Goal: Task Accomplishment & Management: Manage account settings

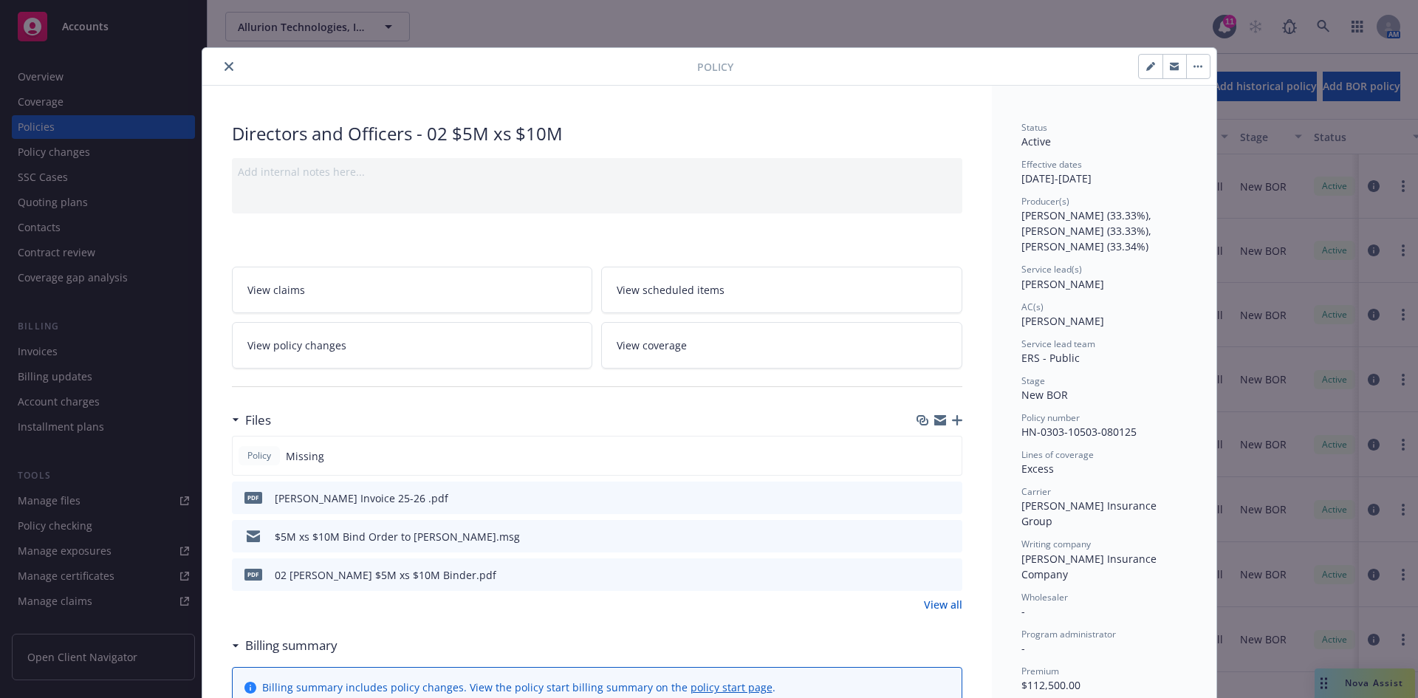
click at [487, 73] on div at bounding box center [452, 67] width 489 height 18
click at [224, 62] on icon "close" at bounding box center [228, 66] width 9 height 9
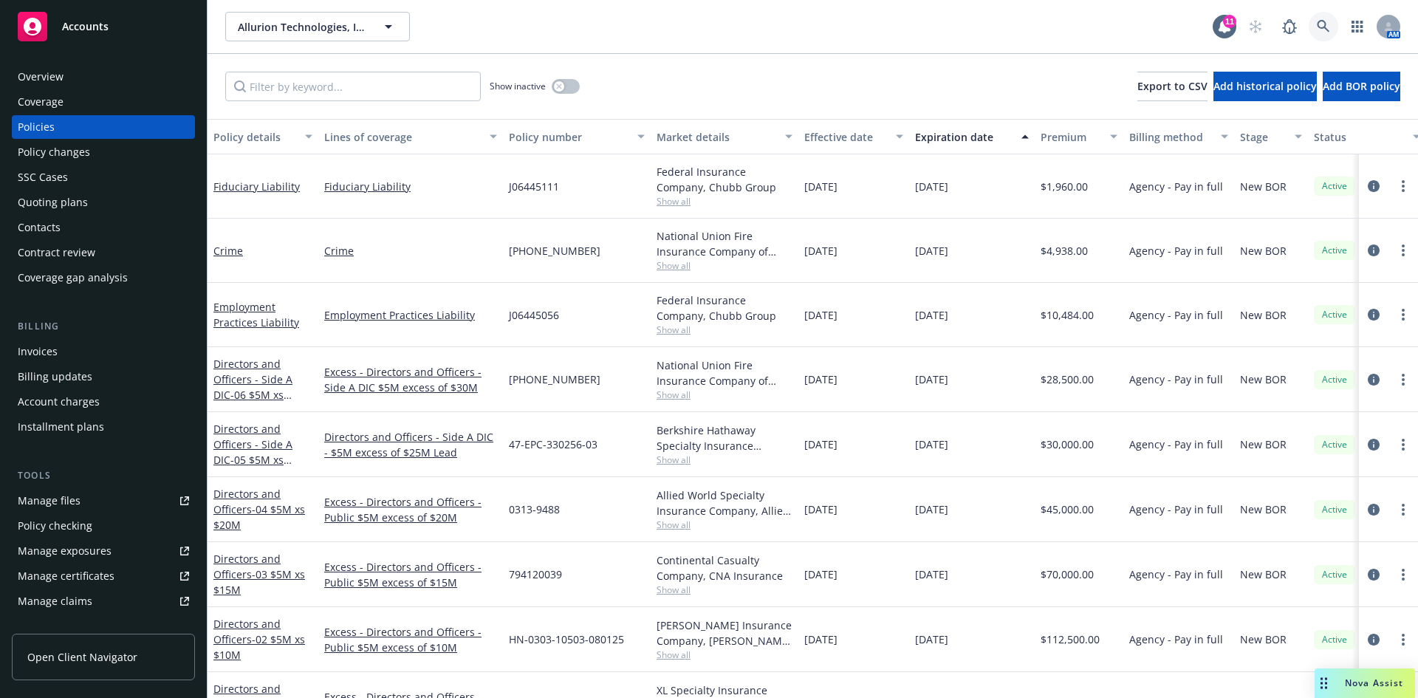
click at [1317, 32] on icon at bounding box center [1323, 26] width 13 height 13
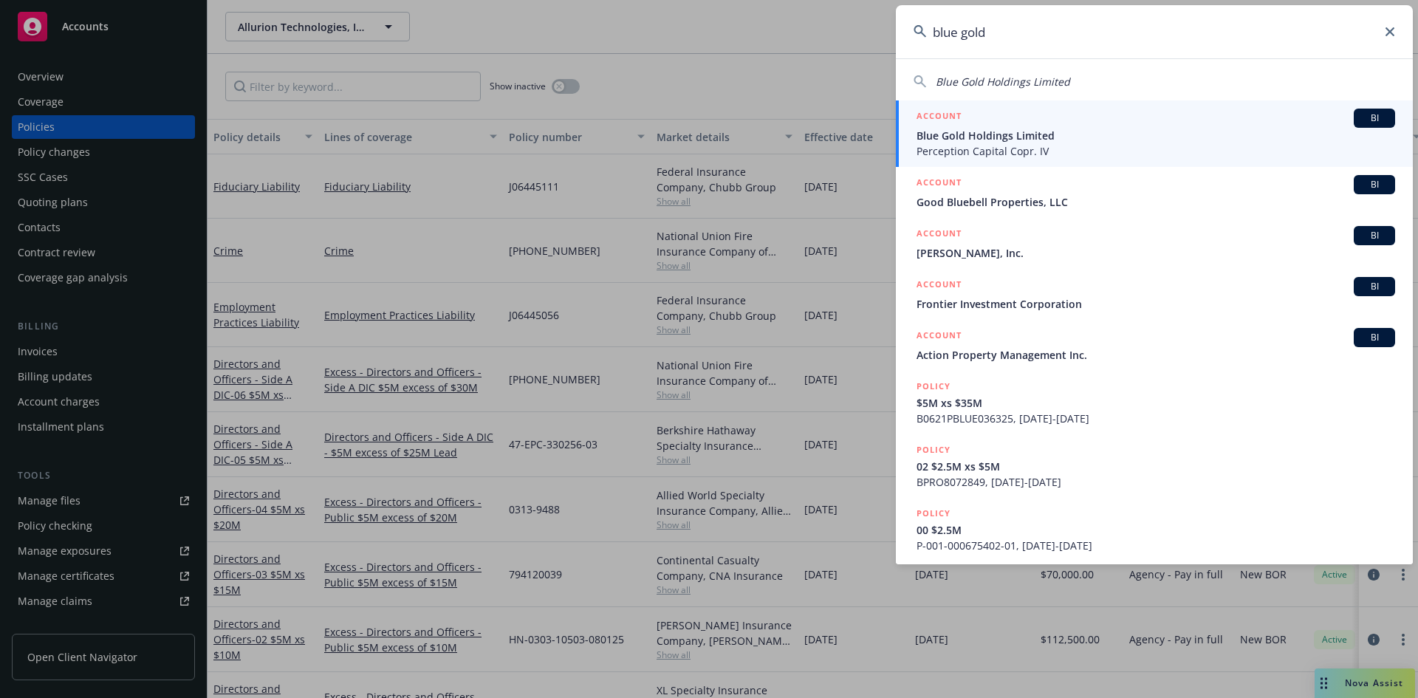
type input "blue gold"
click at [987, 136] on span "Blue Gold Holdings Limited" at bounding box center [1155, 136] width 478 height 16
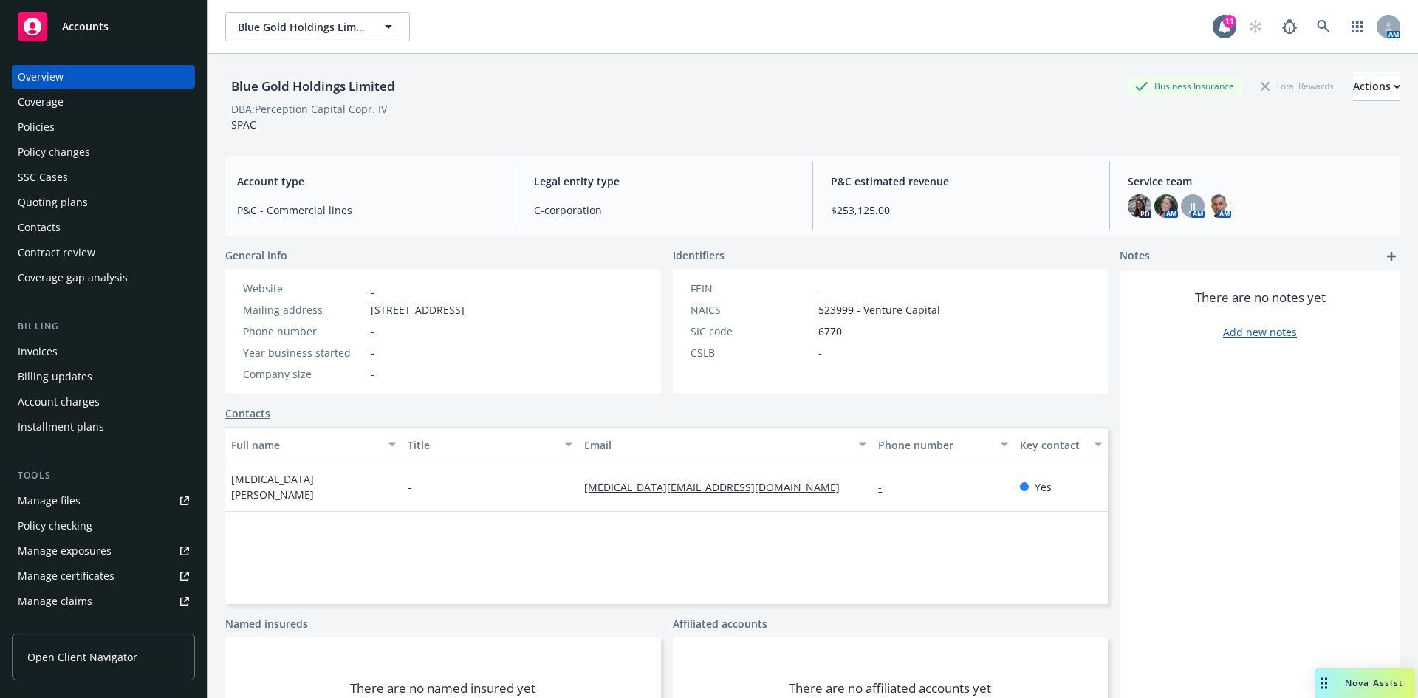
click at [66, 129] on div "Policies" at bounding box center [103, 127] width 171 height 24
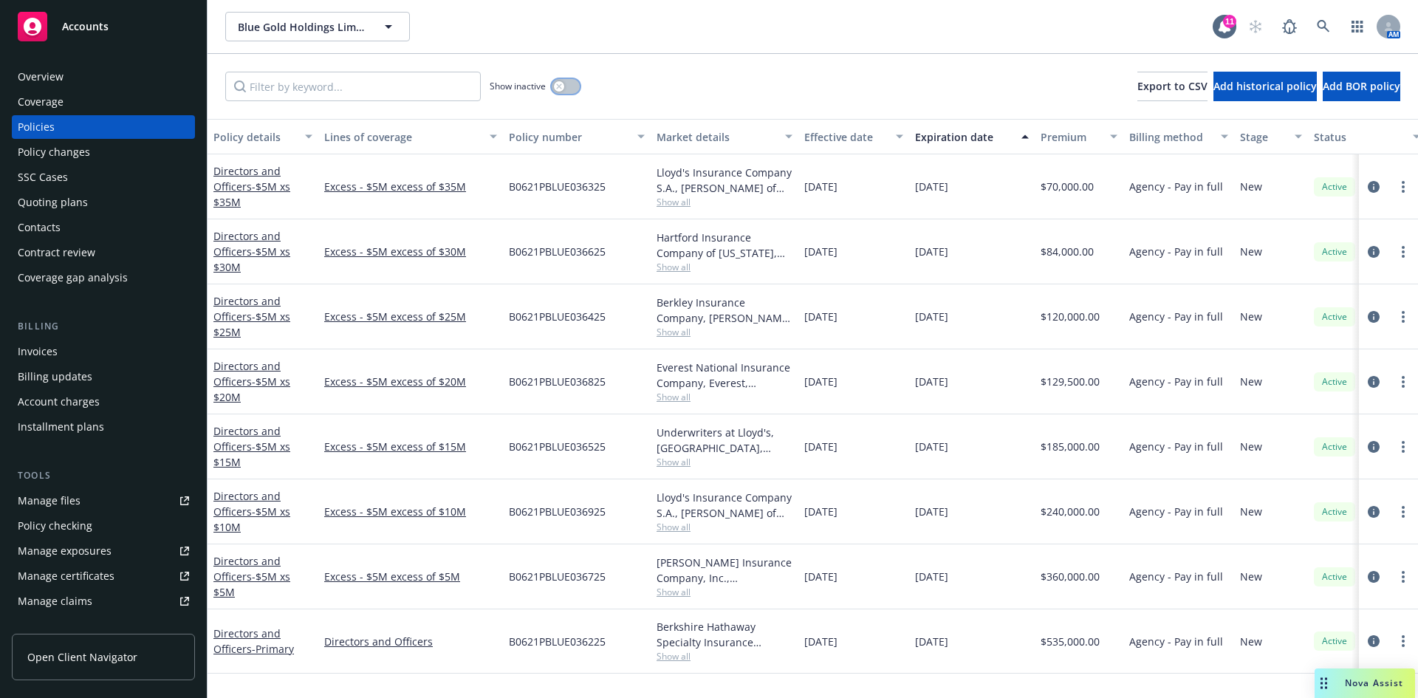
click at [554, 81] on button "button" at bounding box center [566, 86] width 28 height 15
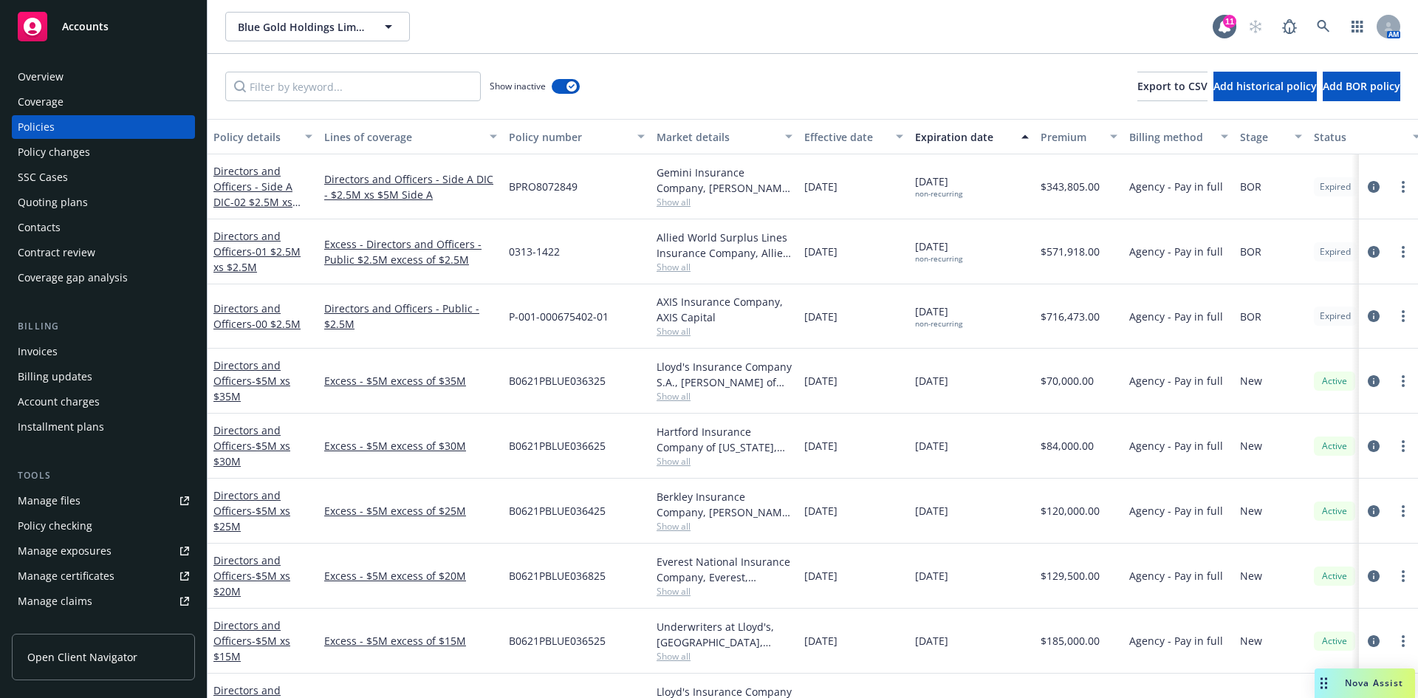
click at [80, 154] on div "Policy changes" at bounding box center [54, 152] width 72 height 24
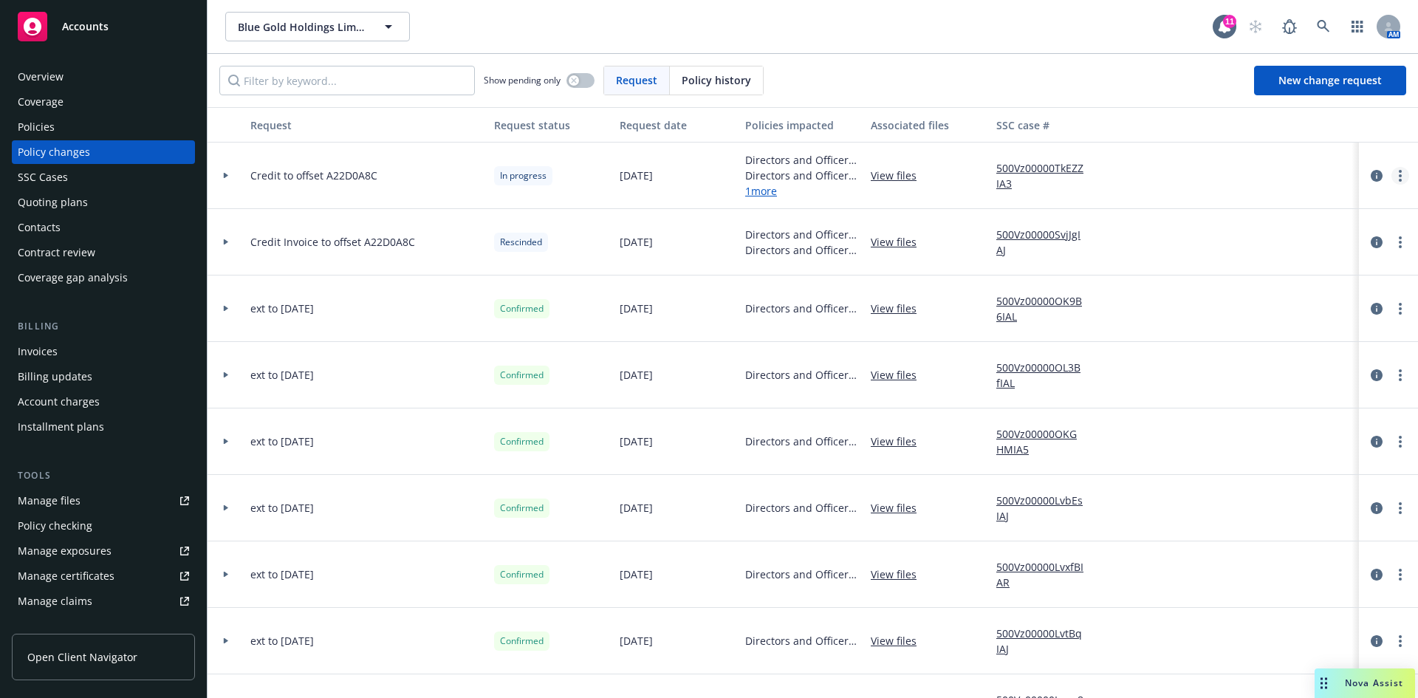
click at [1399, 170] on circle "more" at bounding box center [1400, 171] width 3 height 3
click at [1222, 291] on link "Resume workflow" at bounding box center [1270, 295] width 253 height 30
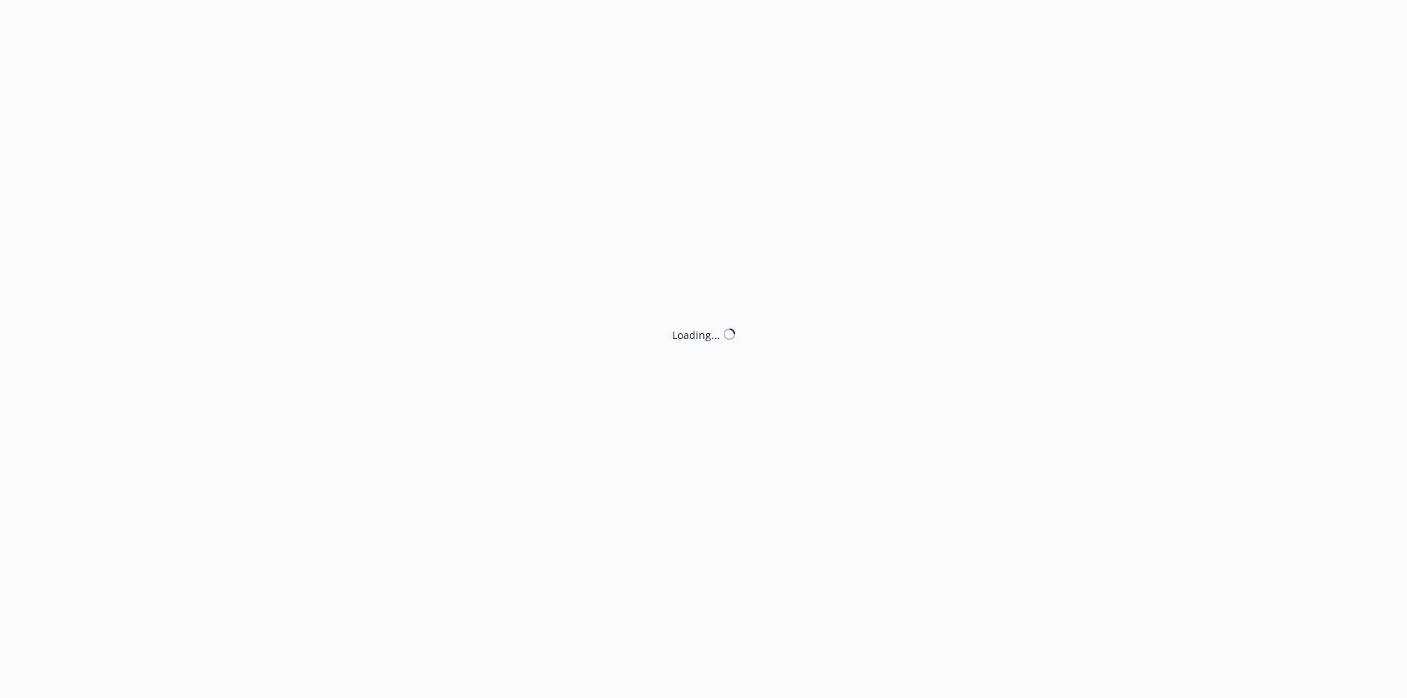
select select "NO_ENDORSEMENT_NEEDED"
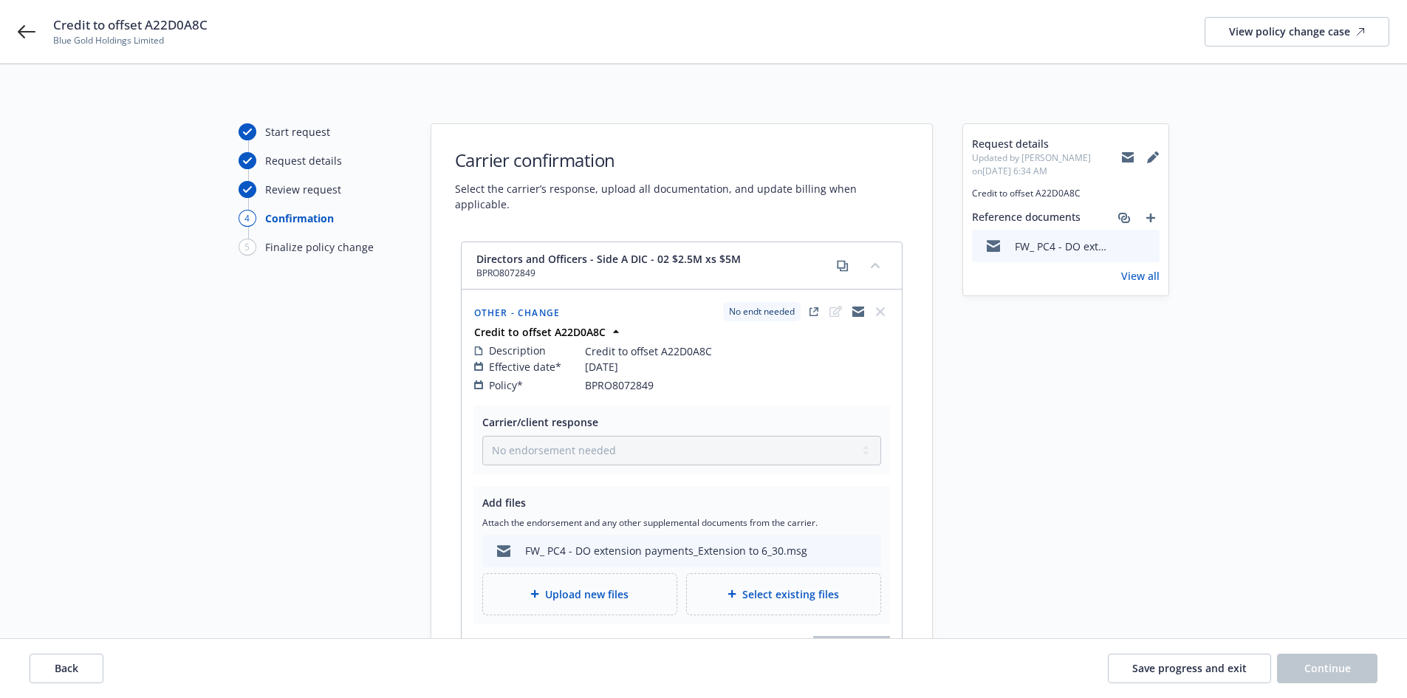
click at [879, 307] on icon "close" at bounding box center [880, 311] width 9 height 9
click at [14, 30] on div "Credit to offset A22D0A8C Blue Gold Holdings Limited View policy change case" at bounding box center [703, 32] width 1407 height 64
click at [10, 32] on div "Credit to offset A22D0A8C Blue Gold Holdings Limited View policy change case" at bounding box center [703, 32] width 1407 height 64
click at [18, 31] on icon at bounding box center [27, 31] width 18 height 13
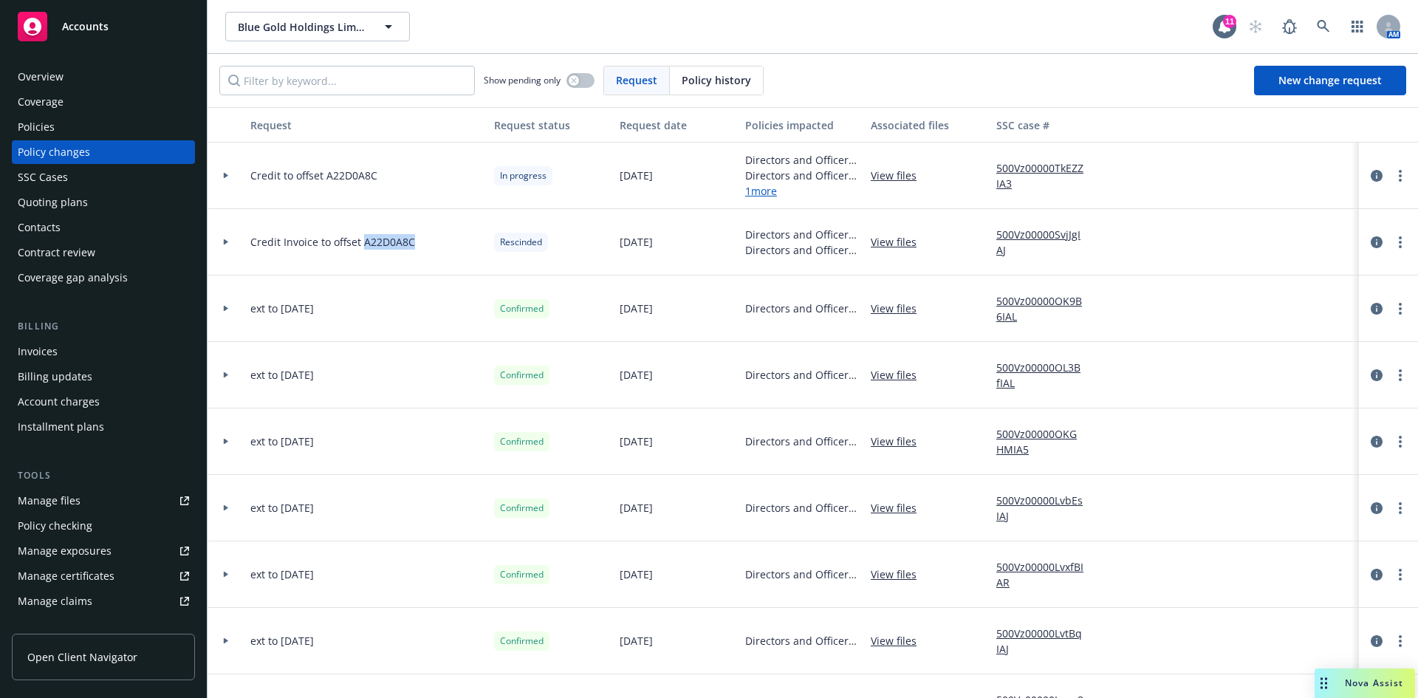
drag, startPoint x: 415, startPoint y: 239, endPoint x: 361, endPoint y: 240, distance: 53.9
click at [361, 240] on div "Credit Invoice to offset A22D0A8C" at bounding box center [366, 242] width 244 height 66
click at [421, 261] on div "Credit Invoice to offset A22D0A8C" at bounding box center [366, 242] width 244 height 66
drag, startPoint x: 428, startPoint y: 241, endPoint x: 246, endPoint y: 239, distance: 181.7
click at [246, 239] on div "Credit Invoice to offset A22D0A8C" at bounding box center [366, 242] width 244 height 66
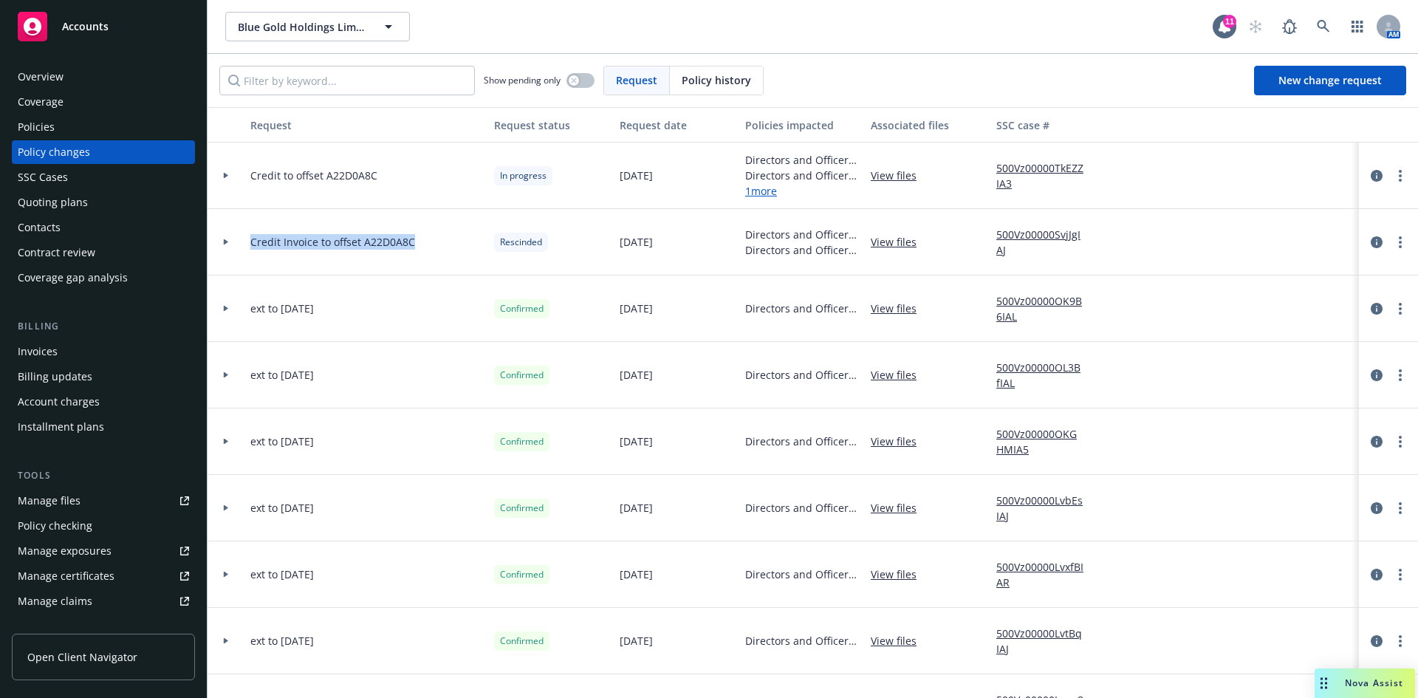
copy span "Credit Invoice to offset A22D0A8C"
click at [427, 258] on div "Credit Invoice to offset A22D0A8C" at bounding box center [366, 242] width 244 height 66
drag, startPoint x: 423, startPoint y: 241, endPoint x: 251, endPoint y: 250, distance: 172.2
click at [251, 250] on div "Credit Invoice to offset A22D0A8C" at bounding box center [366, 242] width 244 height 66
copy span "Credit Invoice to offset A22D0A8C"
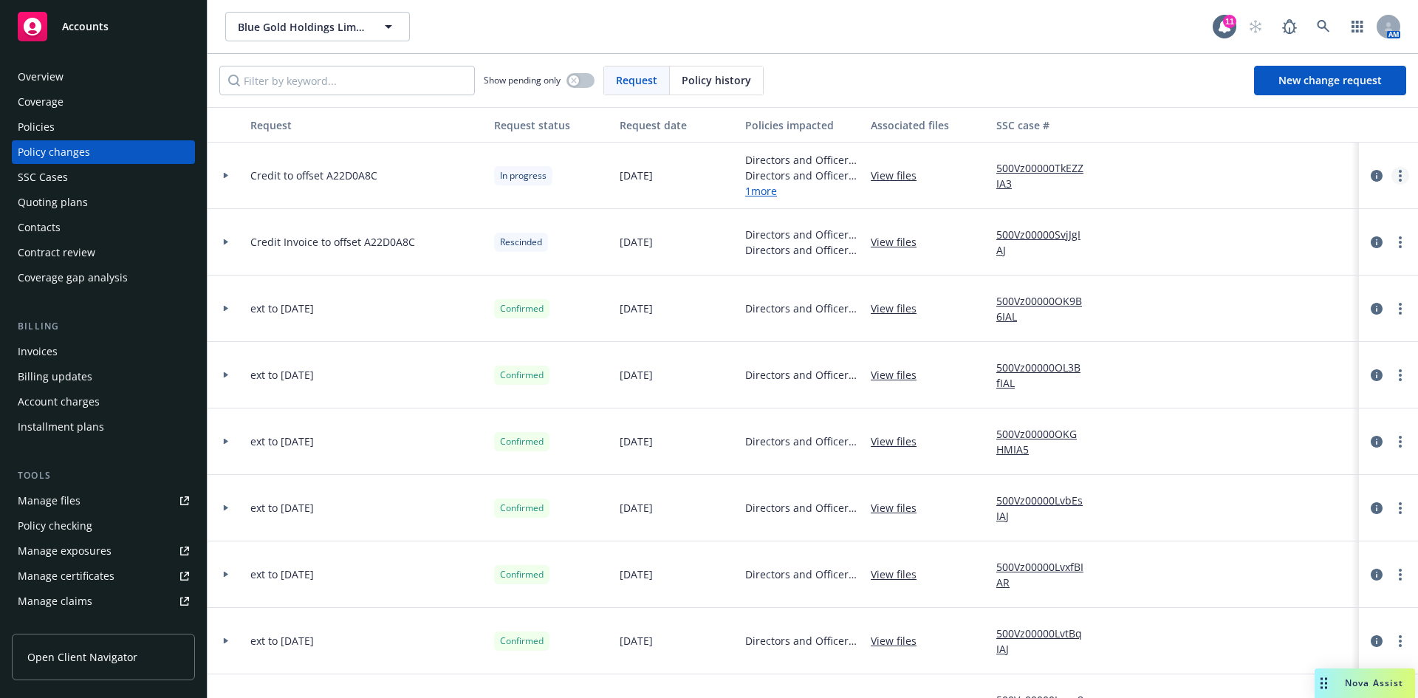
click at [1391, 176] on link "more" at bounding box center [1400, 176] width 18 height 18
click at [1185, 262] on link "Rescind request" at bounding box center [1270, 265] width 253 height 30
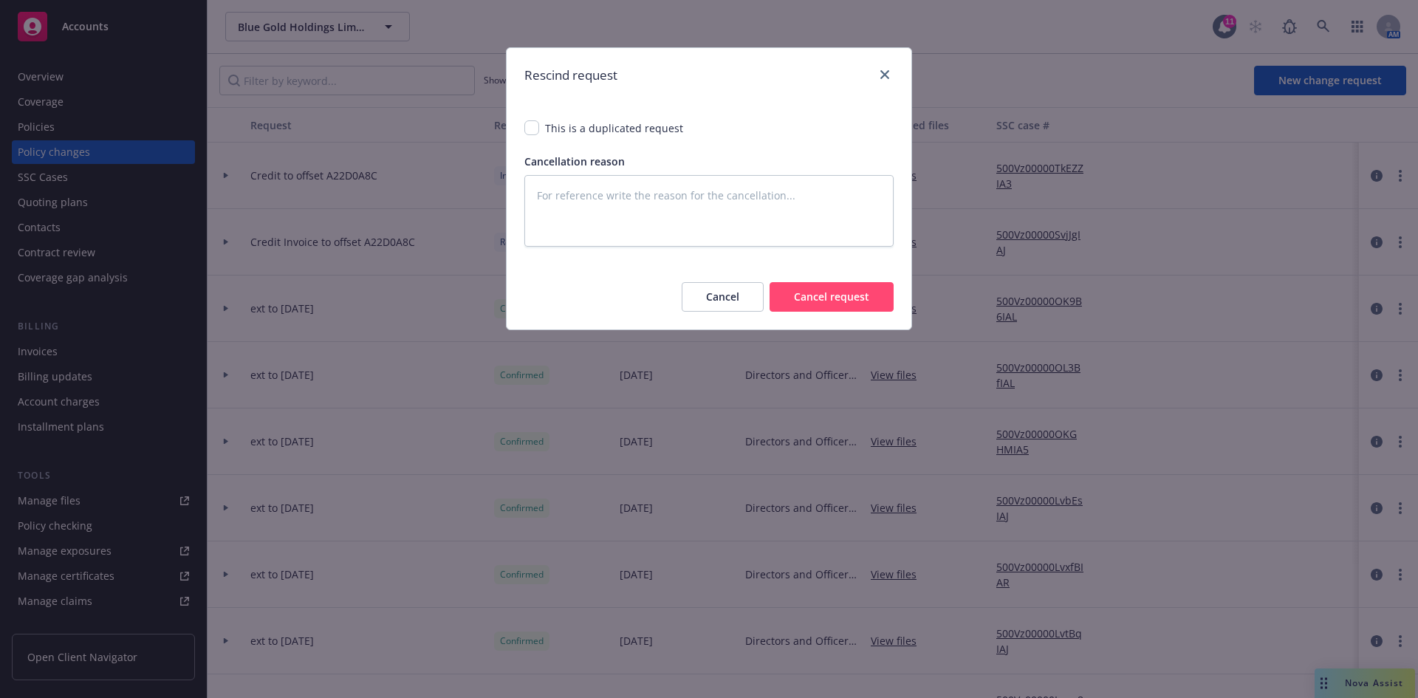
click at [827, 292] on button "Cancel request" at bounding box center [831, 297] width 124 height 30
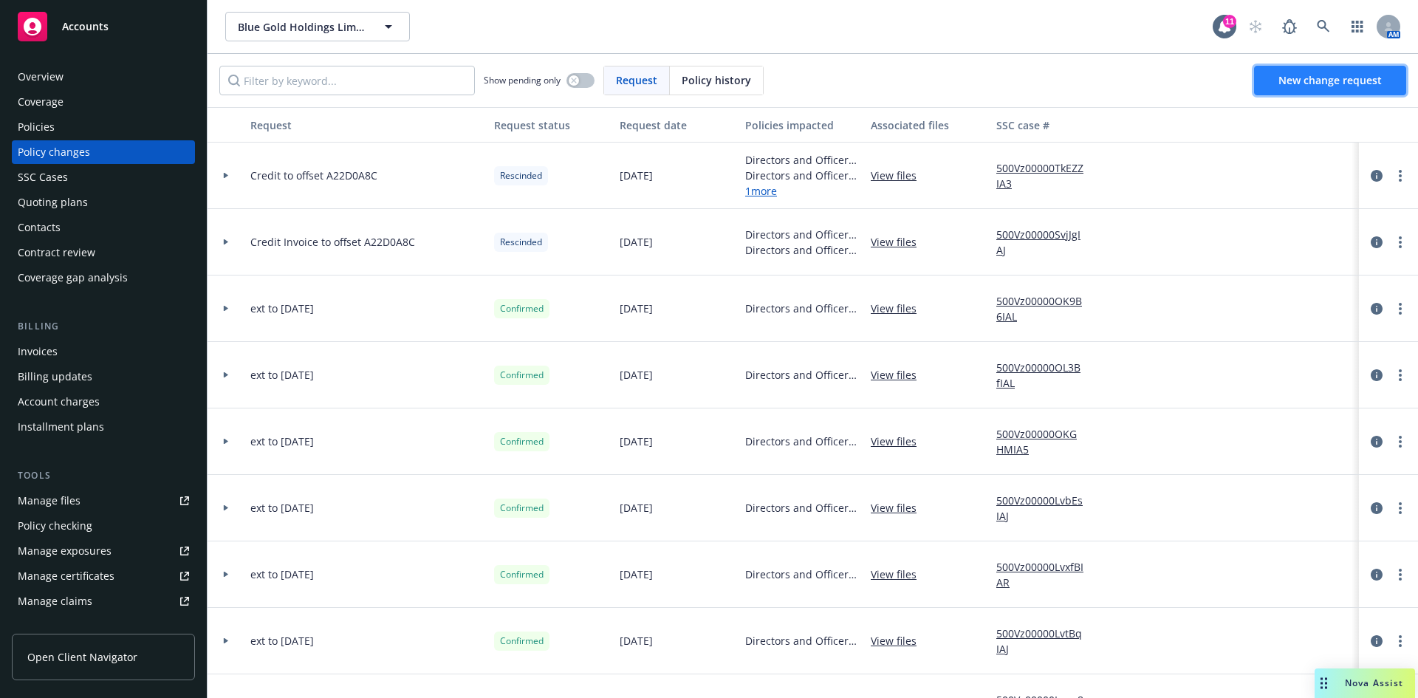
click at [1316, 86] on span "New change request" at bounding box center [1329, 80] width 103 height 14
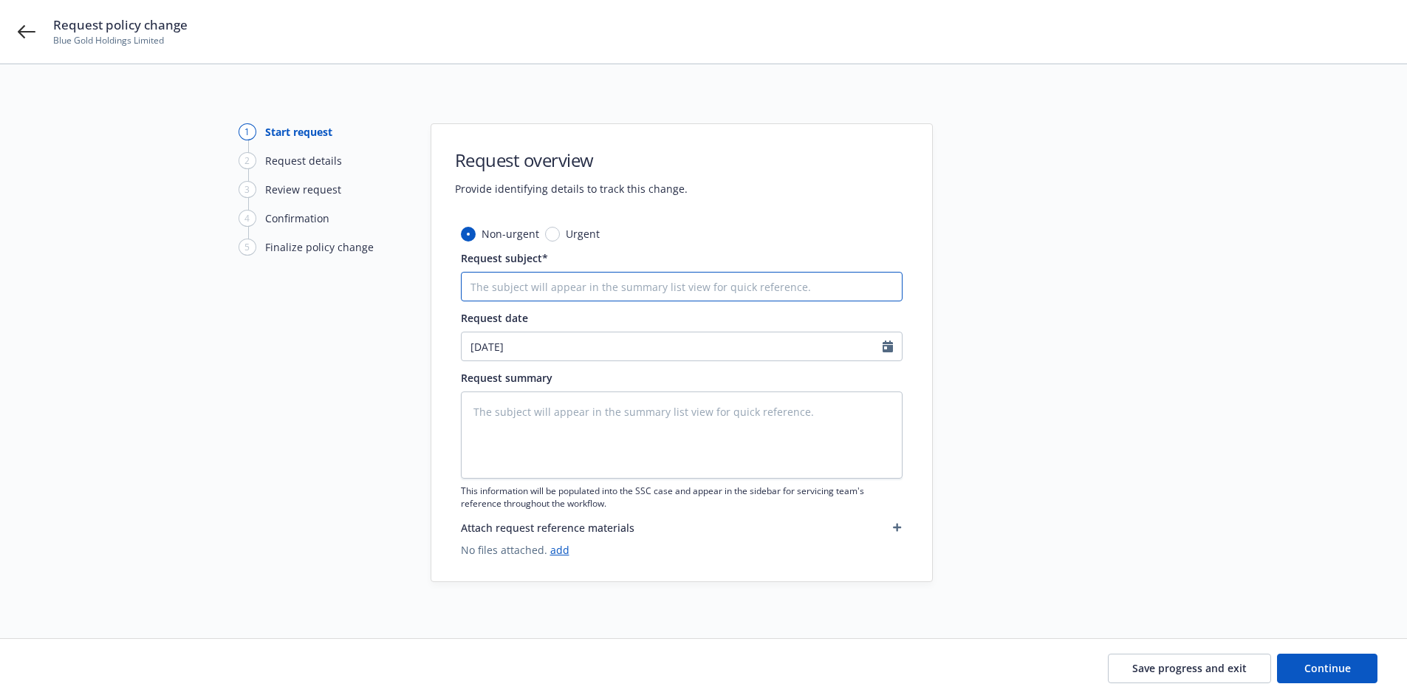
click at [553, 292] on input "Request subject*" at bounding box center [682, 287] width 442 height 30
paste input "Credit Invoice to offset A22D0A8C"
type textarea "x"
type input "Credit Invoice to offset A22D0A8C"
click at [561, 414] on textarea at bounding box center [682, 434] width 442 height 87
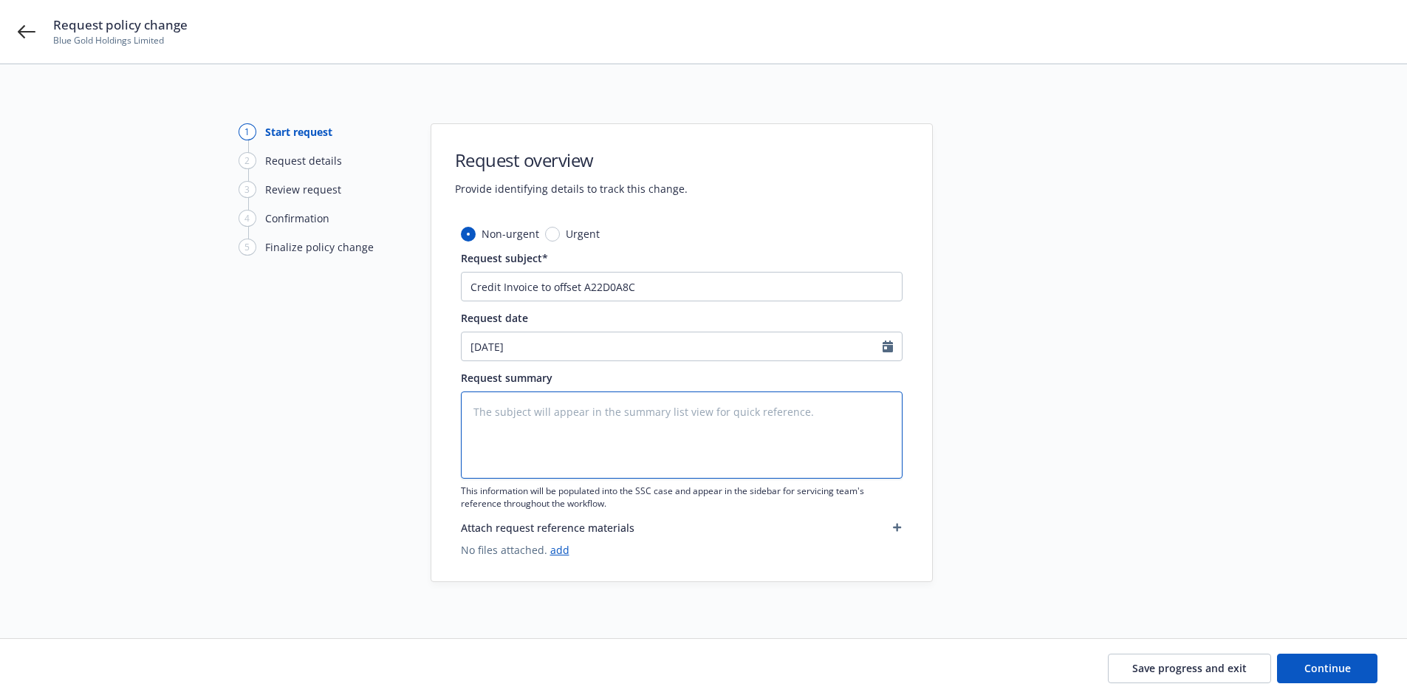
paste textarea "Credit Invoice to offset A22D0A8C"
type textarea "x"
type textarea "Credit Invoice to offset A22D0A8C"
click at [1326, 666] on span "Continue" at bounding box center [1327, 668] width 47 height 14
type textarea "x"
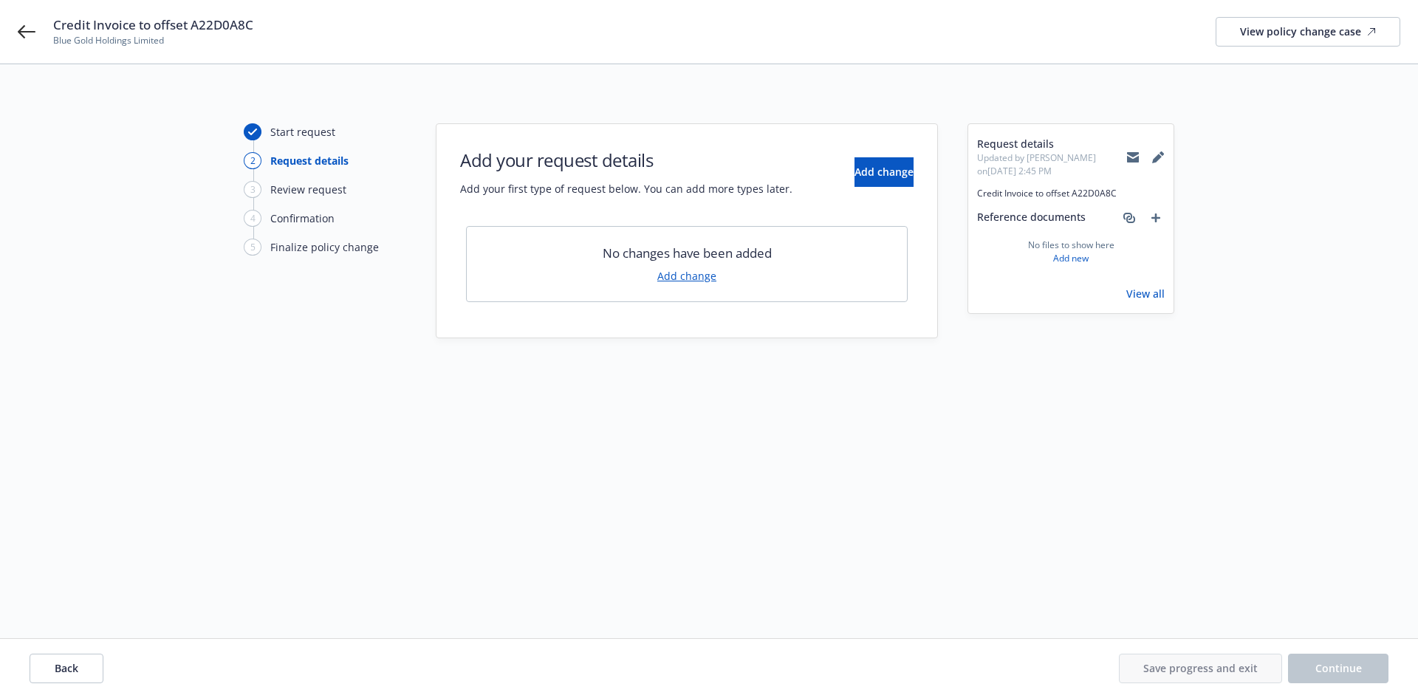
click at [693, 277] on link "Add change" at bounding box center [686, 276] width 59 height 16
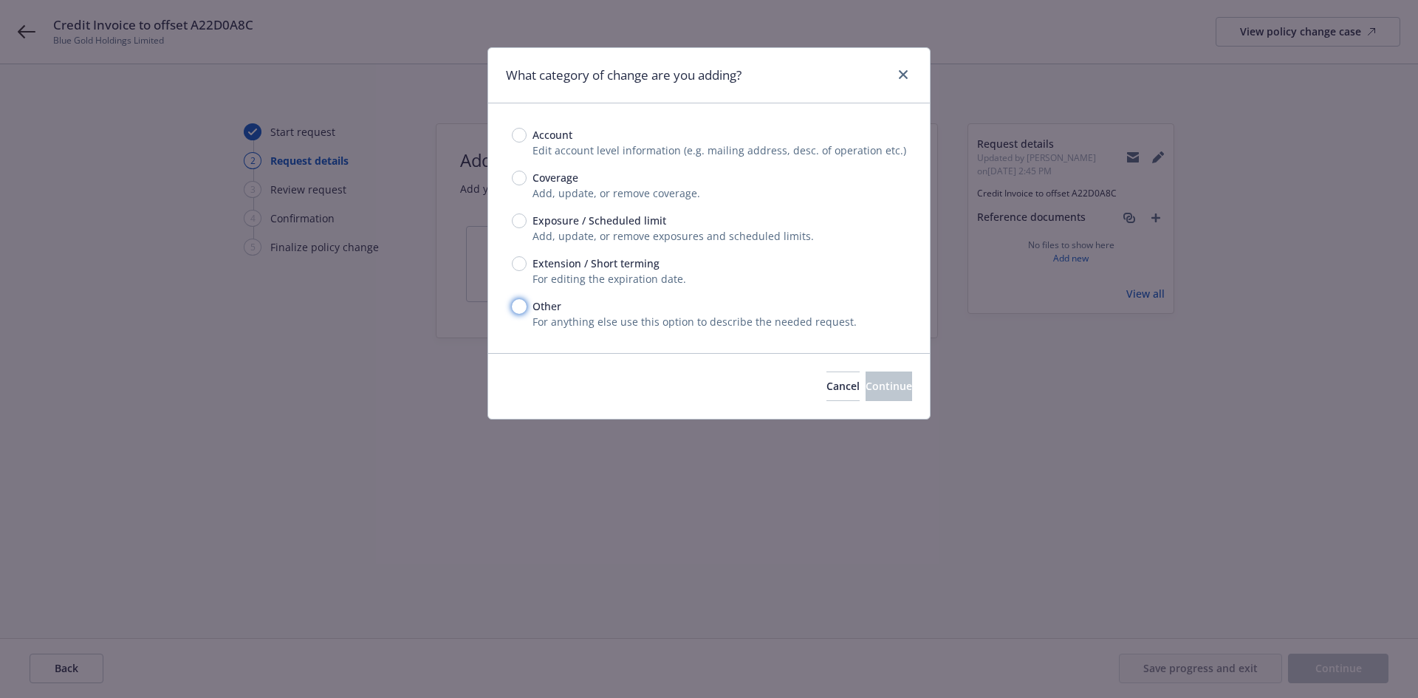
click at [521, 308] on input "Other" at bounding box center [519, 306] width 15 height 15
radio input "true"
click at [865, 401] on button "Continue" at bounding box center [888, 386] width 47 height 30
type textarea "x"
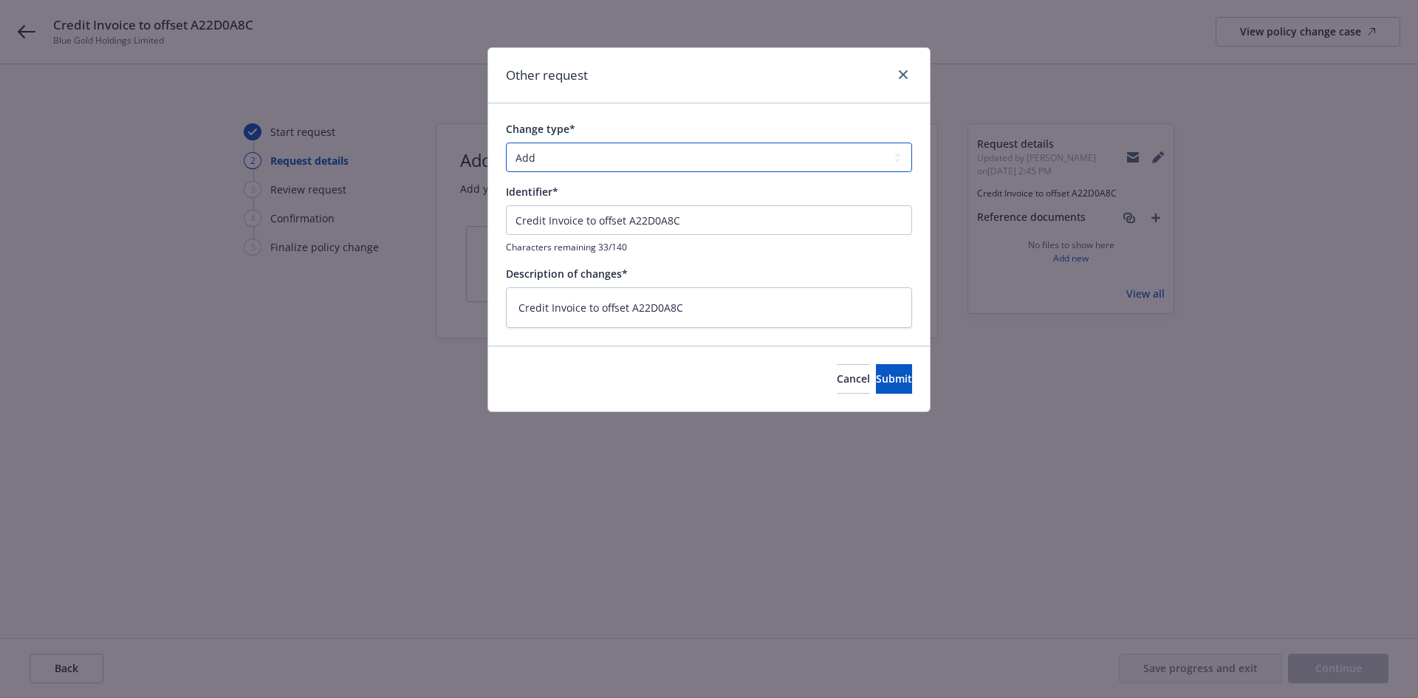
click at [555, 164] on select "Add Audit Change Remove" at bounding box center [709, 158] width 406 height 30
select select "CHANGE"
click at [506, 143] on select "Add Audit Change Remove" at bounding box center [709, 158] width 406 height 30
click at [876, 380] on button "Submit" at bounding box center [894, 379] width 36 height 30
type textarea "x"
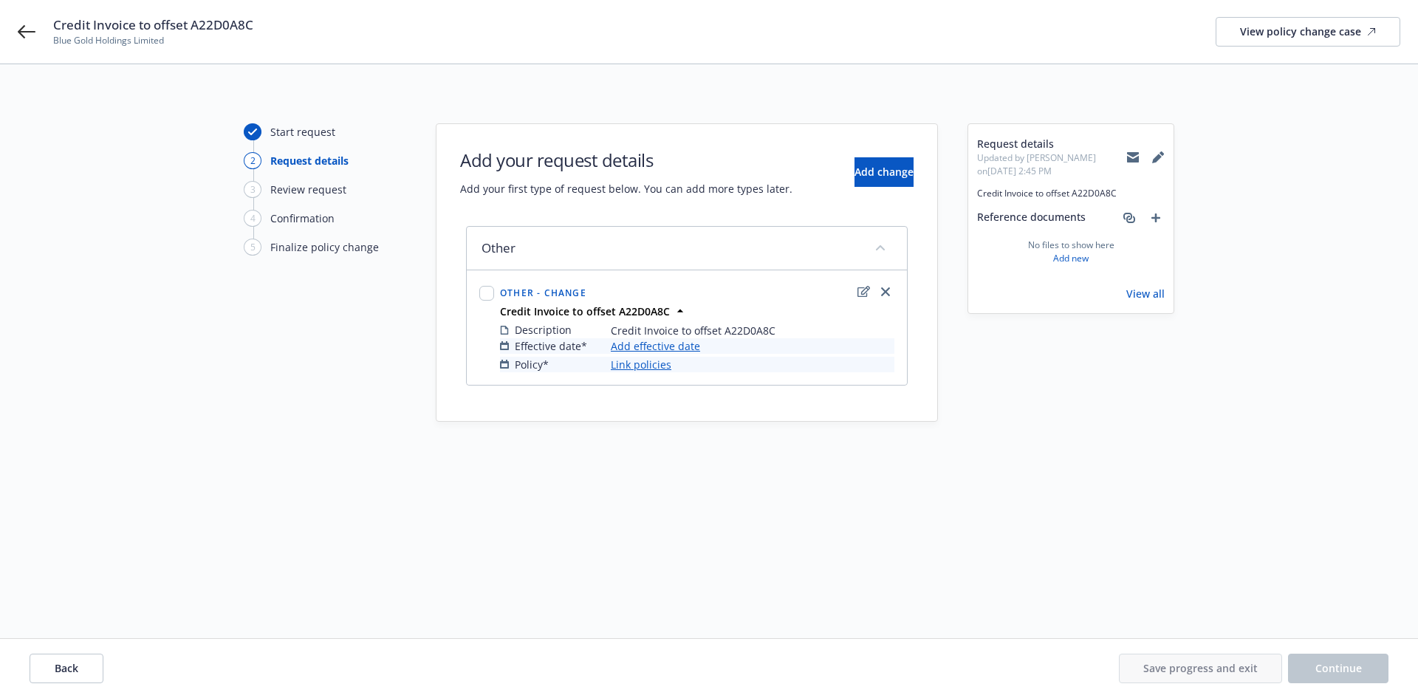
click at [668, 342] on link "Add effective date" at bounding box center [655, 346] width 89 height 16
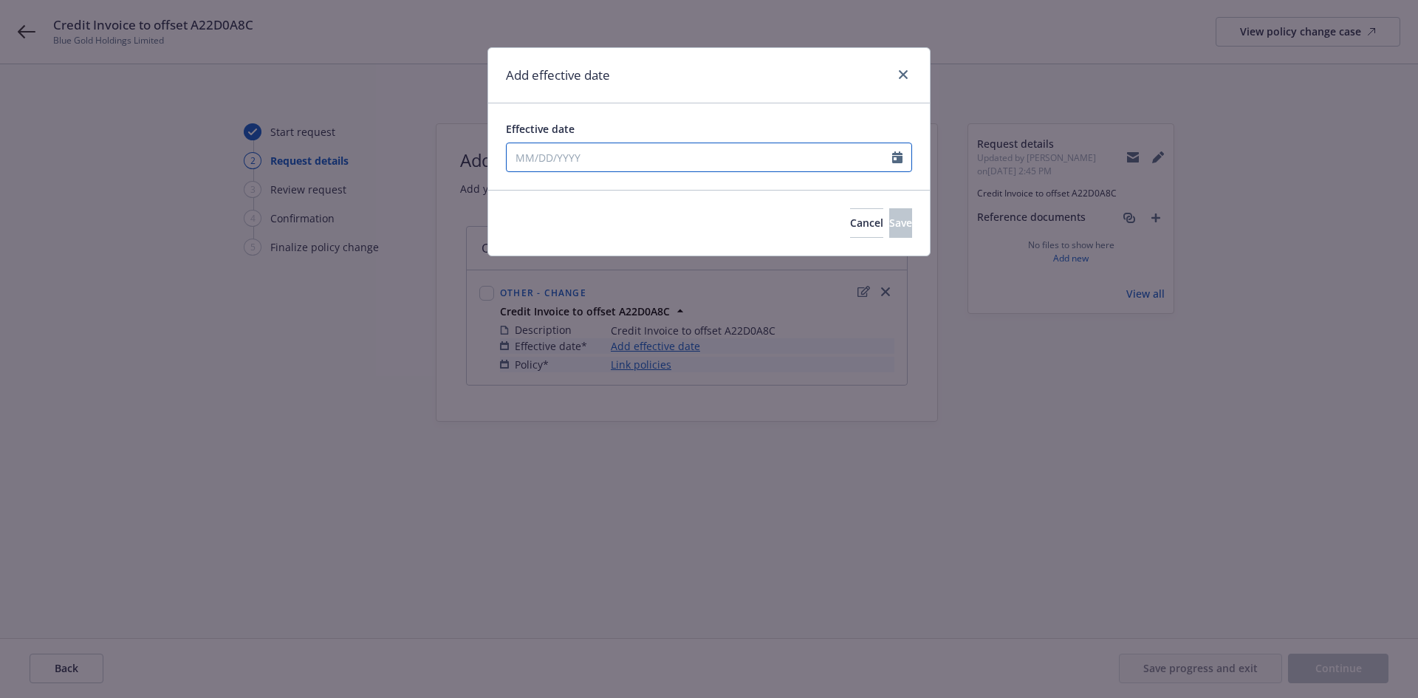
click at [583, 163] on input "Effective date" at bounding box center [699, 157] width 385 height 28
select select "10"
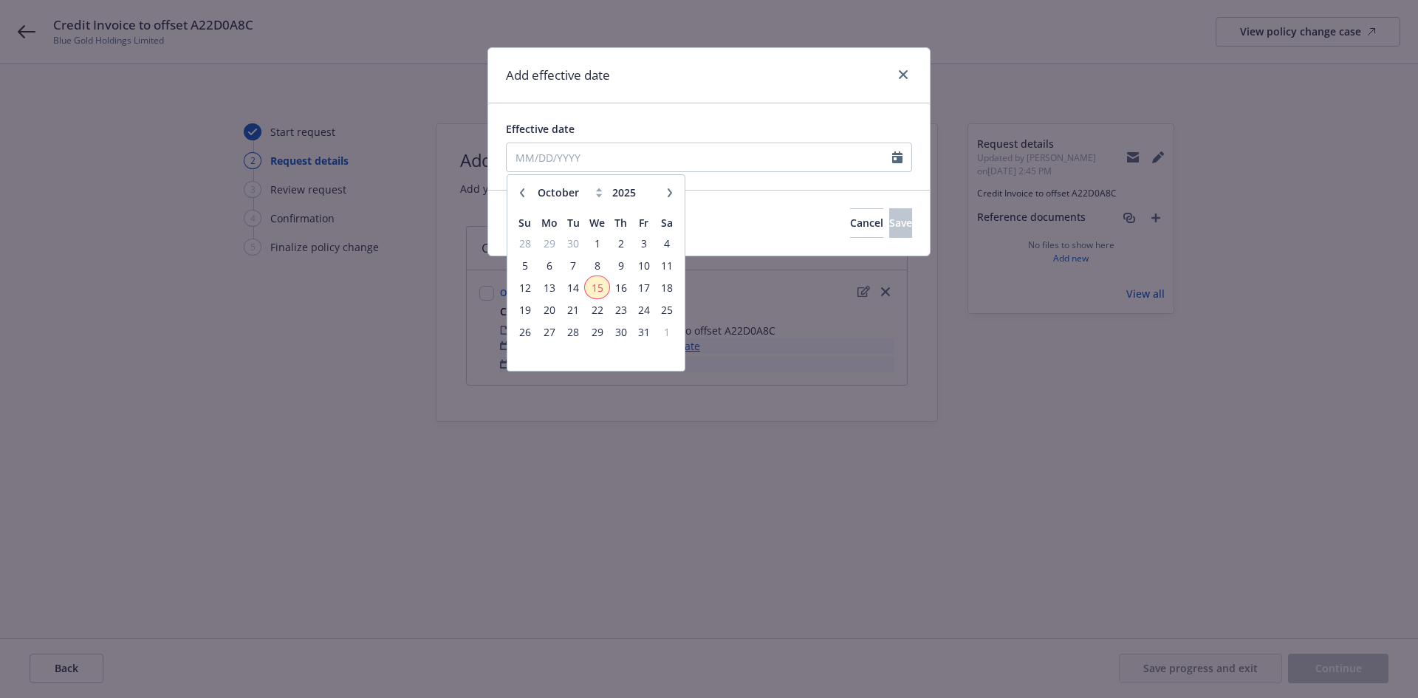
click at [603, 284] on span "15" at bounding box center [596, 287] width 21 height 18
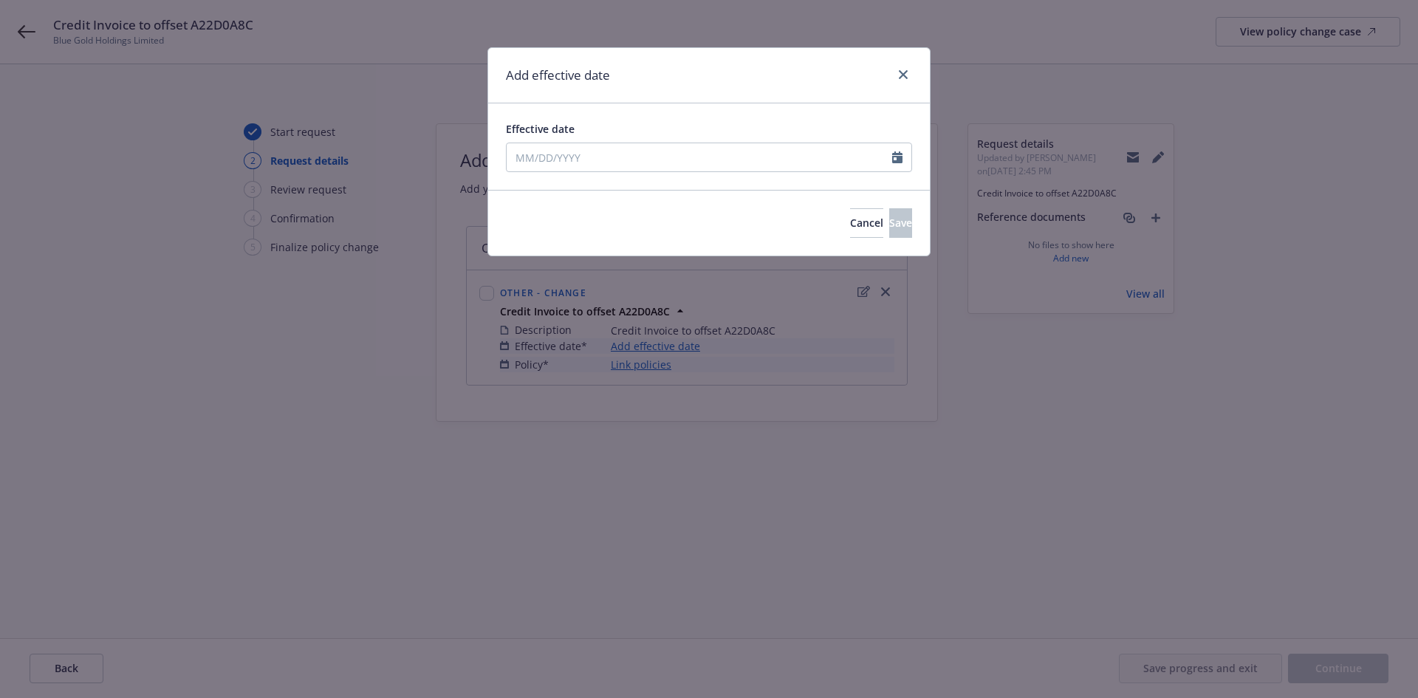
type input "[DATE]"
click at [889, 228] on button "Save" at bounding box center [900, 223] width 23 height 30
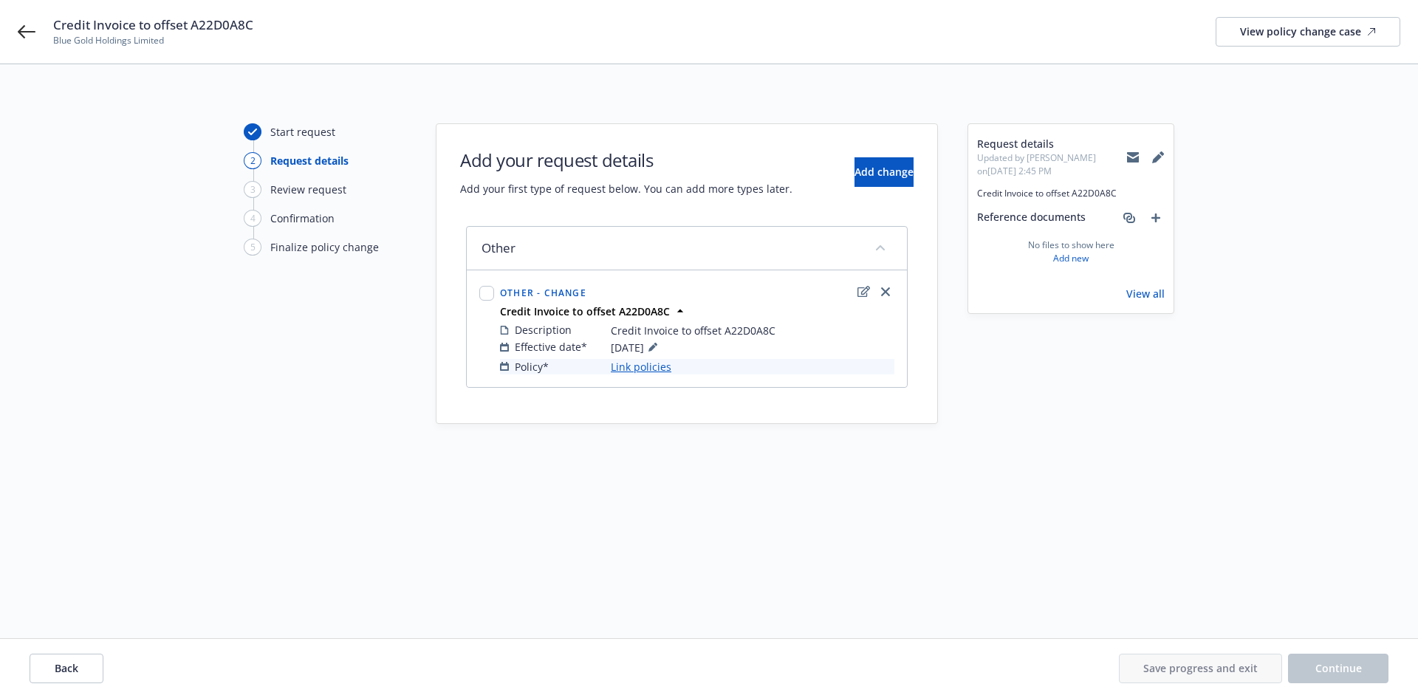
click at [642, 367] on link "Link policies" at bounding box center [641, 367] width 61 height 16
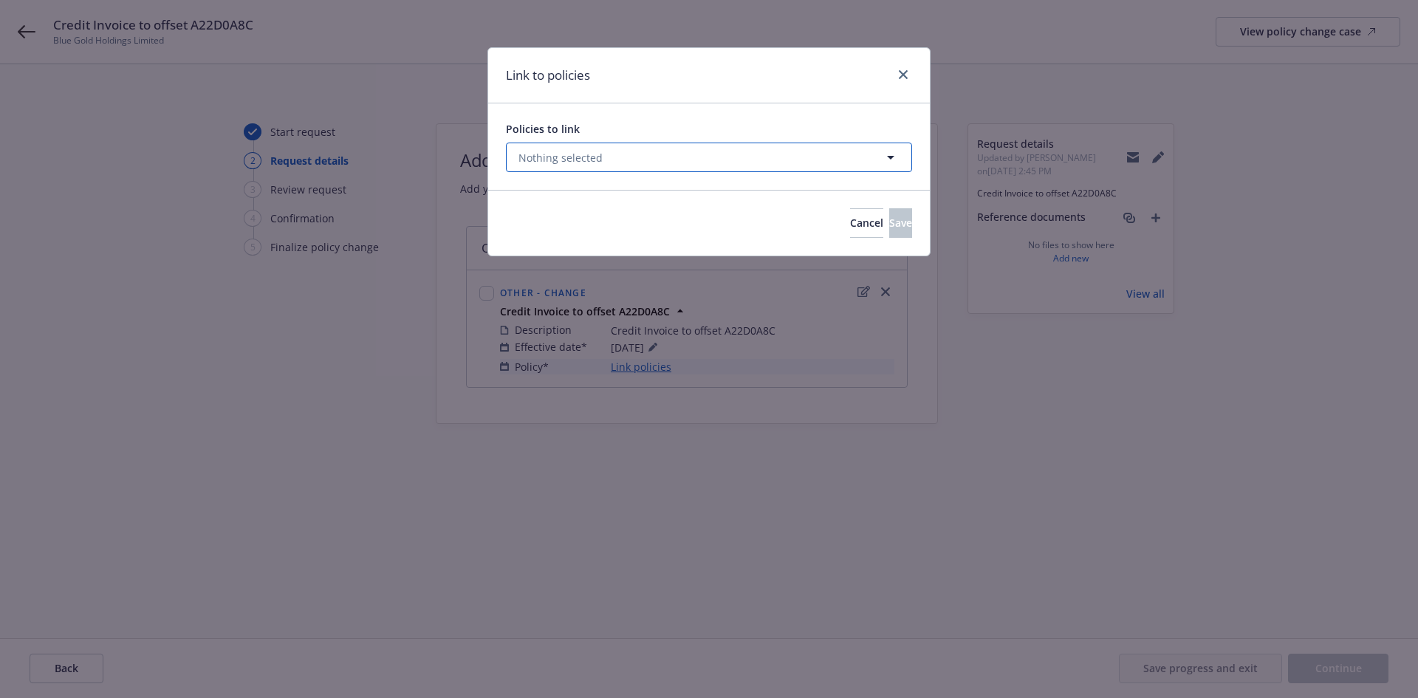
click at [594, 154] on span "Nothing selected" at bounding box center [560, 158] width 84 height 16
select select "ACTIVE"
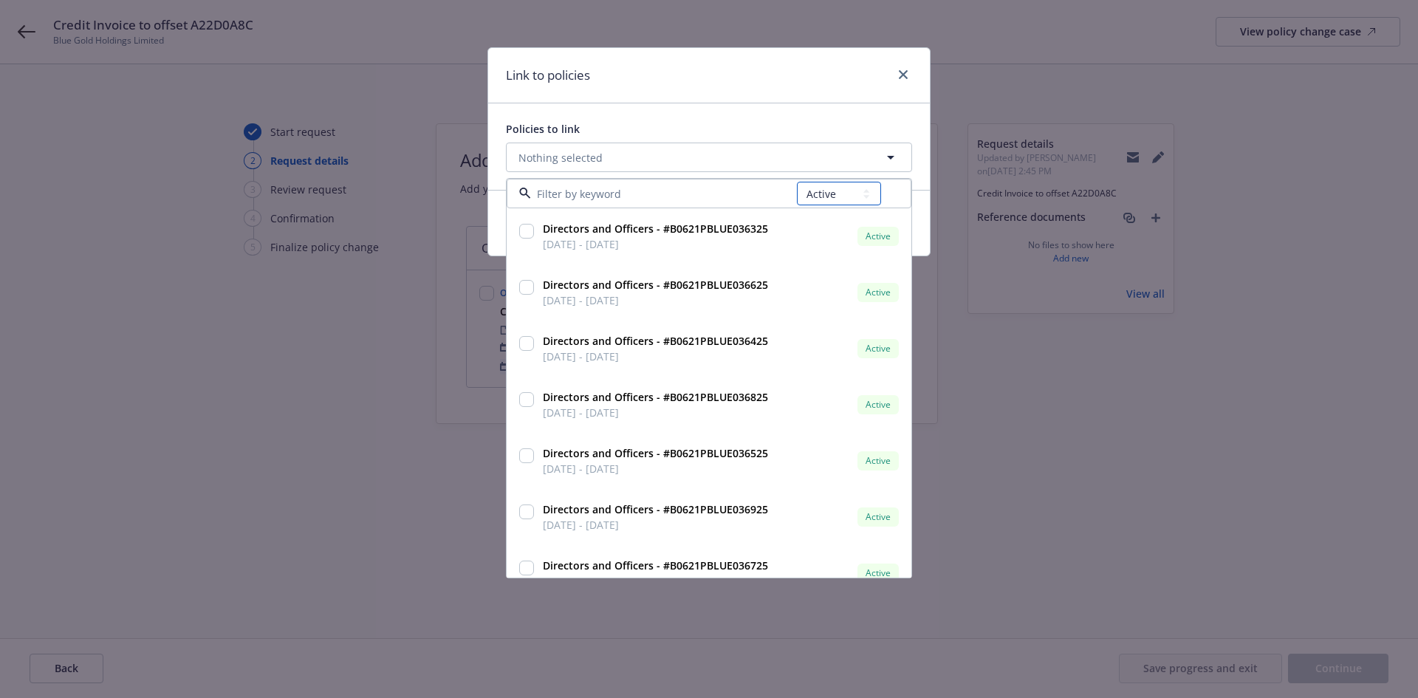
click at [830, 191] on select "All Active Upcoming Expired Cancelled" at bounding box center [839, 194] width 84 height 24
select select
click at [797, 182] on select "All Active Upcoming Expired Cancelled" at bounding box center [839, 194] width 84 height 24
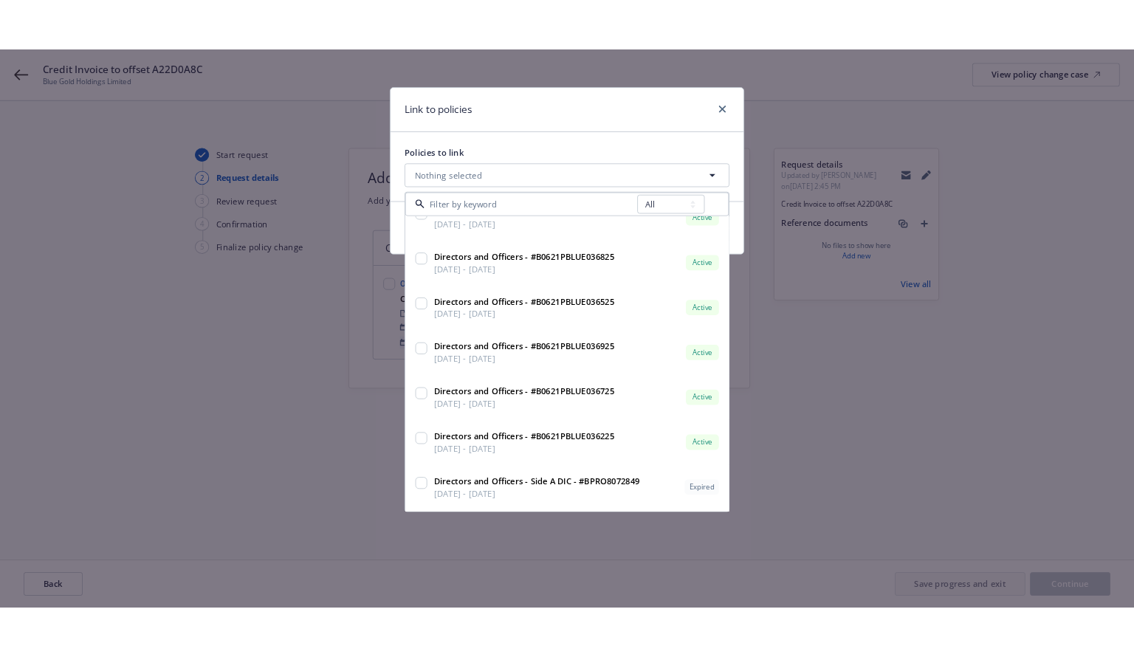
scroll to position [248, 0]
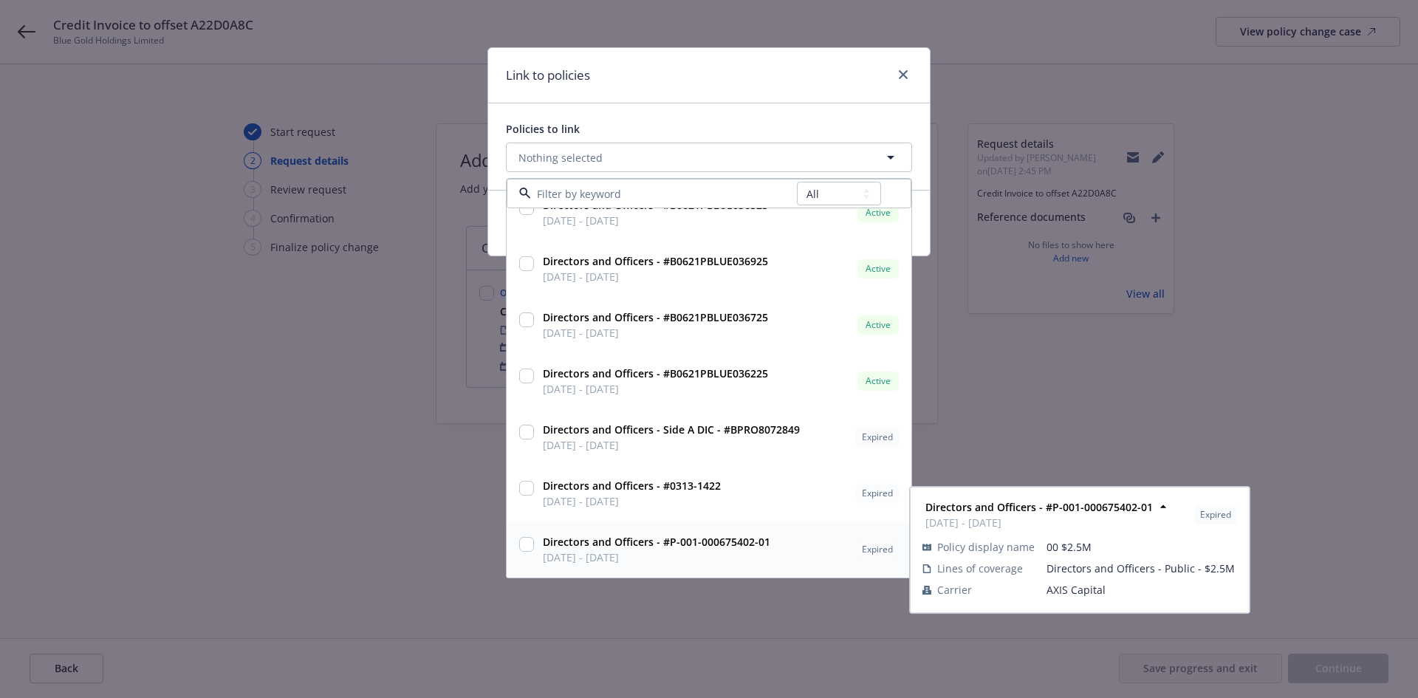
click at [526, 543] on input "checkbox" at bounding box center [526, 544] width 15 height 15
checkbox input "true"
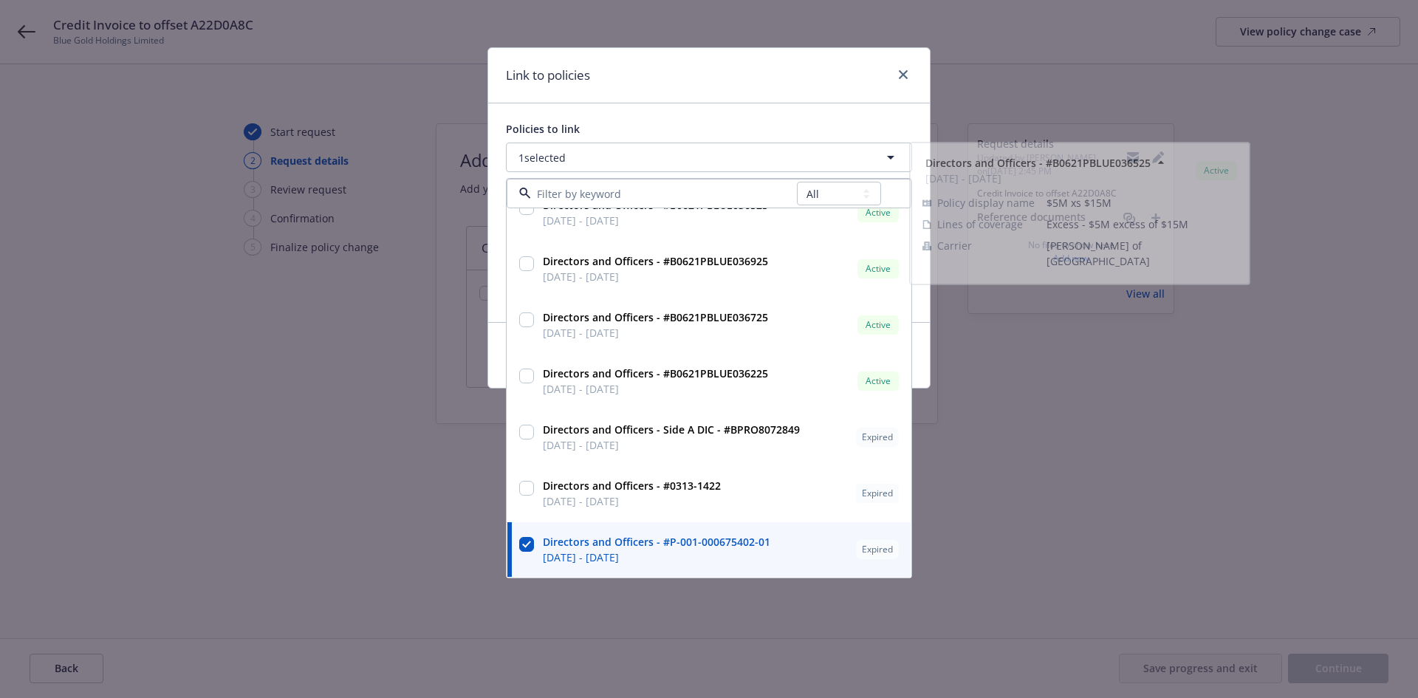
click at [678, 92] on div "Link to policies" at bounding box center [709, 75] width 442 height 55
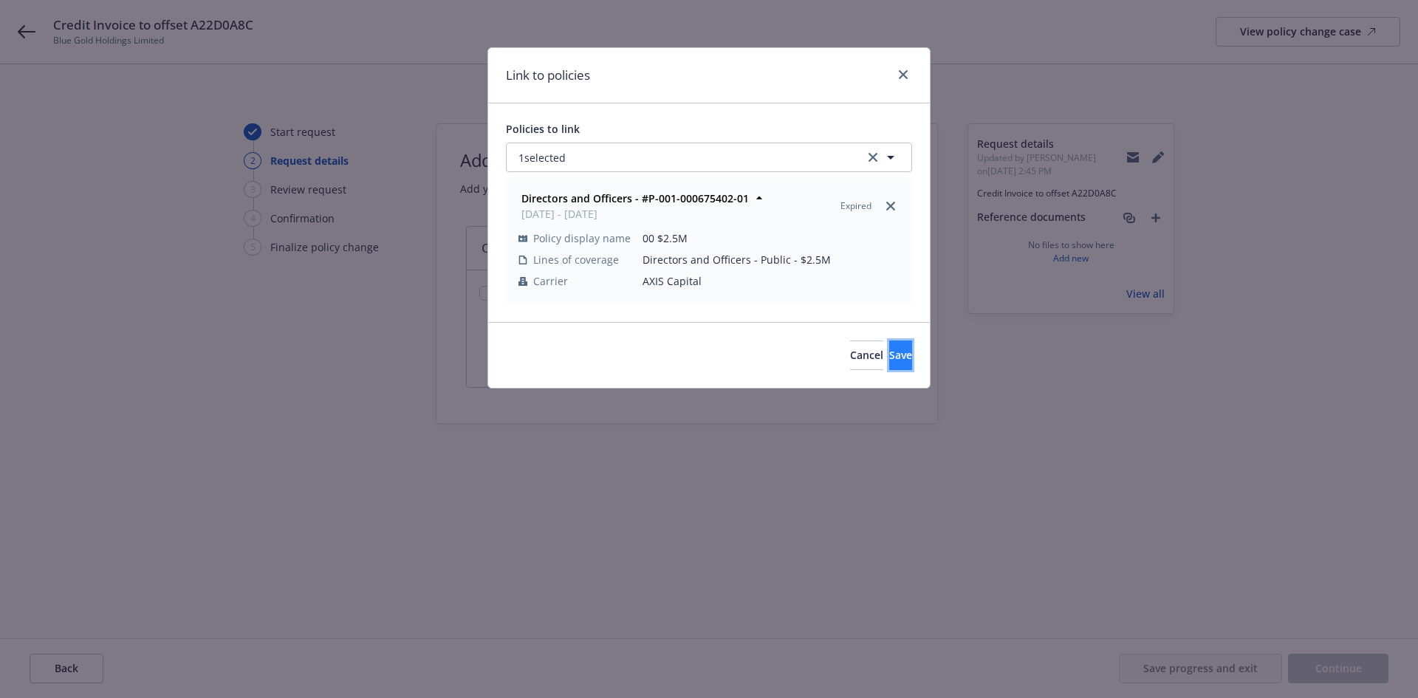
click at [889, 351] on span "Save" at bounding box center [900, 355] width 23 height 14
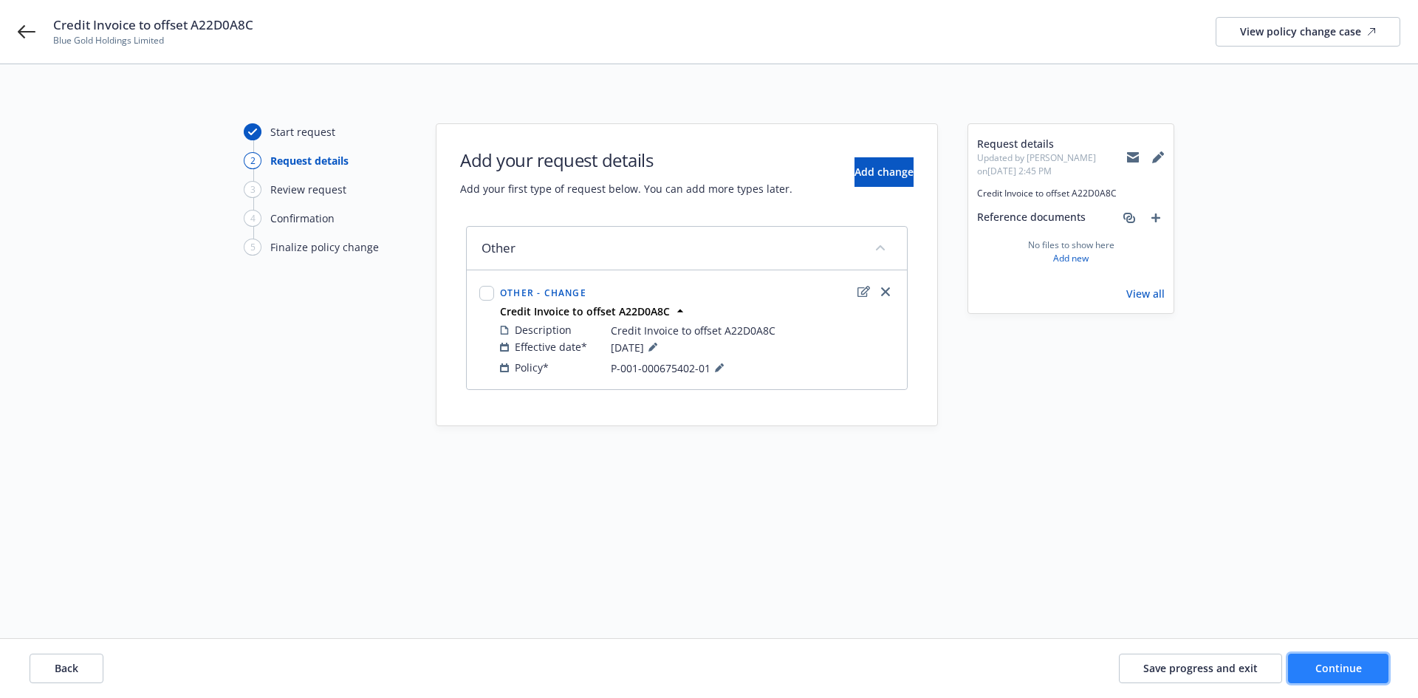
click at [1315, 668] on button "Continue" at bounding box center [1338, 668] width 100 height 30
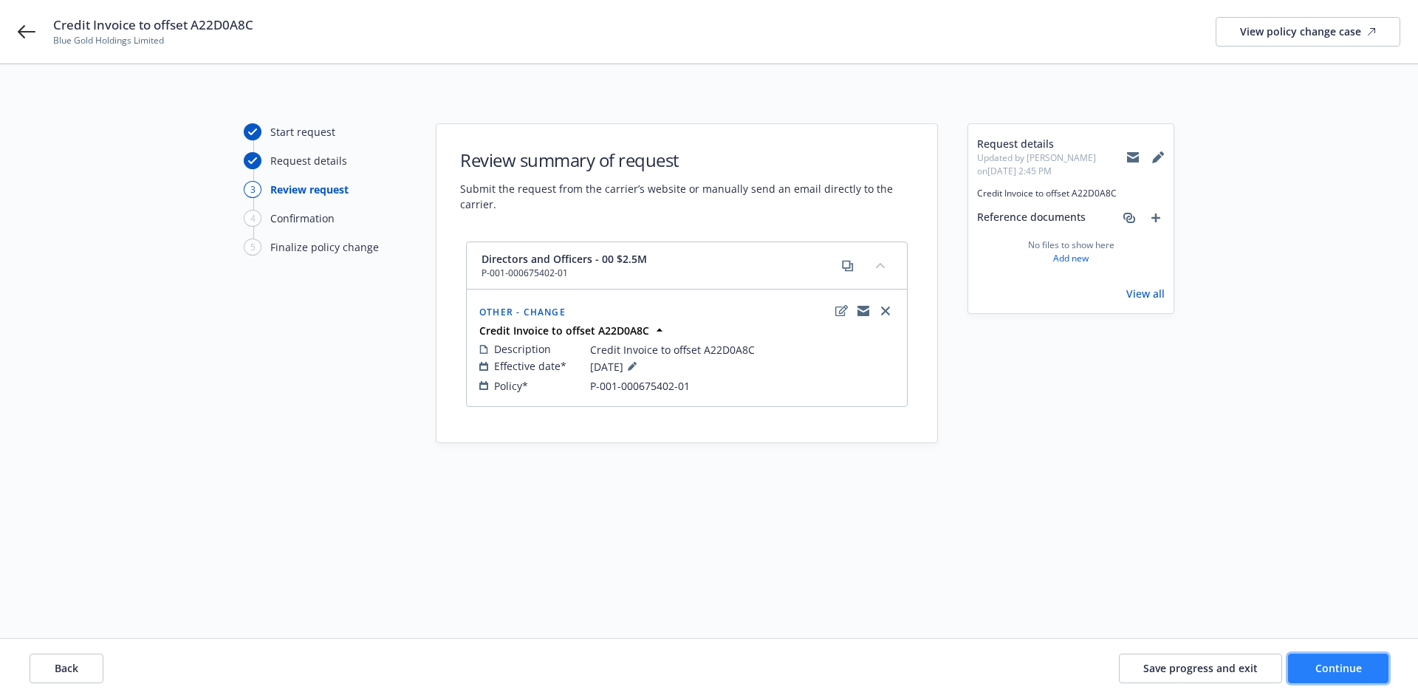
click at [1337, 674] on span "Continue" at bounding box center [1338, 668] width 47 height 14
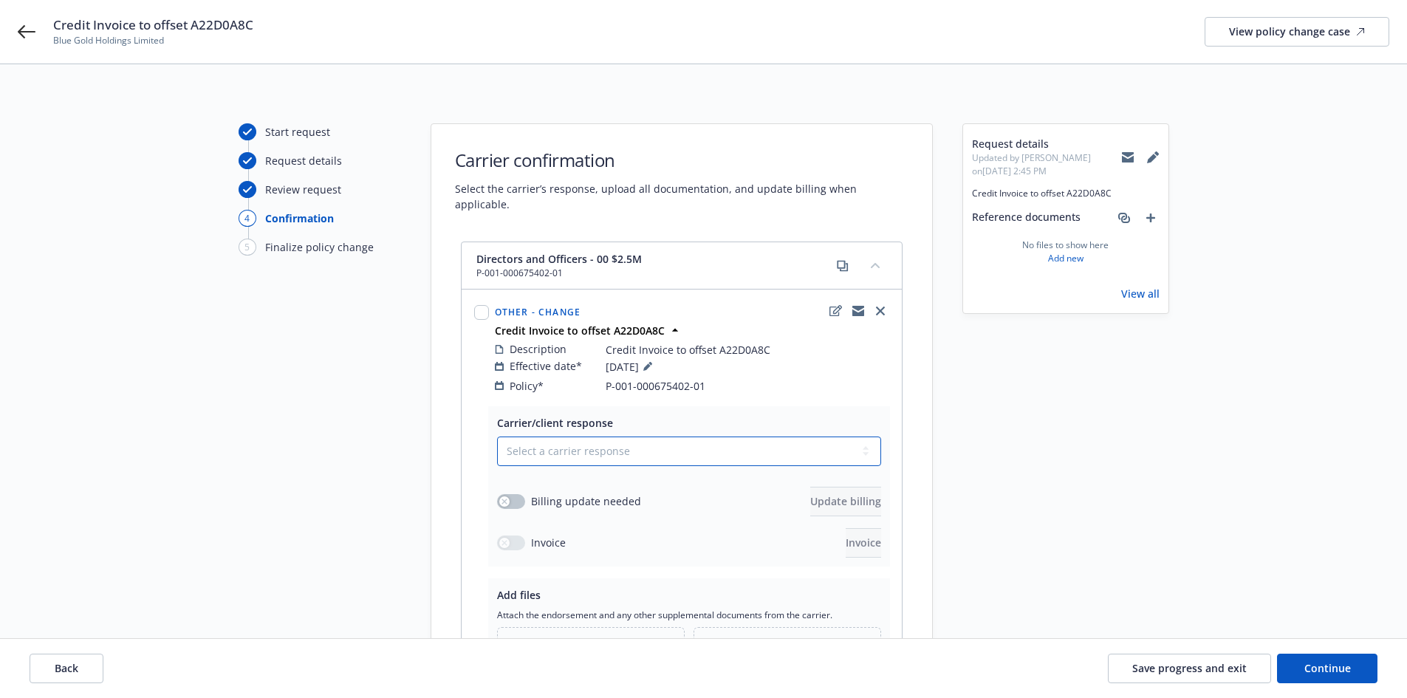
click at [613, 437] on select "Select a carrier response Accepted Accepted with revision No endorsement needed…" at bounding box center [689, 451] width 384 height 30
click at [497, 436] on select "Select a carrier response Accepted Accepted with revision No endorsement needed…" at bounding box center [689, 451] width 384 height 30
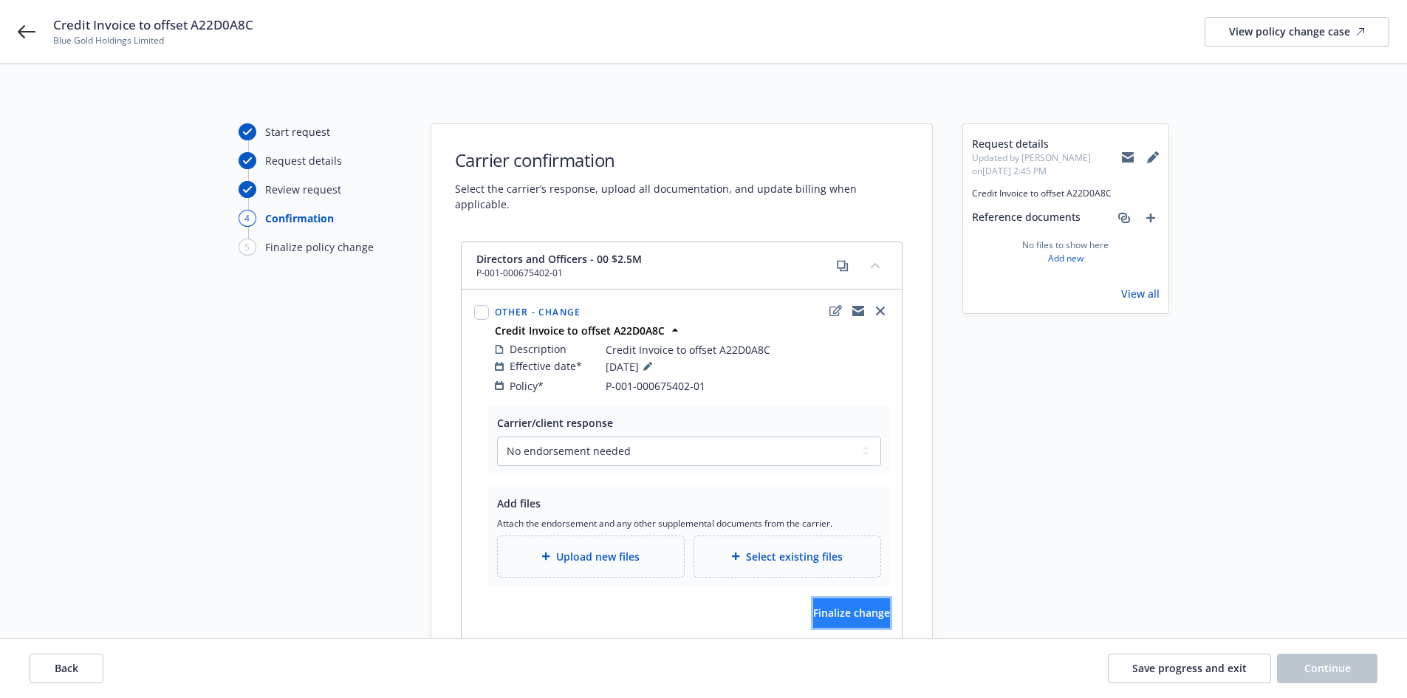
click at [847, 604] on button "Finalize change" at bounding box center [851, 613] width 77 height 30
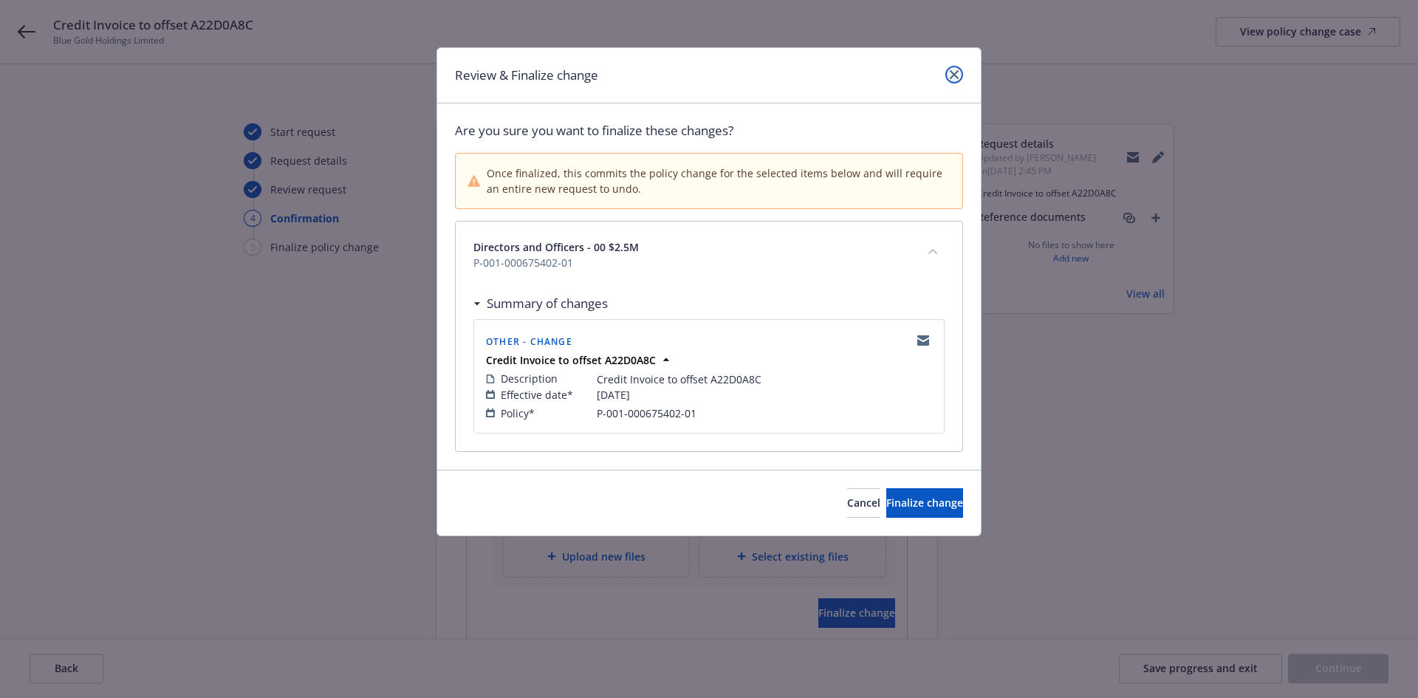
click at [955, 74] on icon "close" at bounding box center [954, 74] width 9 height 9
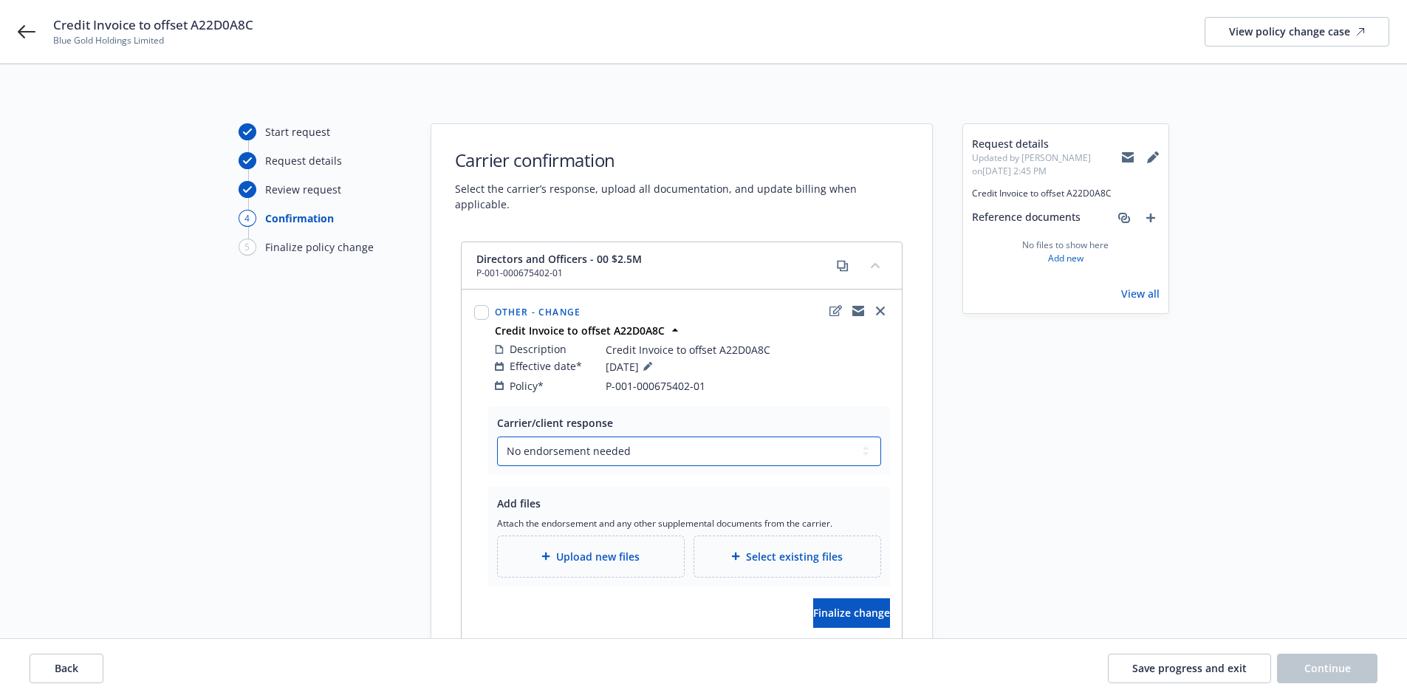
click at [551, 436] on select "Select a carrier response Accepted Accepted with revision No endorsement needed…" at bounding box center [689, 451] width 384 height 30
select select "ACCEPTED"
click at [497, 436] on select "Select a carrier response Accepted Accepted with revision No endorsement needed…" at bounding box center [689, 451] width 384 height 30
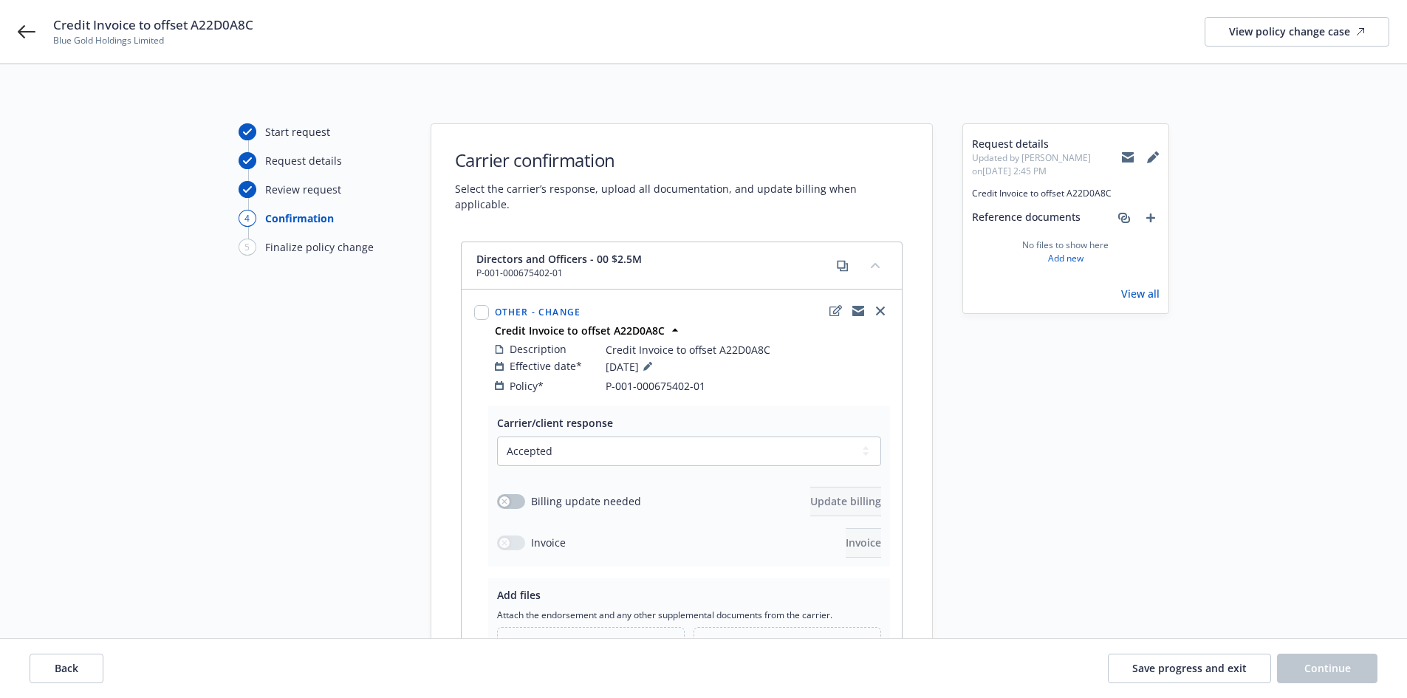
click at [489, 485] on div "Carrier/client response Select a carrier response Accepted Accepted with revisi…" at bounding box center [689, 486] width 402 height 160
click at [503, 498] on icon "button" at bounding box center [504, 501] width 6 height 6
click at [844, 494] on span "Update billing" at bounding box center [845, 501] width 71 height 14
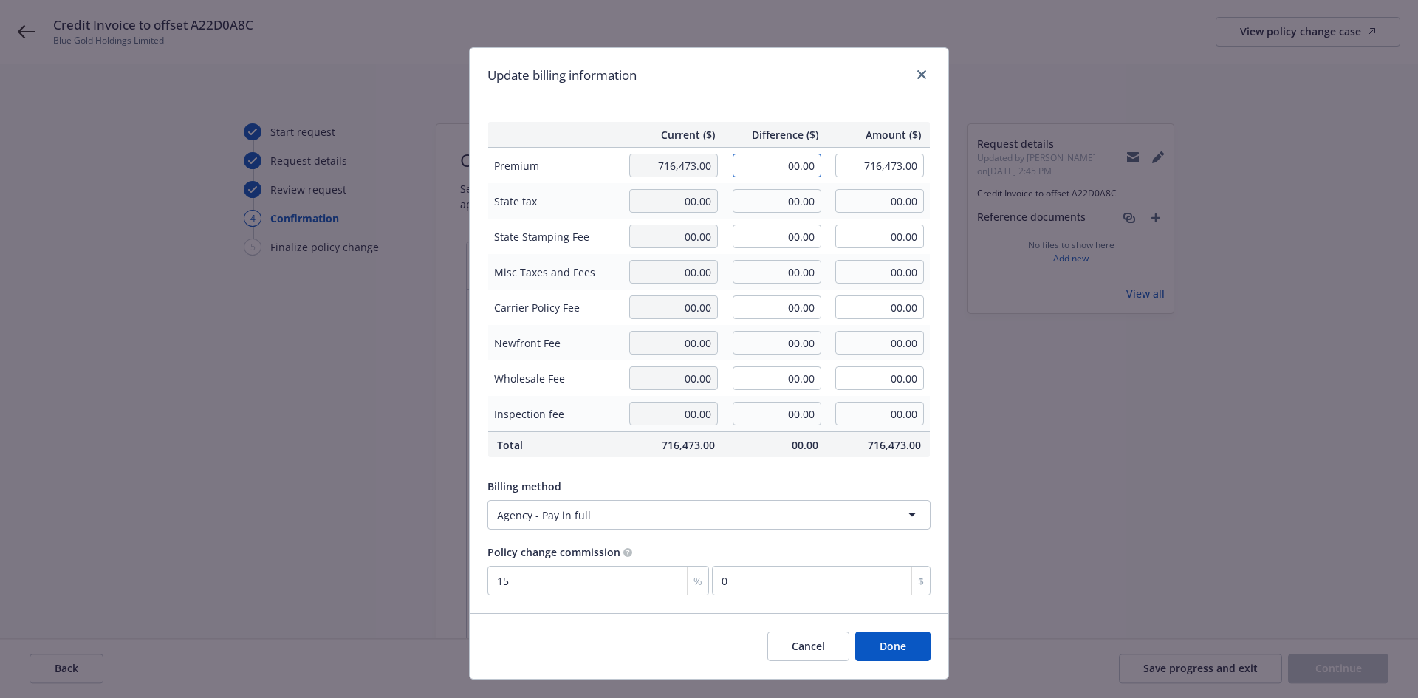
click at [777, 169] on input "00.00" at bounding box center [777, 166] width 89 height 24
type input "-6,820.70"
type input "709,652.30"
type input "-1023.1"
click at [779, 329] on td "00.00" at bounding box center [775, 342] width 103 height 35
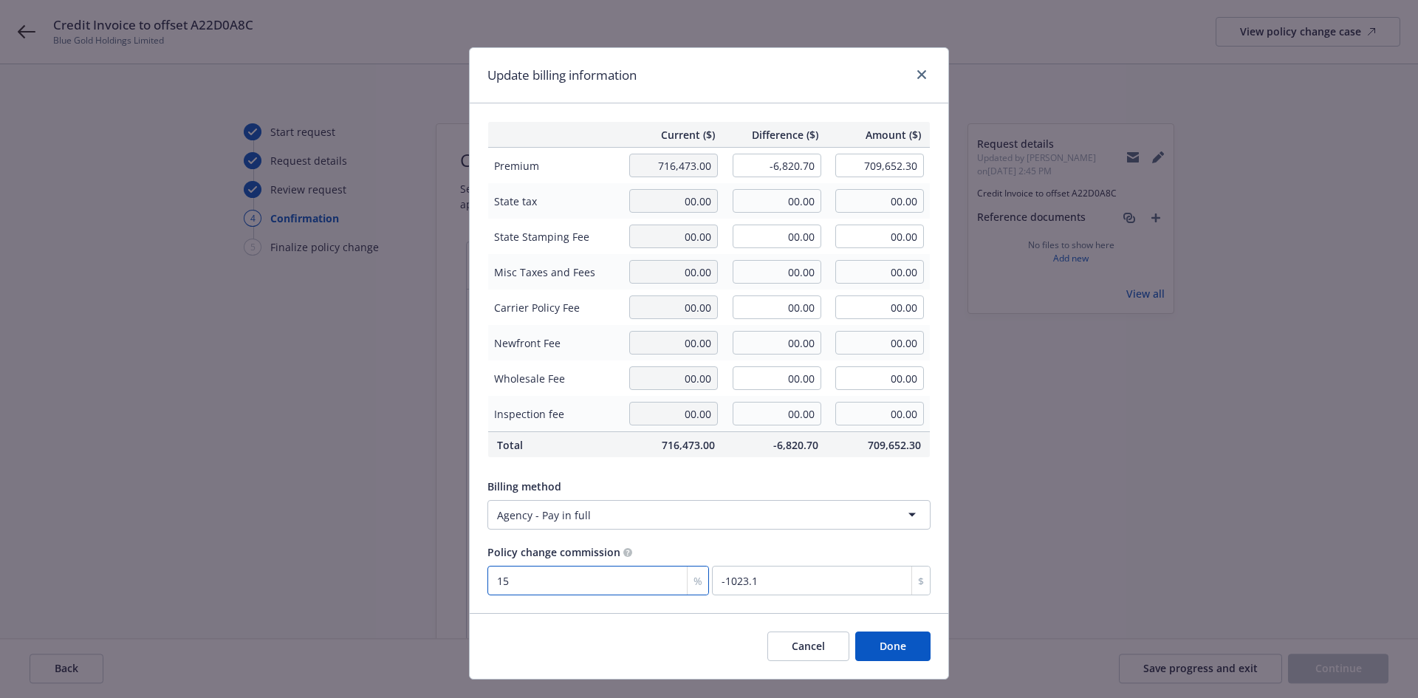
click at [598, 577] on input "15" at bounding box center [598, 581] width 222 height 30
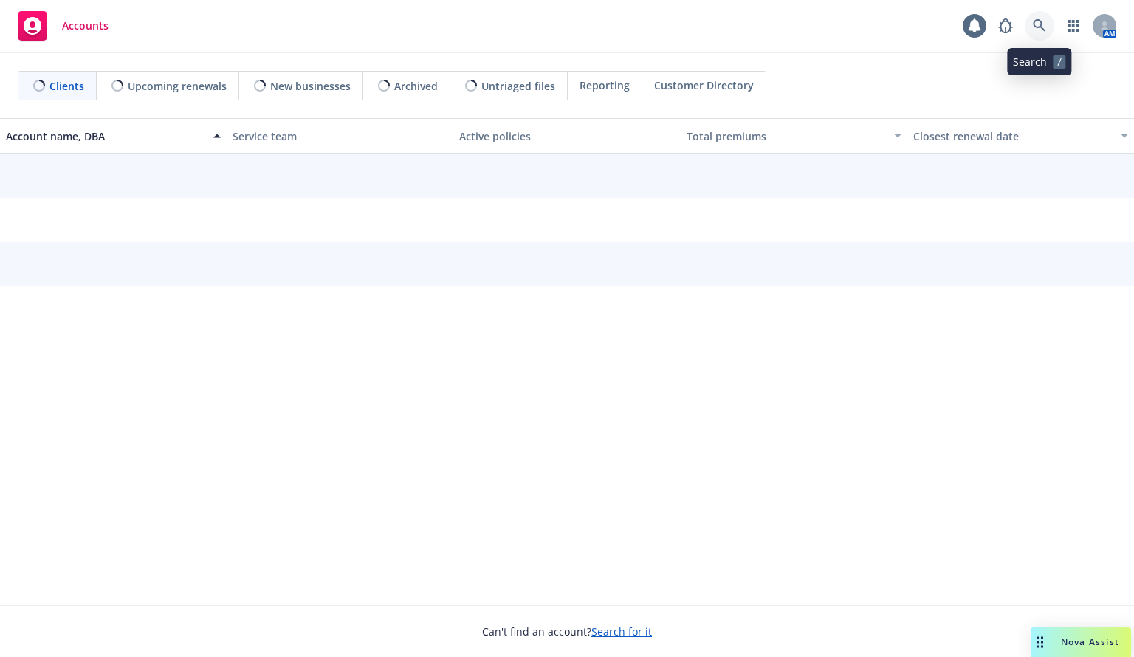
click at [1041, 21] on icon at bounding box center [1039, 25] width 13 height 13
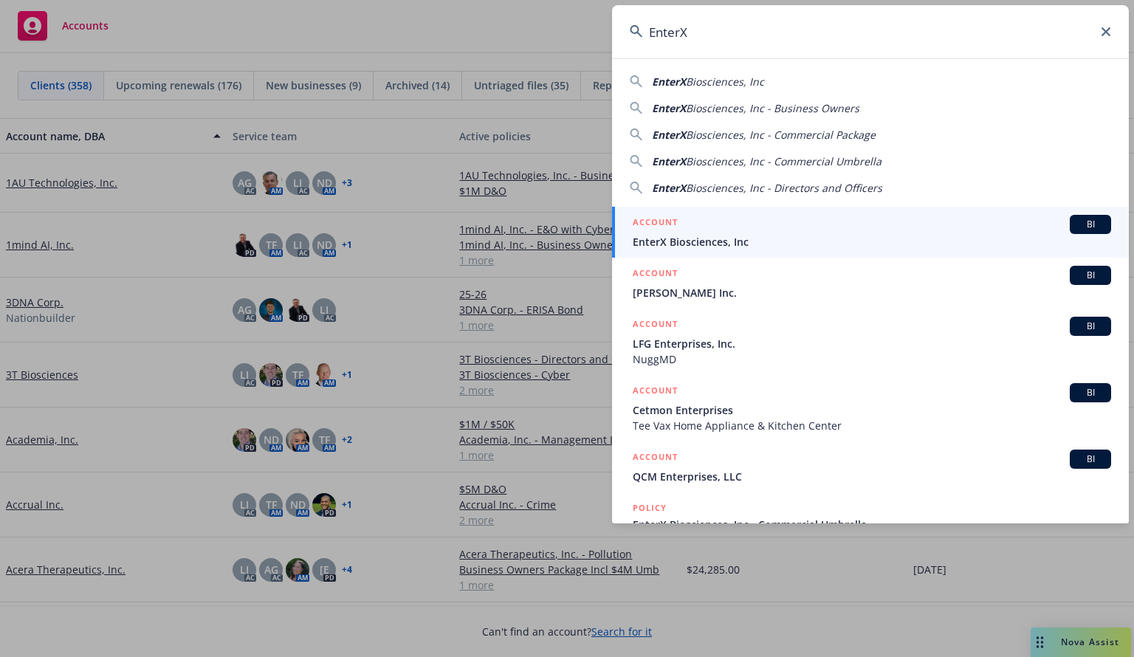
type input "EnterX"
click at [694, 230] on div "ACCOUNT BI" at bounding box center [872, 224] width 478 height 19
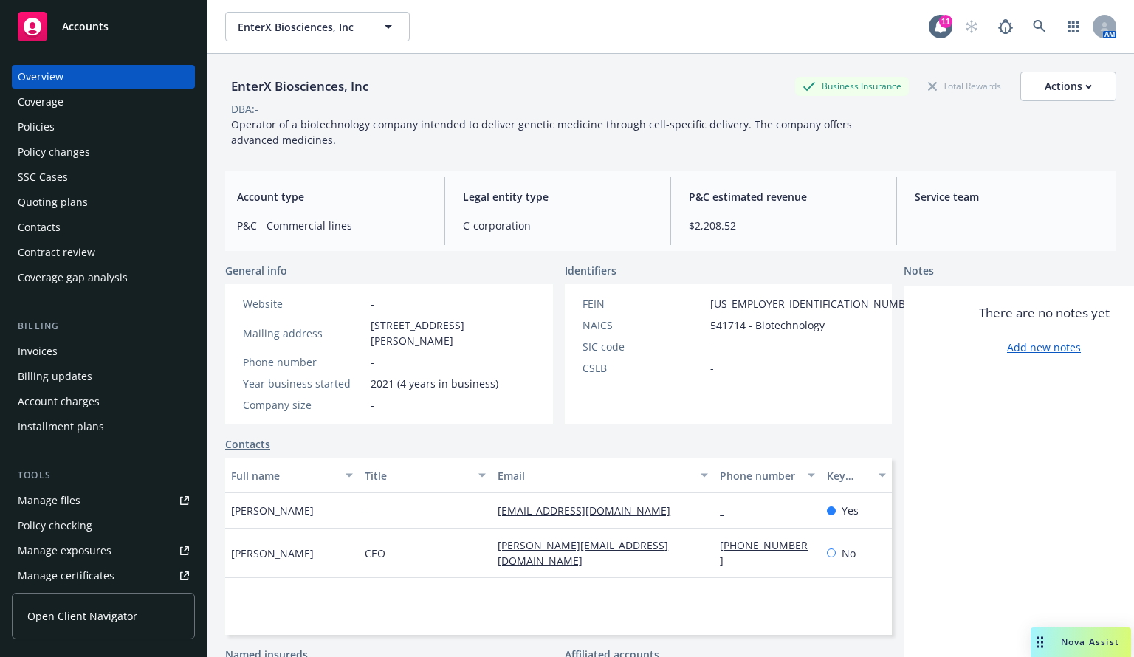
click at [27, 125] on div "Policies" at bounding box center [36, 127] width 37 height 24
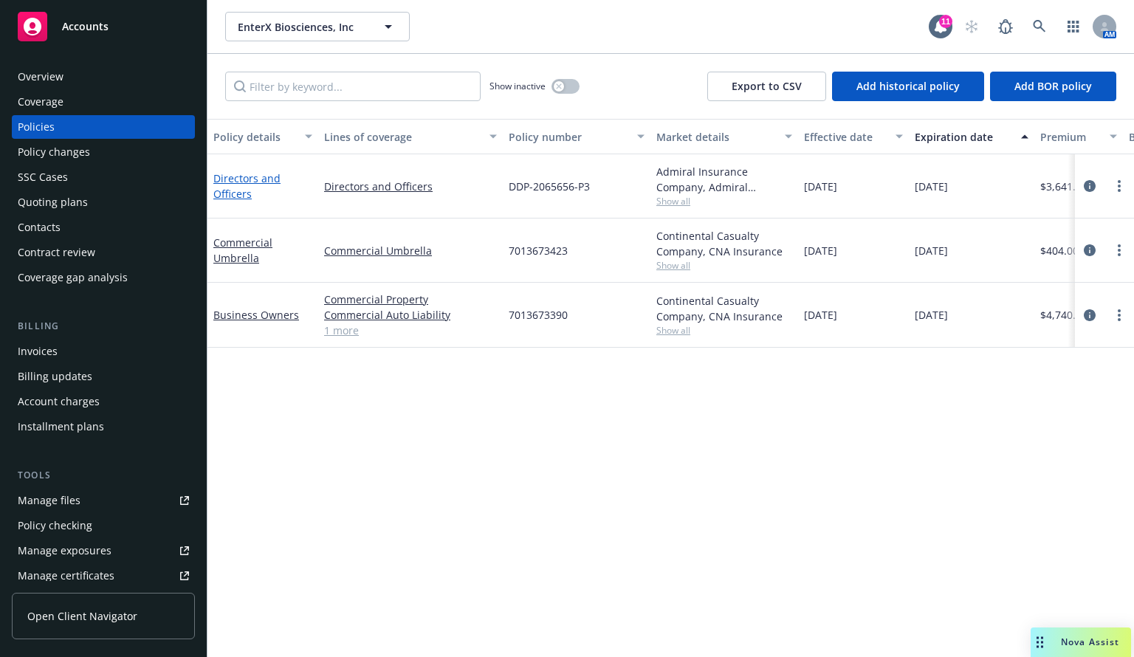
click at [237, 175] on link "Directors and Officers" at bounding box center [246, 186] width 67 height 30
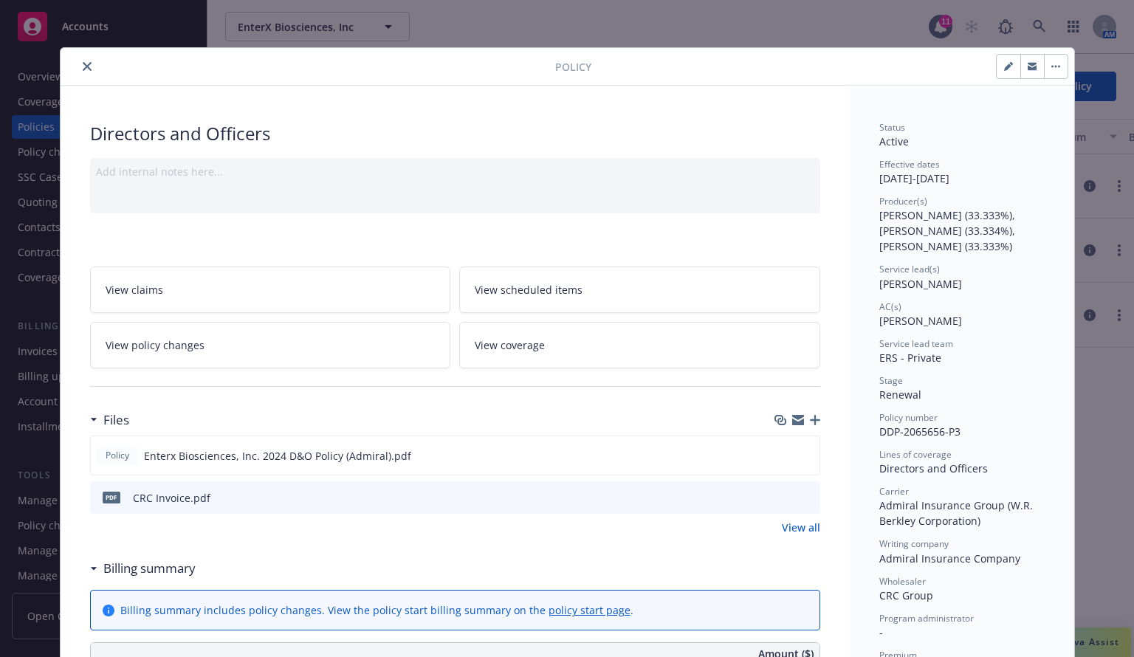
click at [83, 69] on icon "close" at bounding box center [87, 66] width 9 height 9
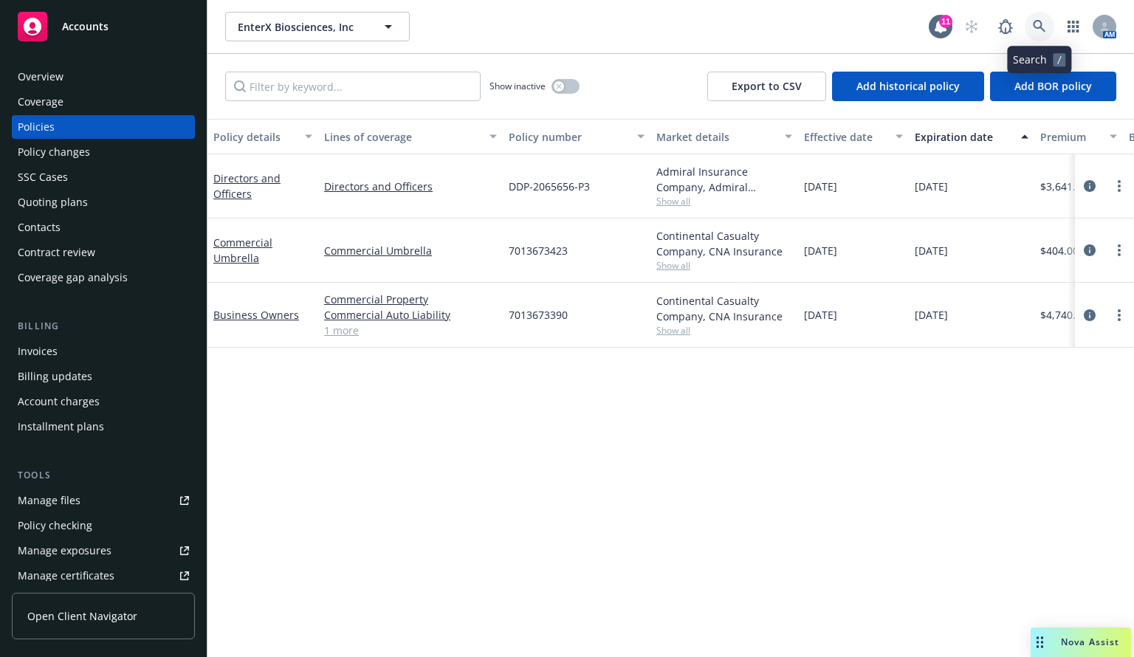
click at [1043, 24] on icon at bounding box center [1039, 26] width 13 height 13
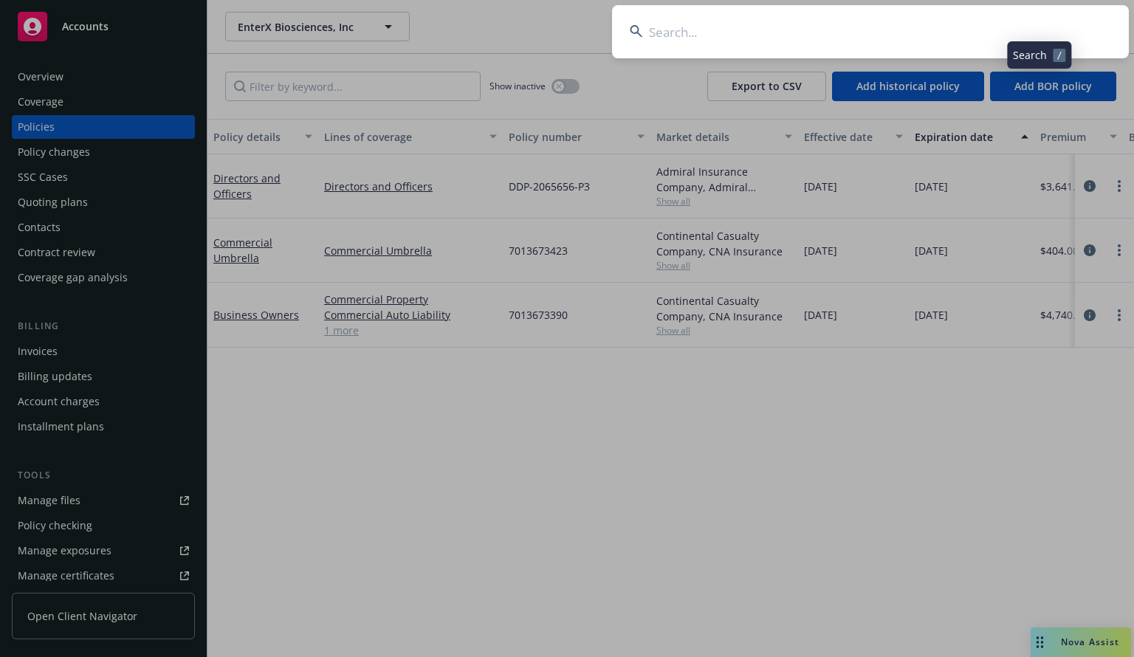
click at [756, 37] on input at bounding box center [870, 31] width 517 height 53
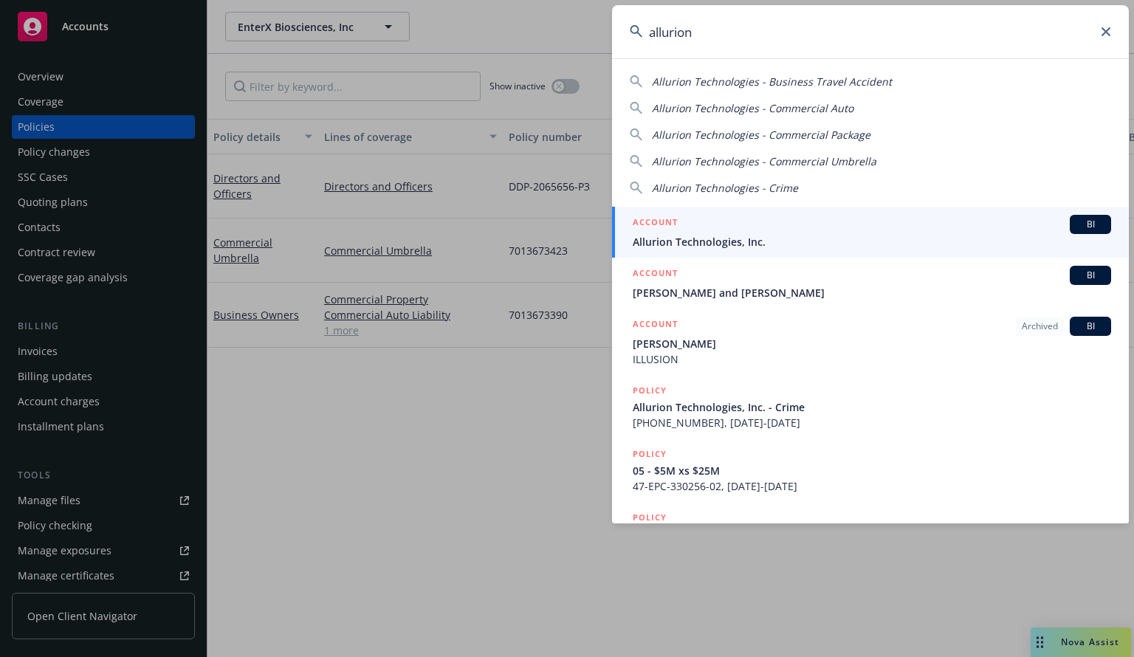
type input "allurion"
click at [680, 238] on span "Allurion Technologies, Inc." at bounding box center [872, 242] width 478 height 16
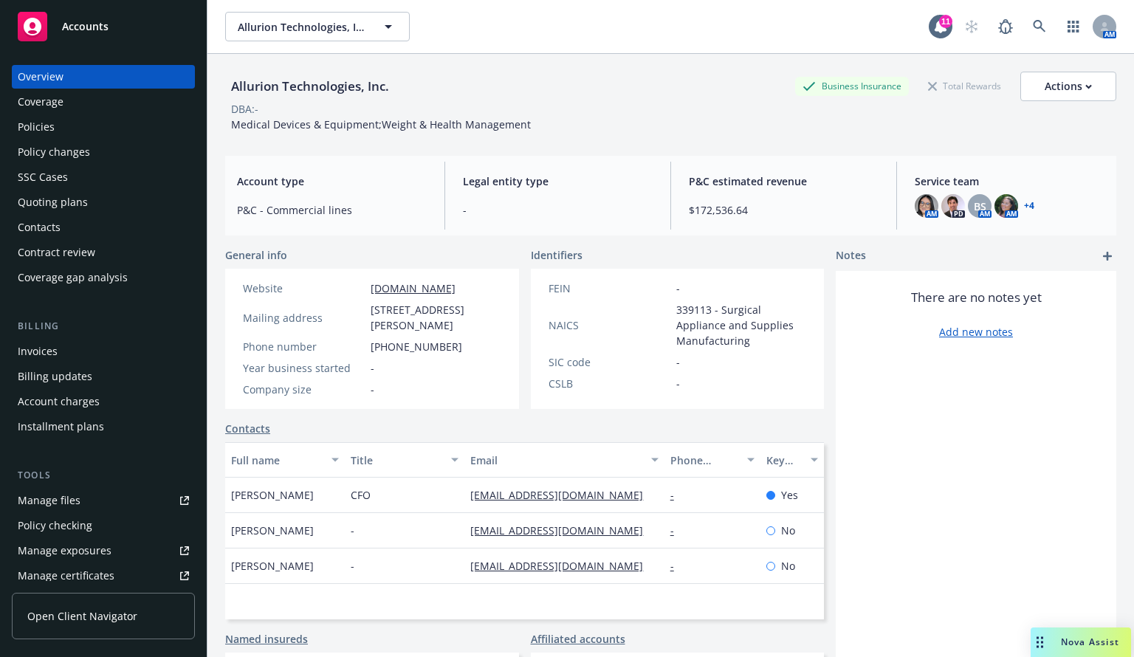
click at [58, 125] on div "Policies" at bounding box center [103, 127] width 171 height 24
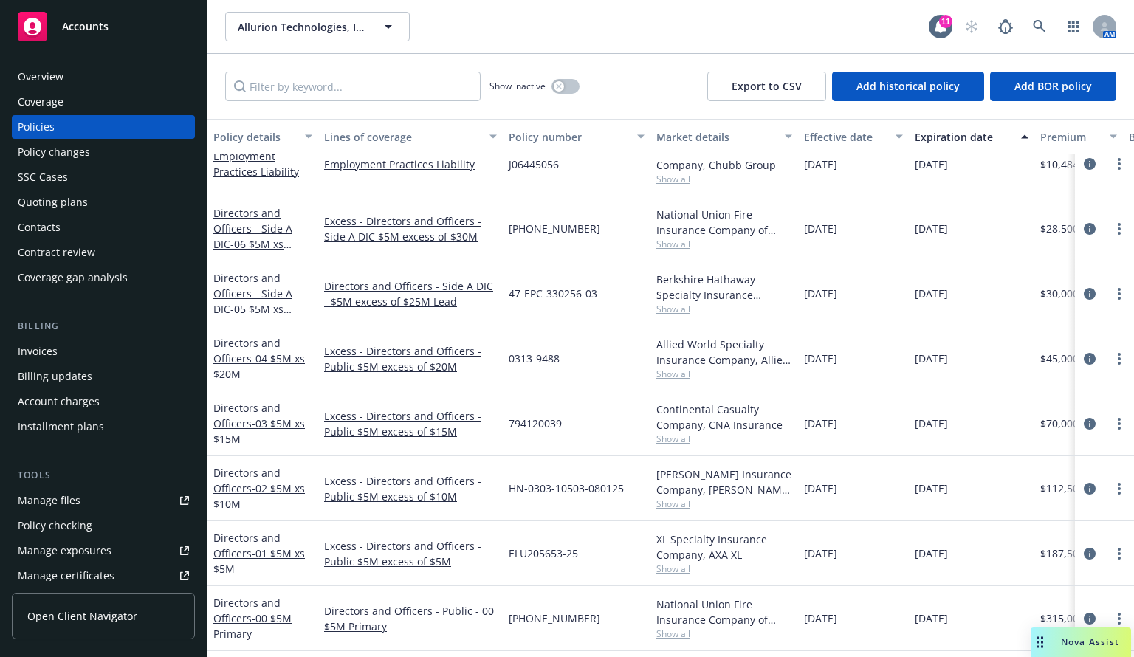
scroll to position [148, 0]
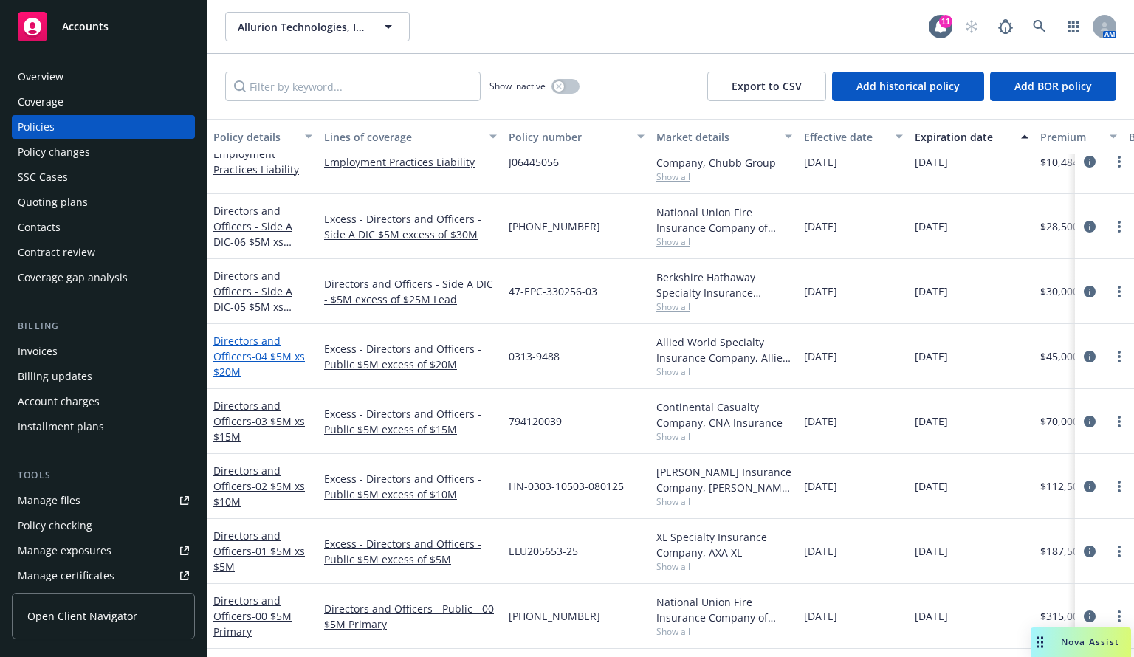
click at [241, 357] on link "Directors and Officers - 04 $5M xs $20M" at bounding box center [259, 356] width 92 height 45
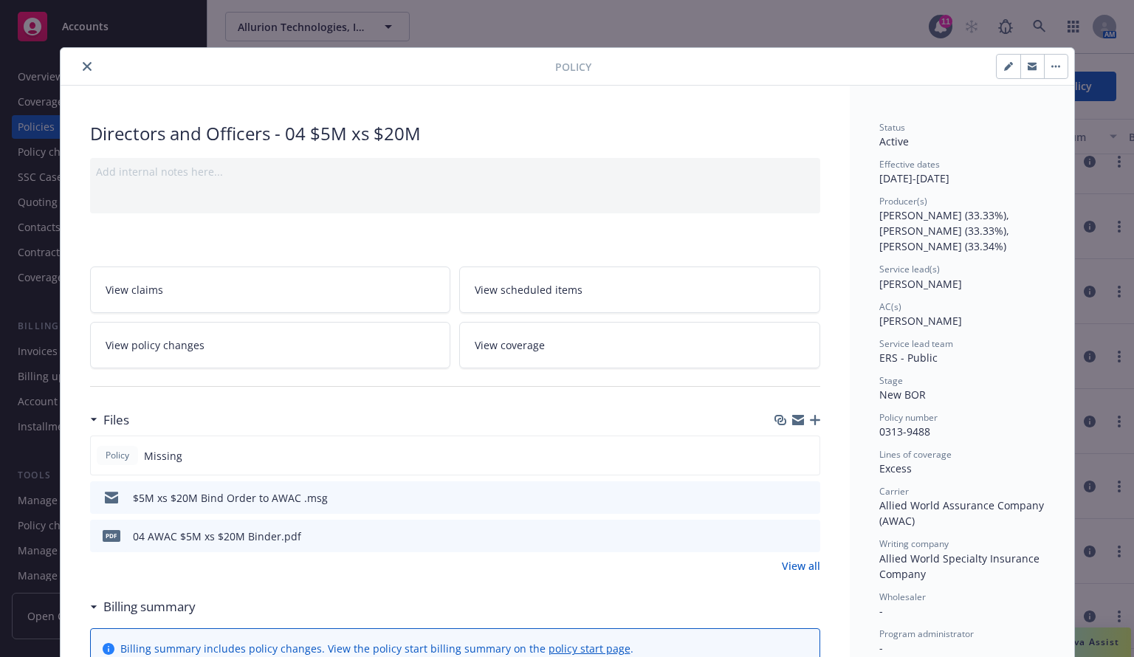
click at [811, 419] on icon "button" at bounding box center [815, 420] width 10 height 10
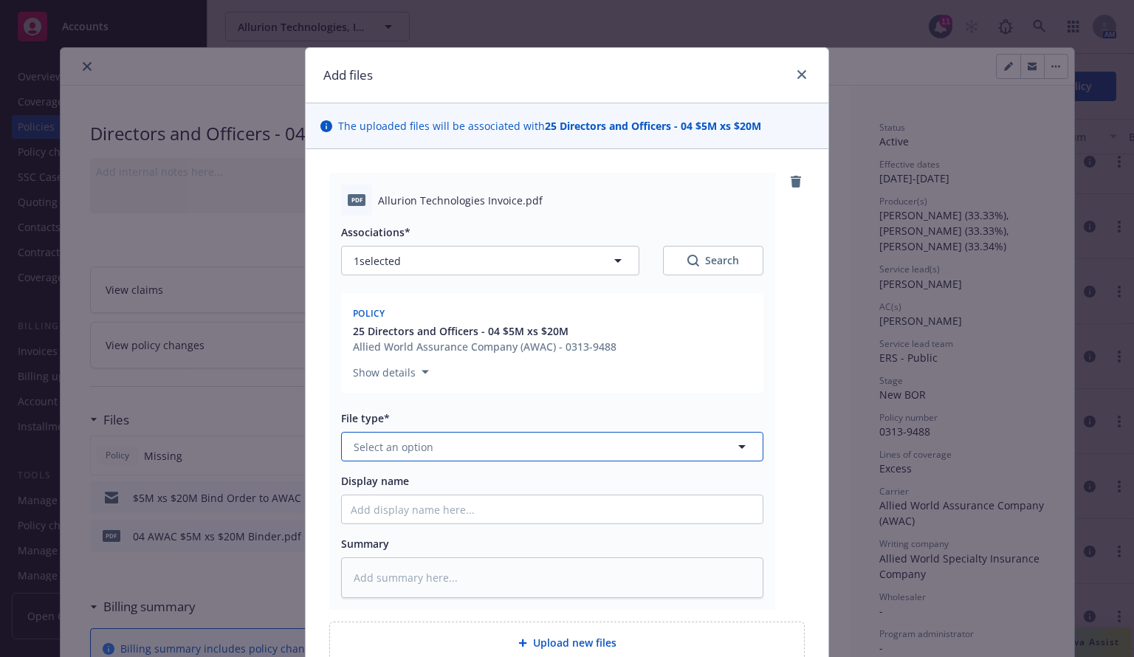
click at [414, 435] on button "Select an option" at bounding box center [552, 447] width 422 height 30
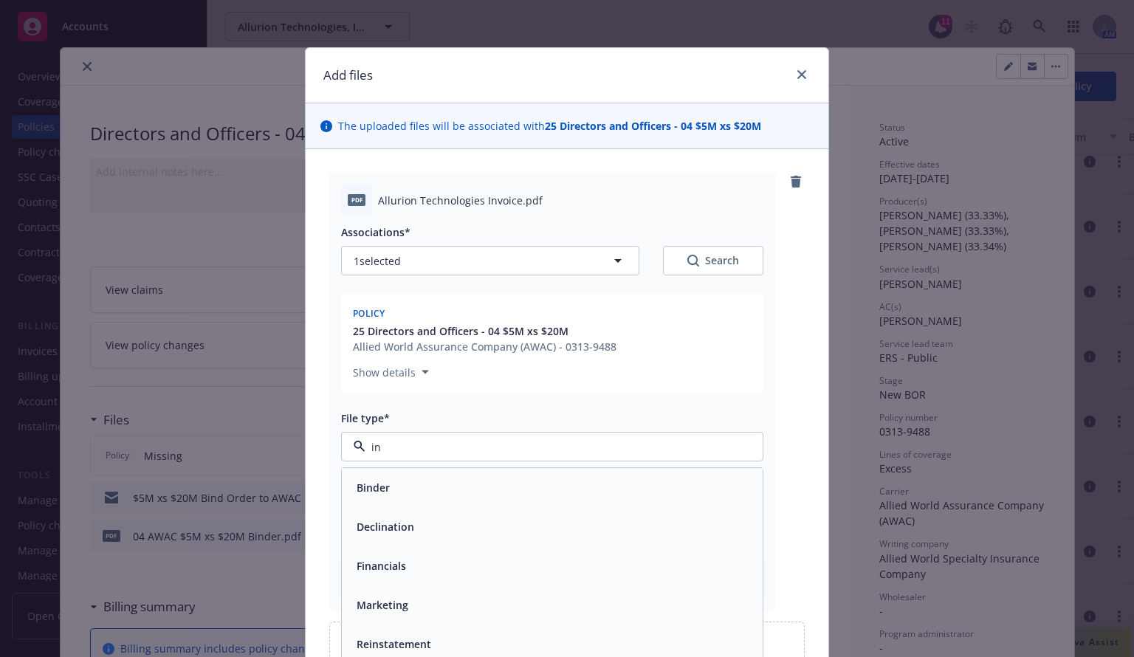
type input "inv"
click at [428, 530] on span "Invoice - Third Party" at bounding box center [408, 527] width 102 height 16
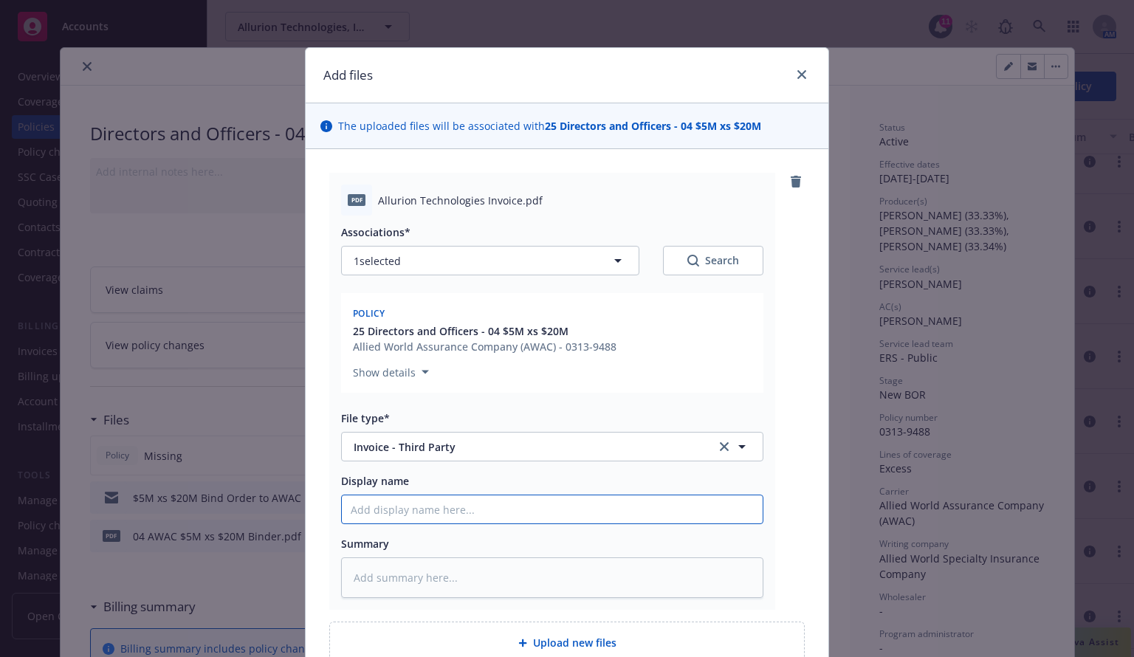
click at [388, 504] on input "Display name" at bounding box center [552, 509] width 421 height 28
type textarea "x"
type input "A"
type textarea "x"
type input "AW"
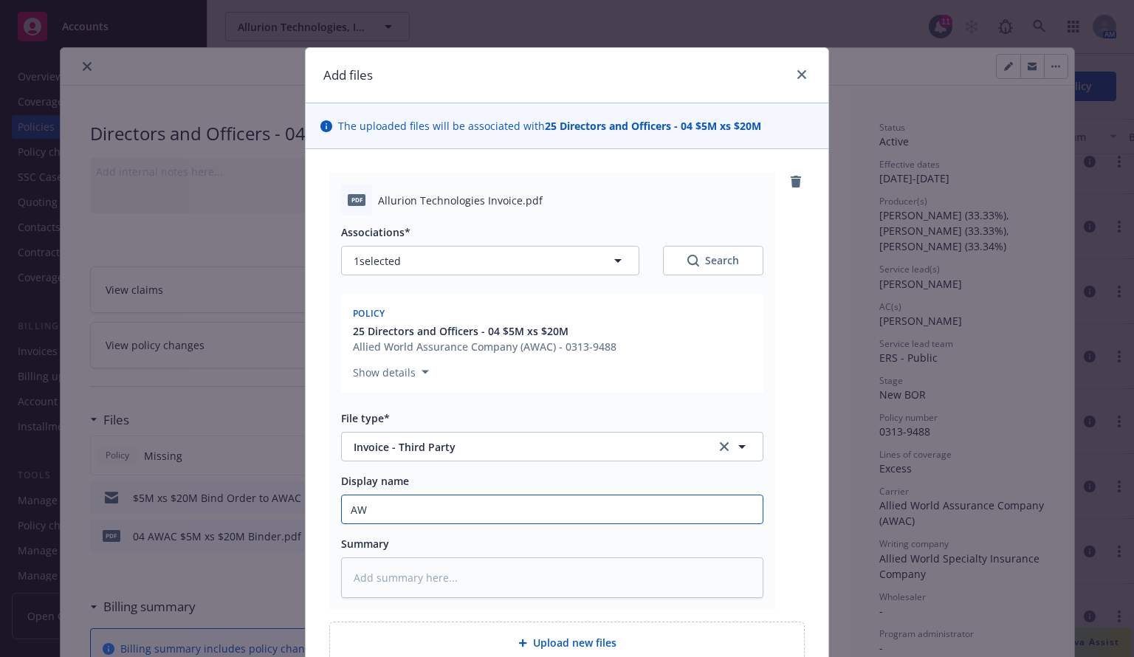
type textarea "x"
type input "AWA"
type textarea "x"
type input "AWAC"
type textarea "x"
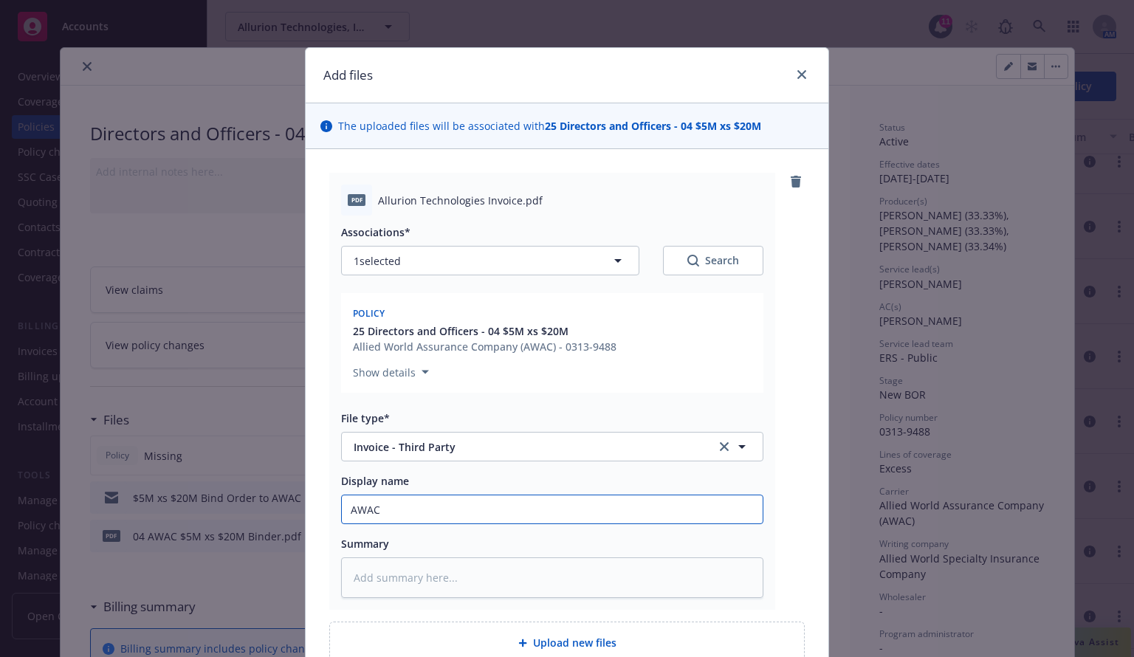
type input "AWAC"
type textarea "x"
type input "AWAC i"
type textarea "x"
type input "AWAC in"
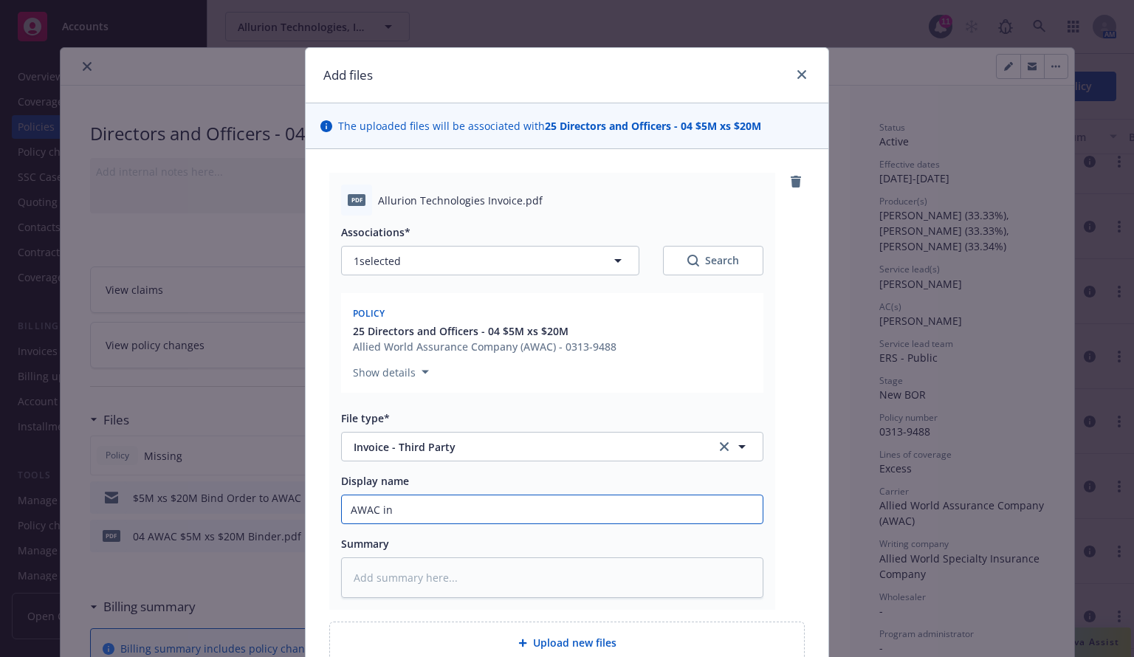
type textarea "x"
type input "AWAC inv"
type textarea "x"
type input "AWAC invo"
type textarea "x"
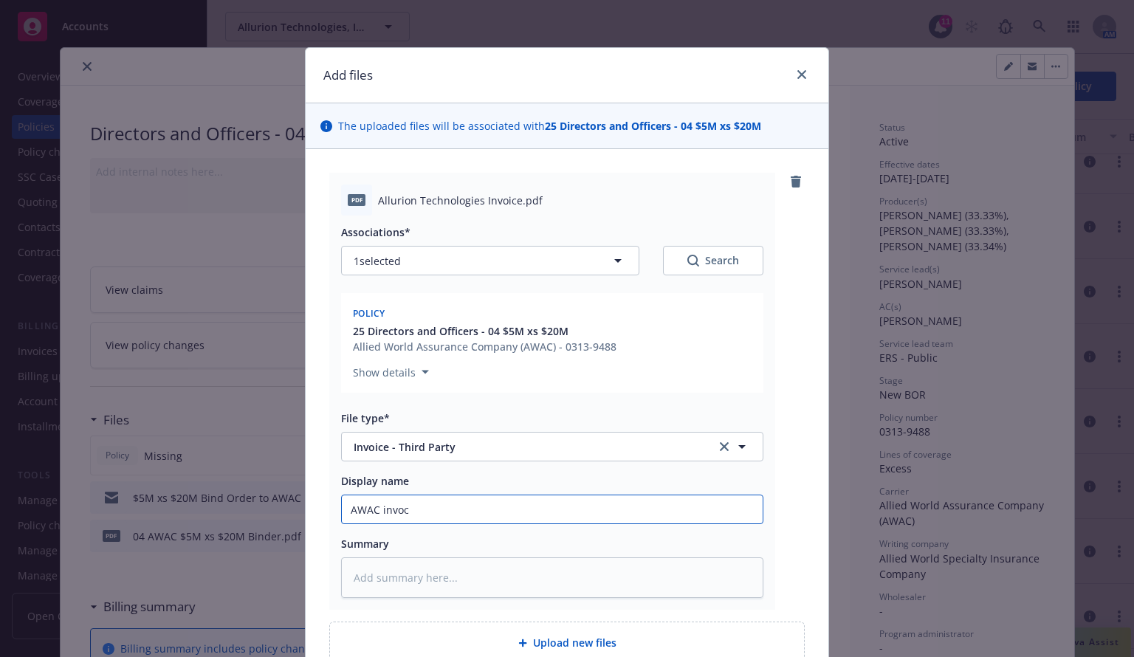
type input "AWAC invoci"
type textarea "x"
type input "AWAC invocie"
type textarea "x"
type input "AWAC invocie"
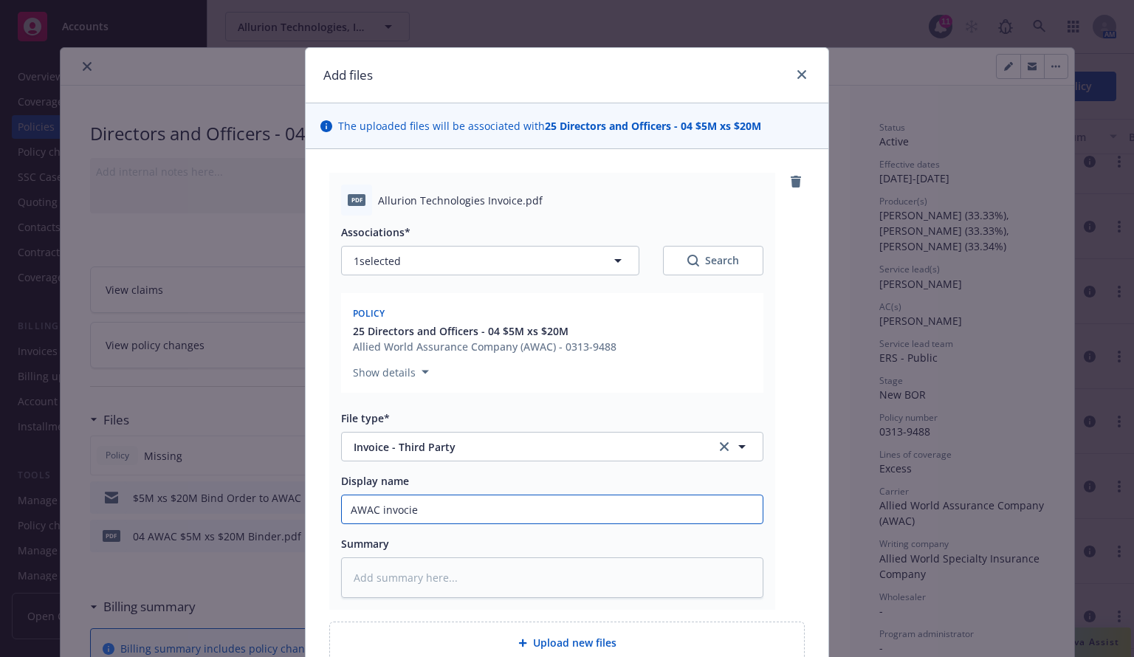
type textarea "x"
type input "AWAC invocie"
type textarea "x"
type input "AWAC invoci"
type textarea "x"
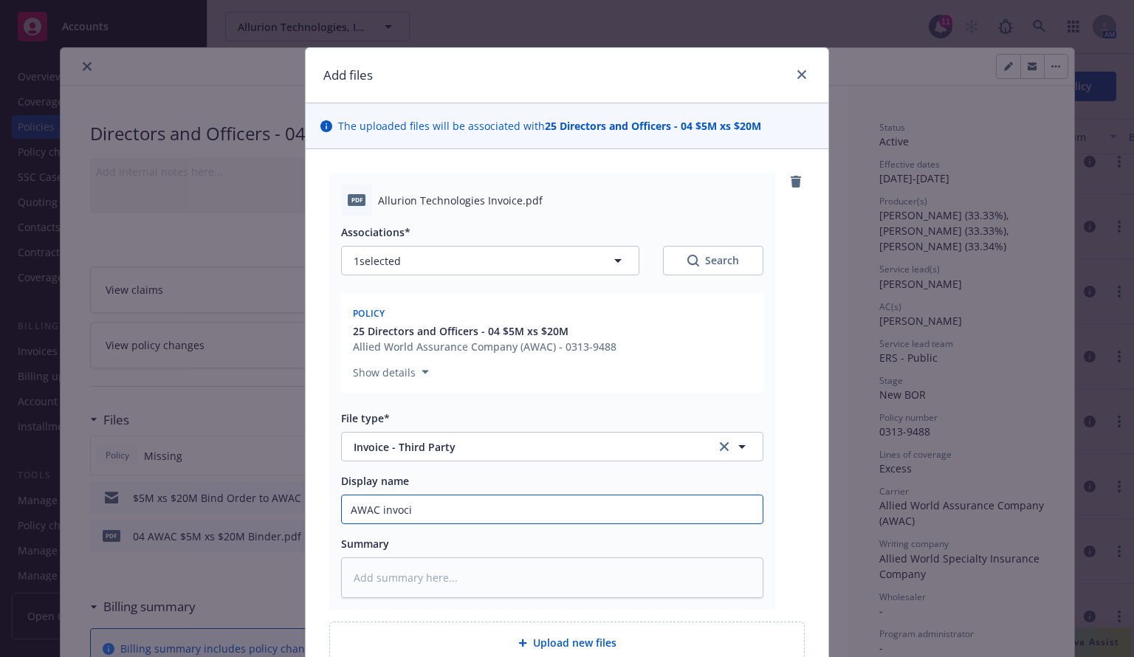
type input "AWAC invoc"
type textarea "x"
type input "AWAC invo"
type textarea "x"
type input "AWAC invoi"
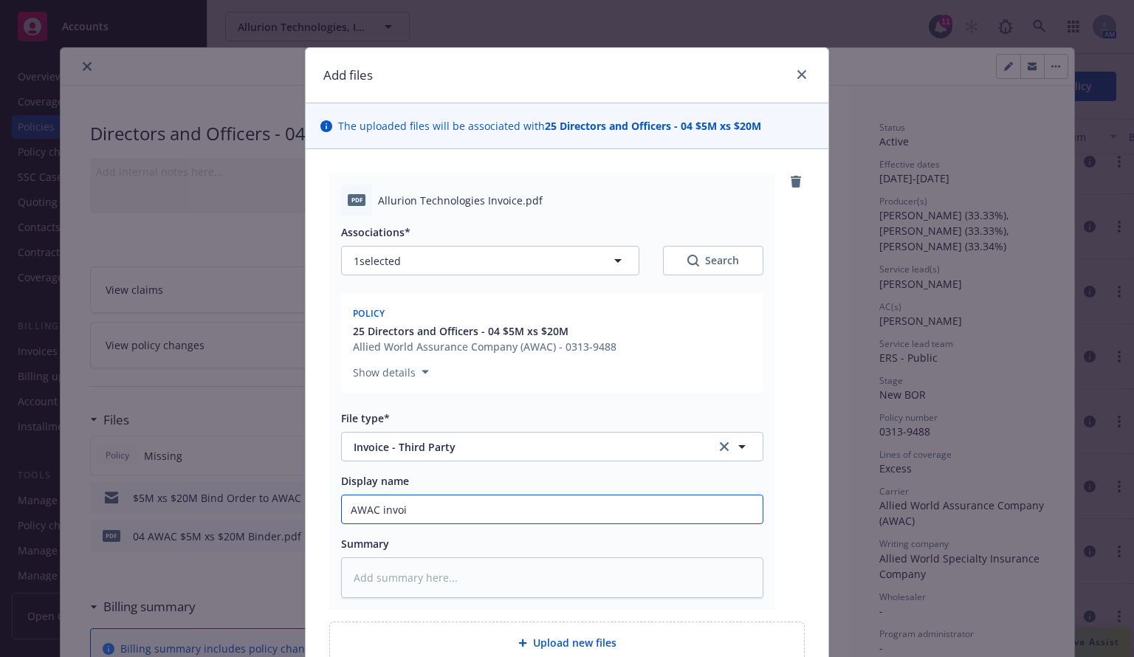
type textarea "x"
type input "AWAC invoic"
type textarea "x"
type input "AWAC invoice"
type textarea "x"
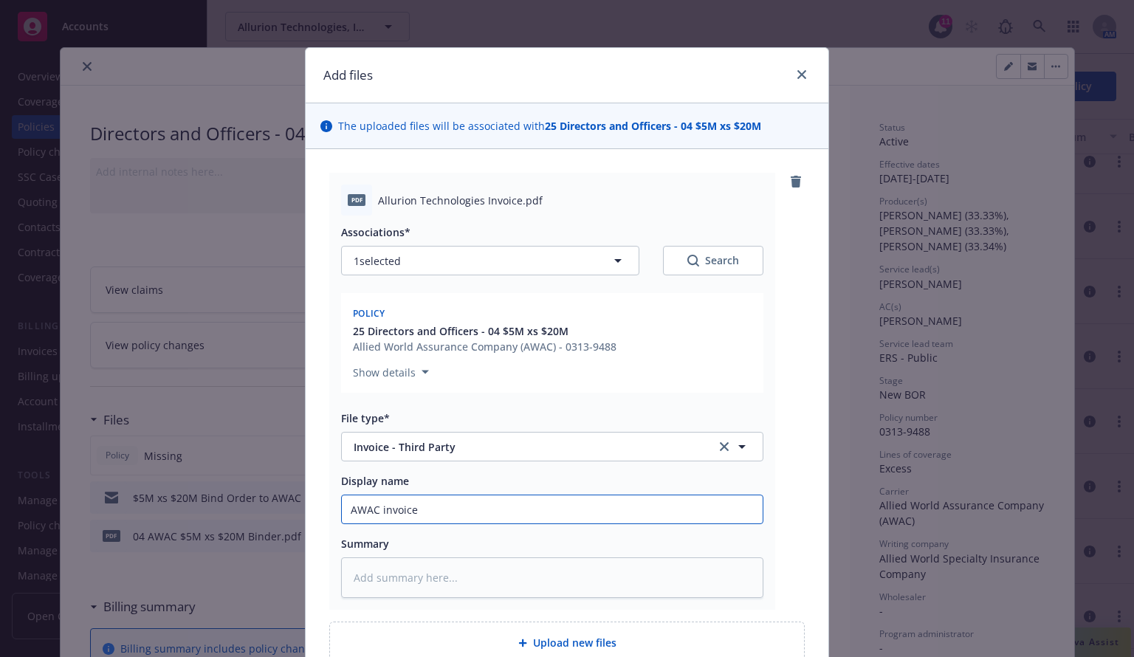
type input "AWAC invoice 2"
type textarea "x"
type input "AWAC invoice 25"
type textarea "x"
type input "AWAC invoice 25-"
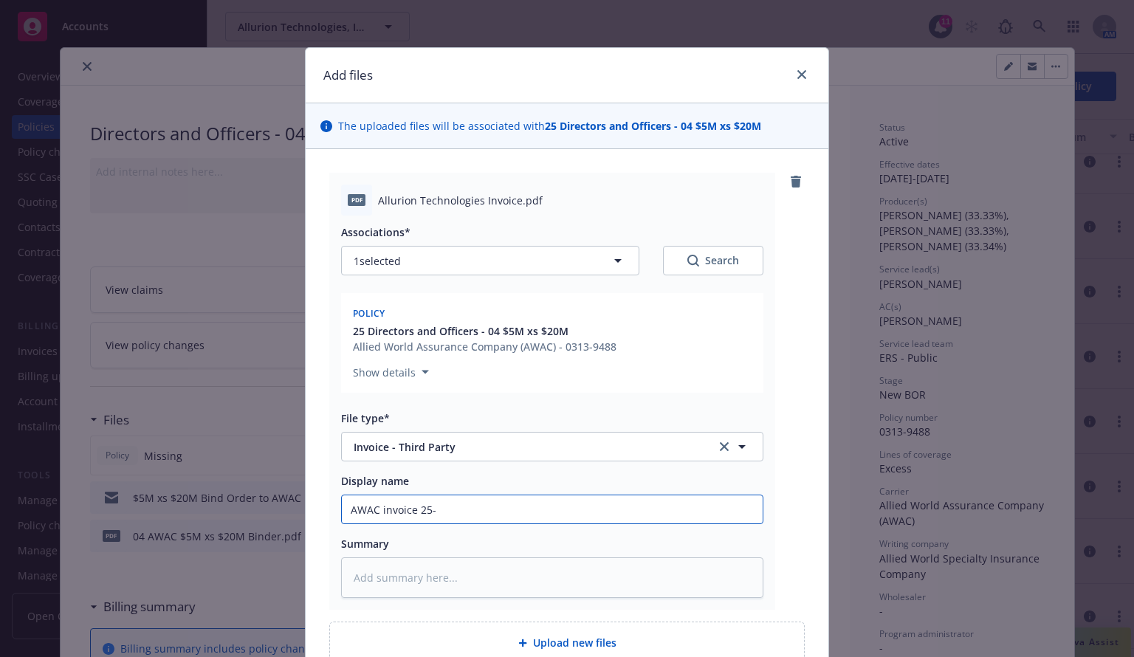
type textarea "x"
type input "AWAC invoice 25-2"
type textarea "x"
type input "AWAC invoice 25-26"
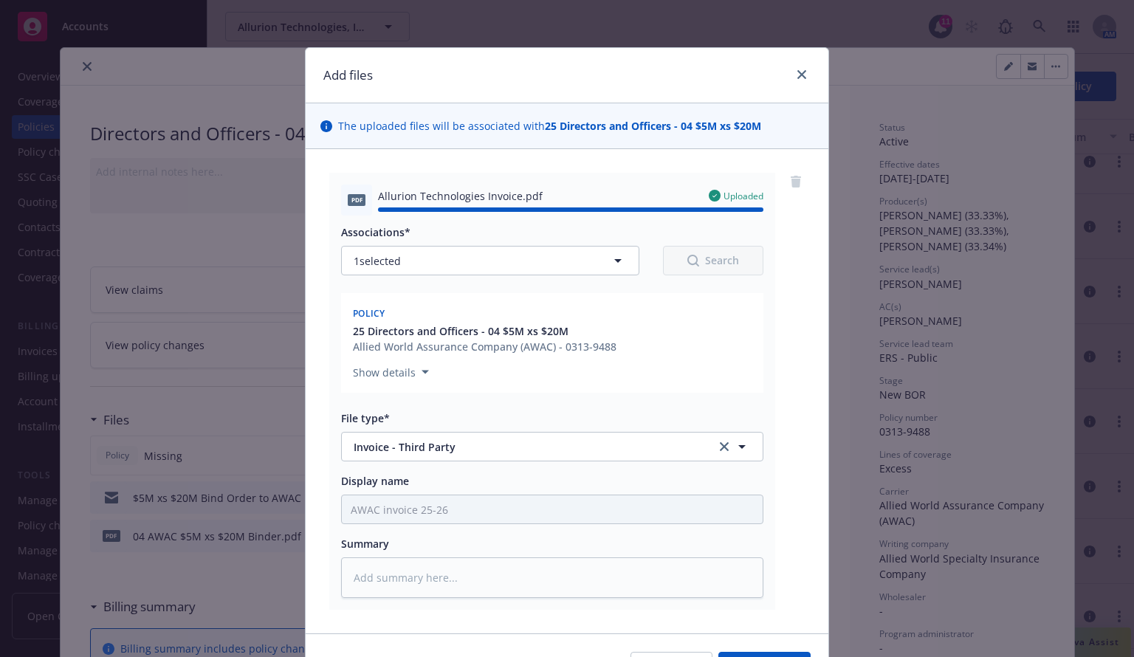
type textarea "x"
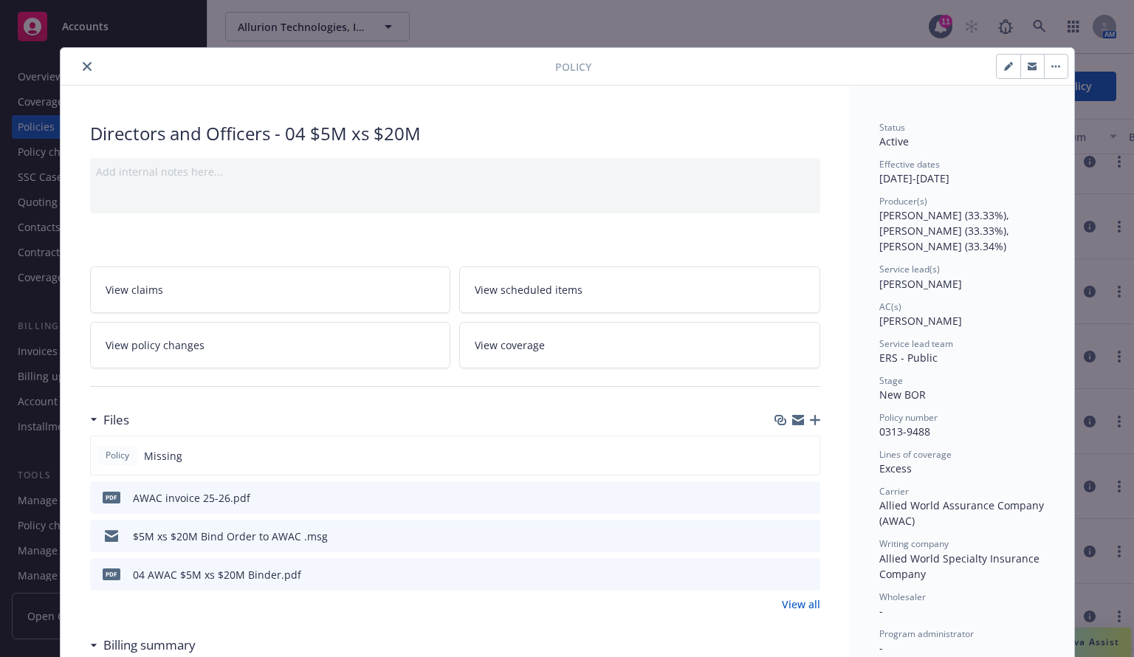
click at [83, 66] on icon "close" at bounding box center [87, 66] width 9 height 9
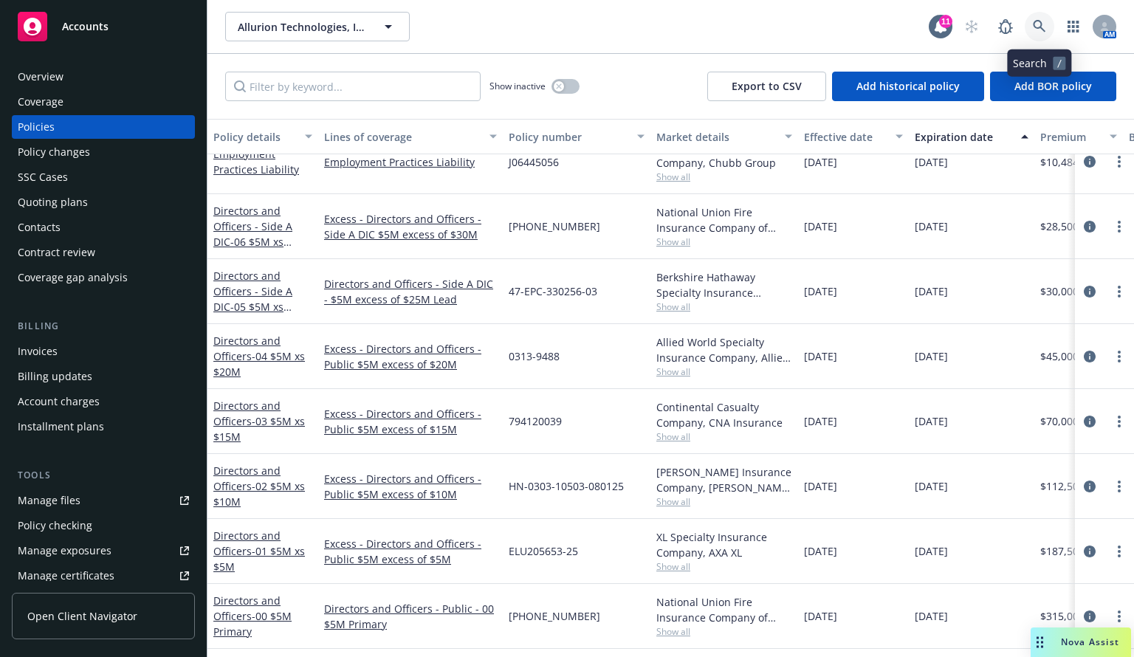
click at [1037, 23] on icon at bounding box center [1039, 26] width 13 height 13
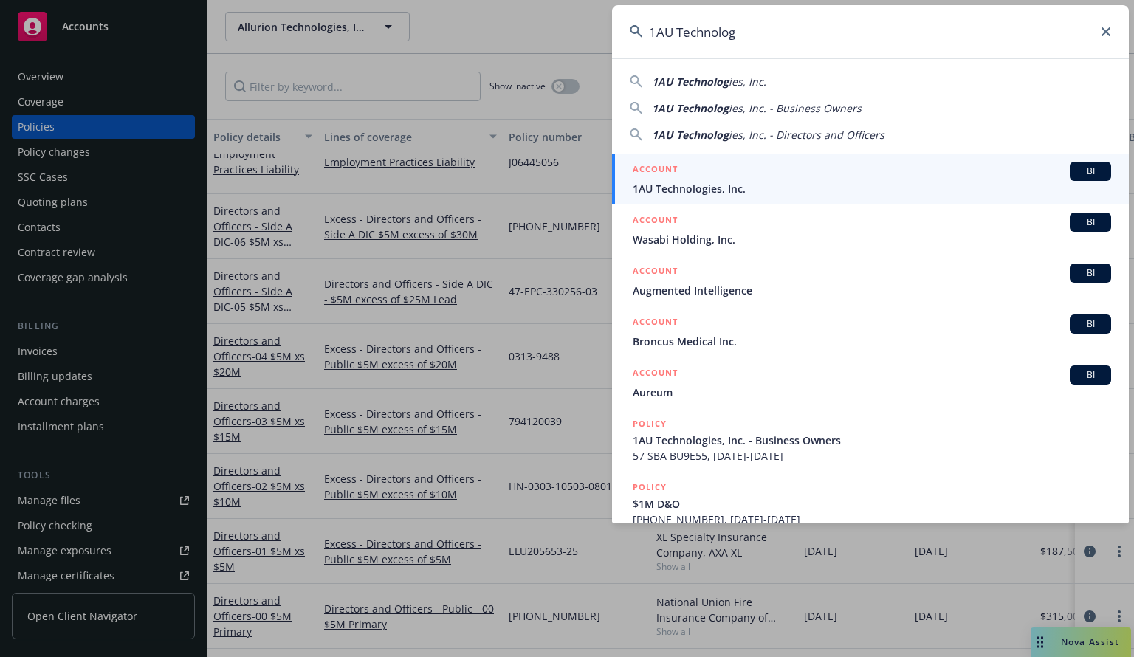
type input "1AU Technolog"
click at [696, 178] on div "ACCOUNT BI" at bounding box center [872, 171] width 478 height 19
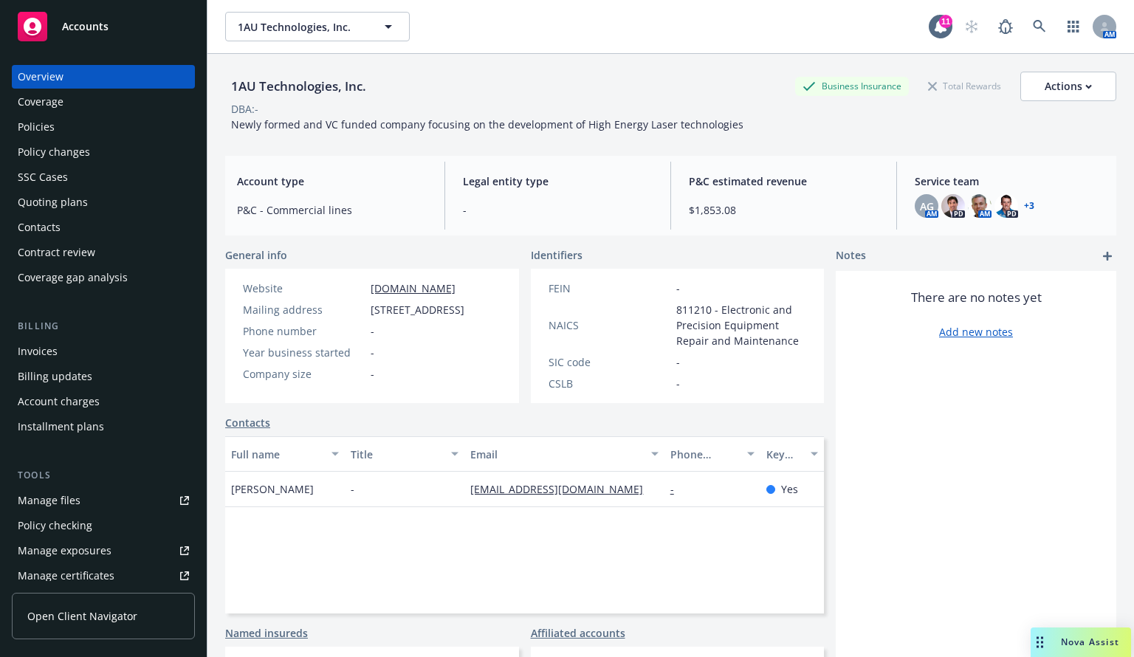
click at [64, 361] on div "Invoices" at bounding box center [103, 352] width 171 height 24
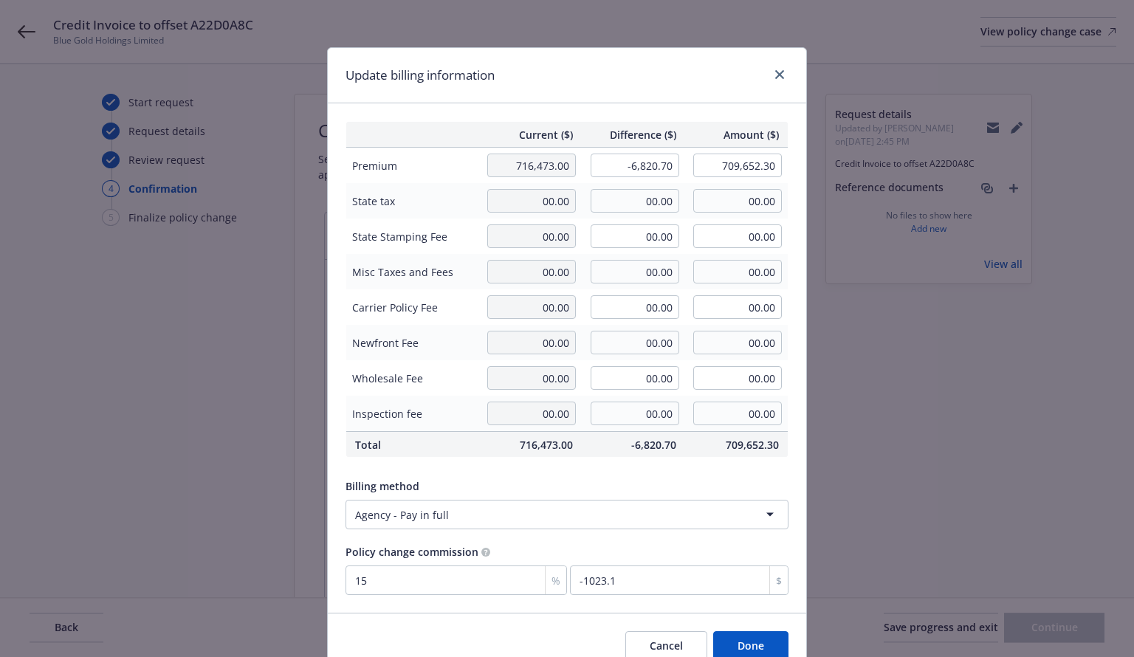
select select "ACCEPTED"
click at [766, 648] on button "Done" at bounding box center [750, 646] width 75 height 30
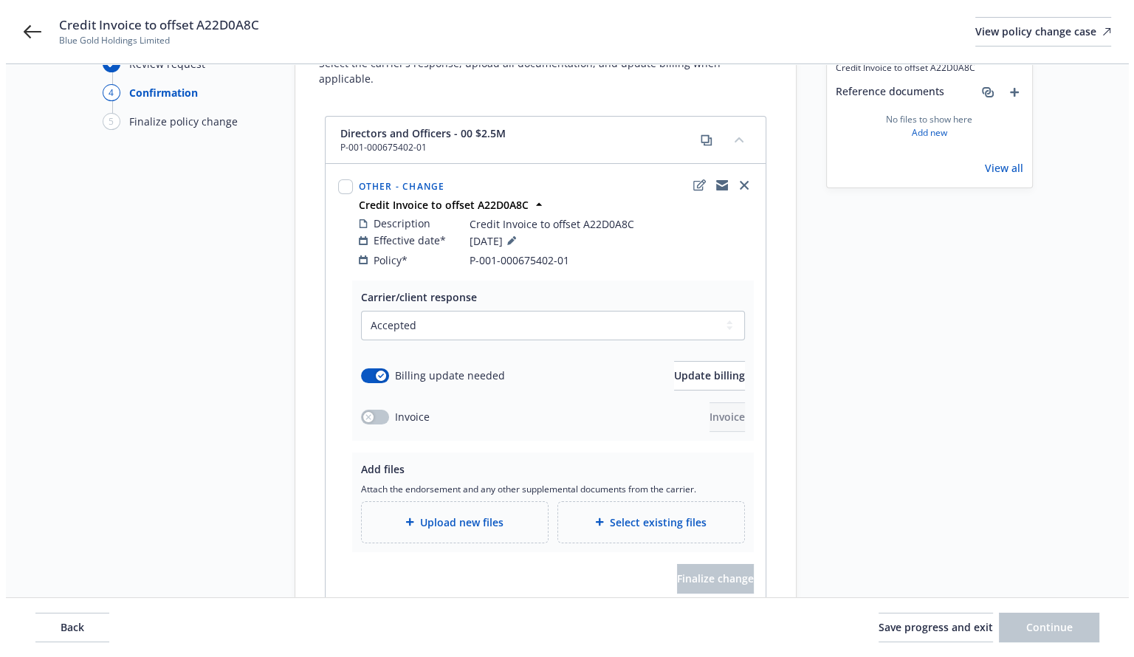
scroll to position [154, 0]
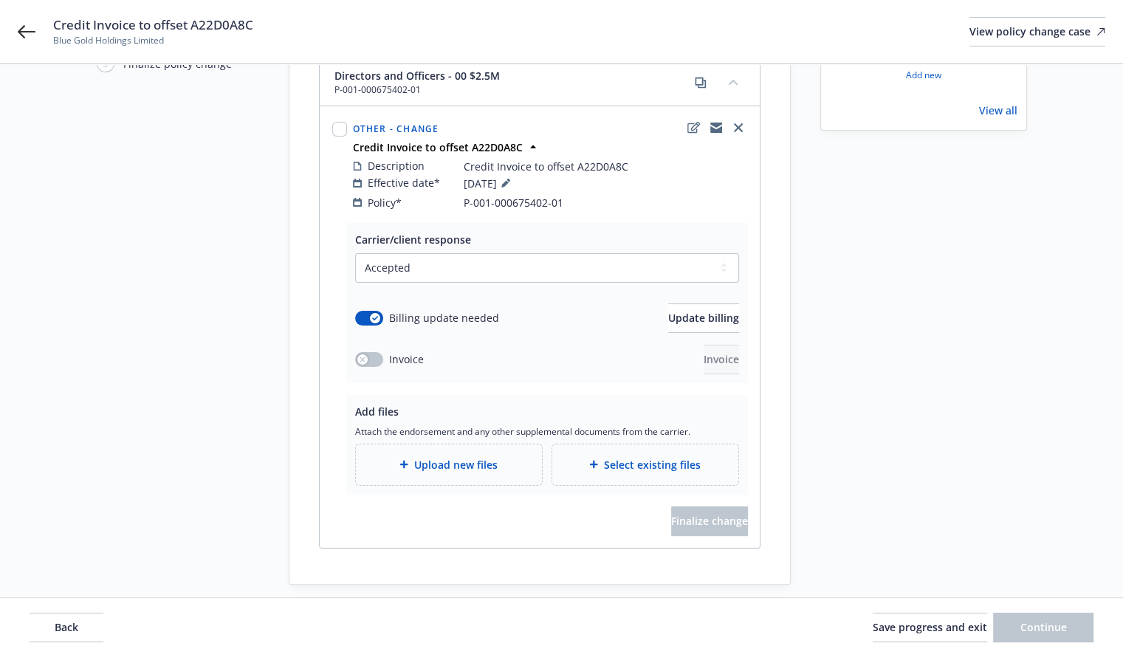
click at [435, 457] on span "Upload new files" at bounding box center [455, 465] width 83 height 16
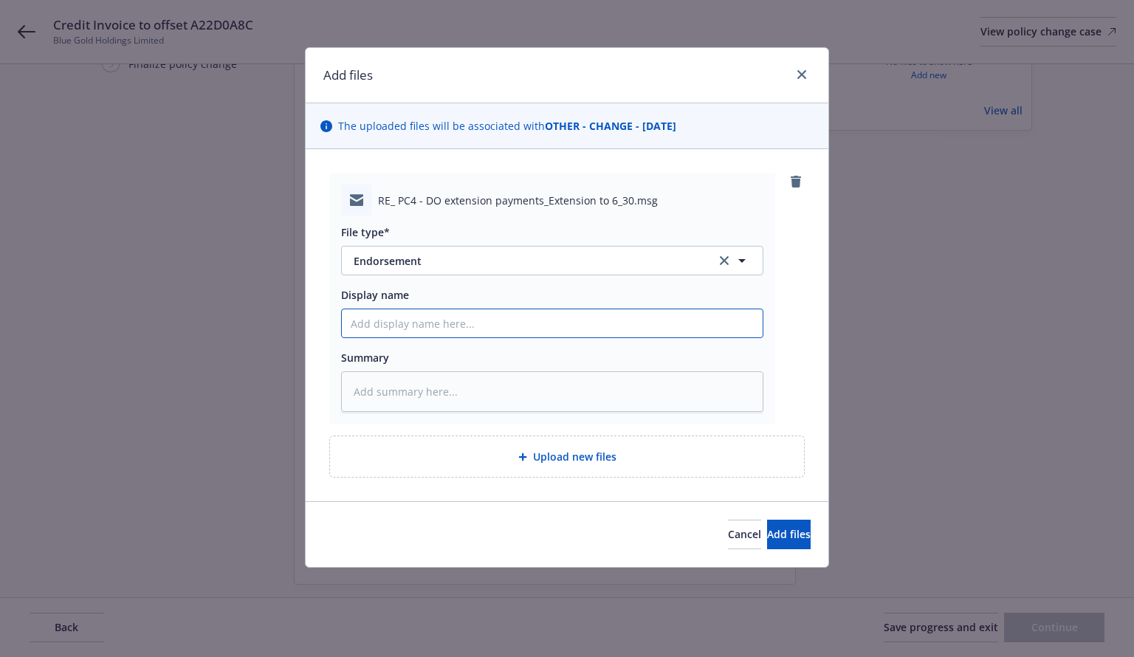
click at [414, 332] on input "Display name" at bounding box center [552, 323] width 421 height 28
type textarea "x"
type input "C"
type textarea "x"
type input "Cr"
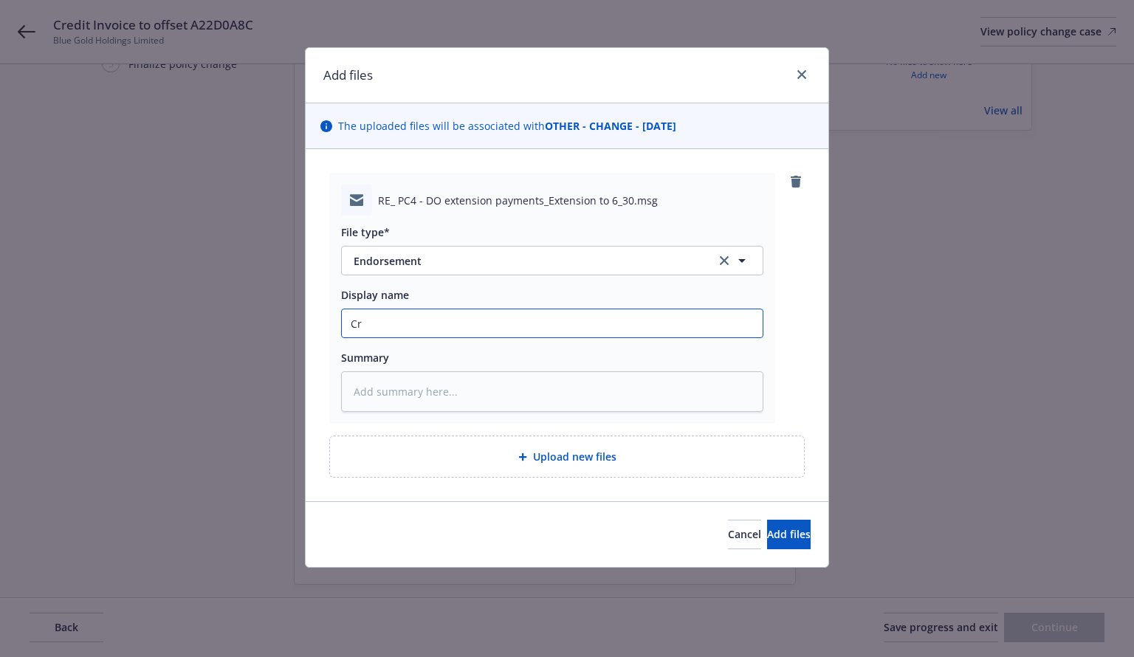
type textarea "x"
type input "Cre"
type textarea "x"
type input "Credi"
type textarea "x"
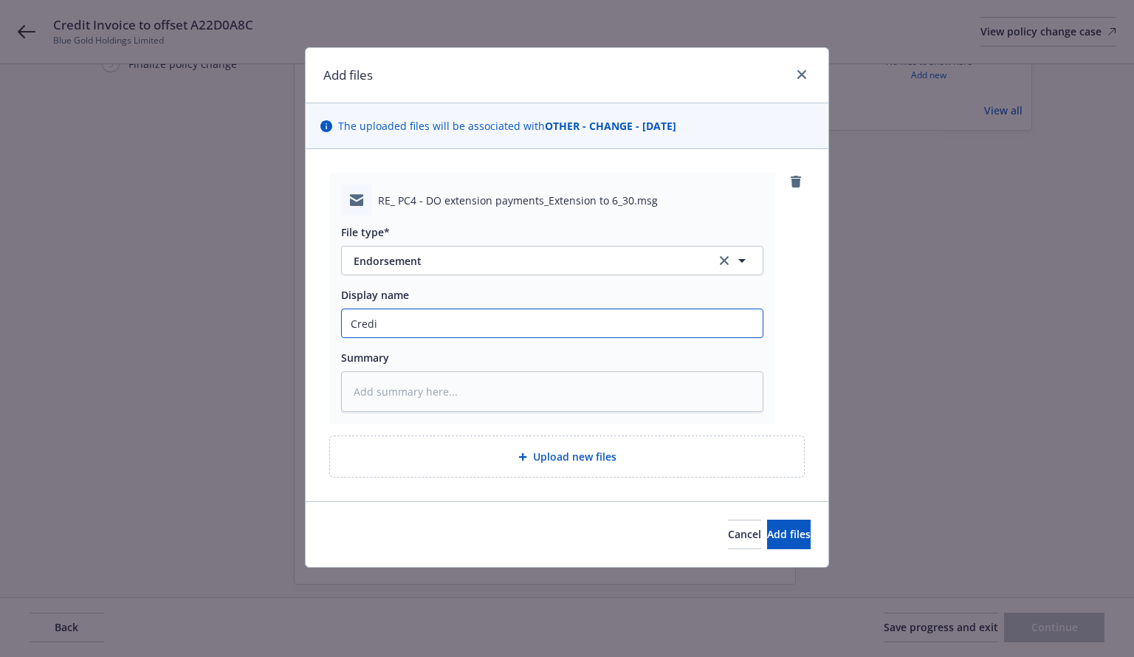
type input "Credit"
type textarea "x"
type input "Credit"
type textarea "x"
type input "Credit I"
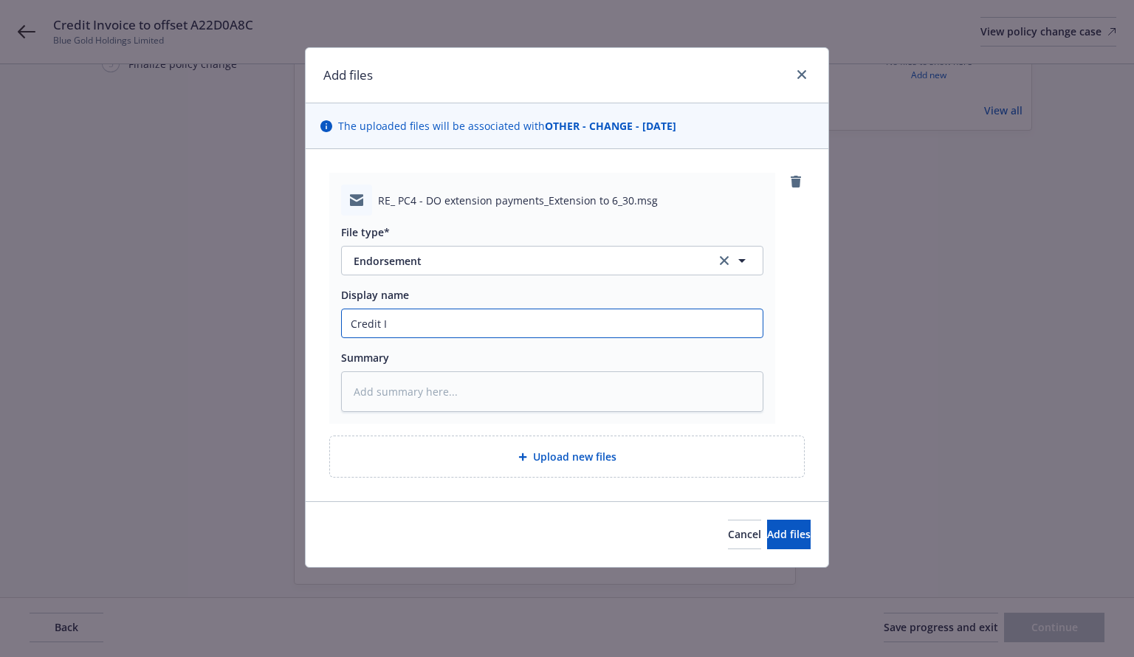
type textarea "x"
type input "Credit In"
type textarea "x"
type input "Credit Inv"
type textarea "x"
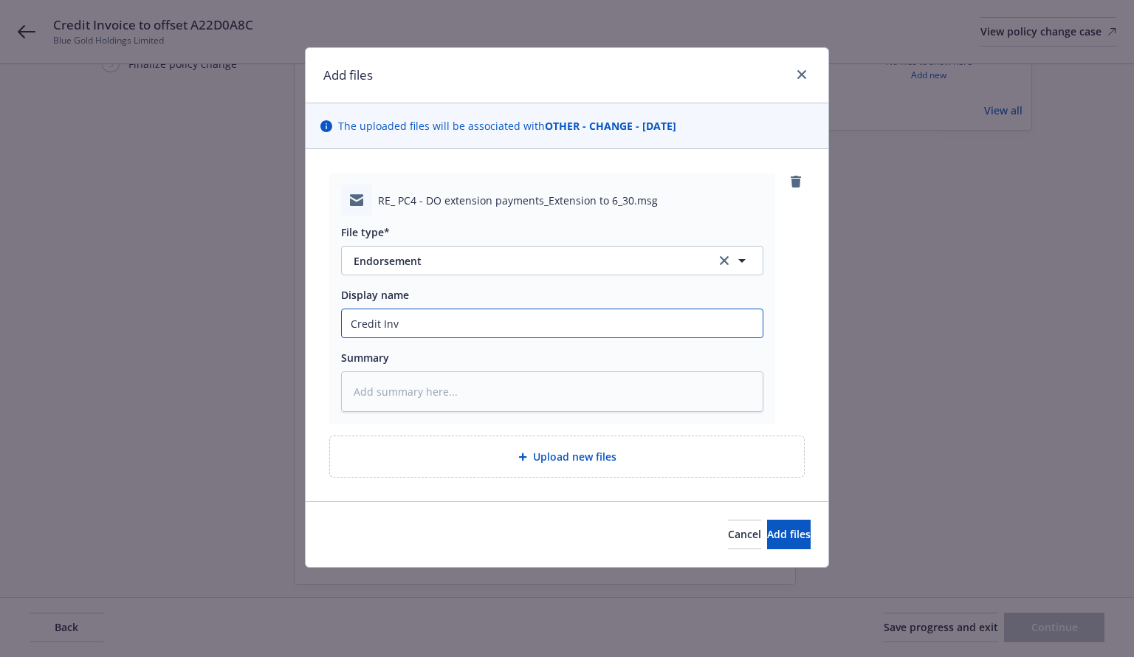
type input "Credit Invo"
type textarea "x"
type input "Credit Invoc"
type textarea "x"
type input "Credit Invoci"
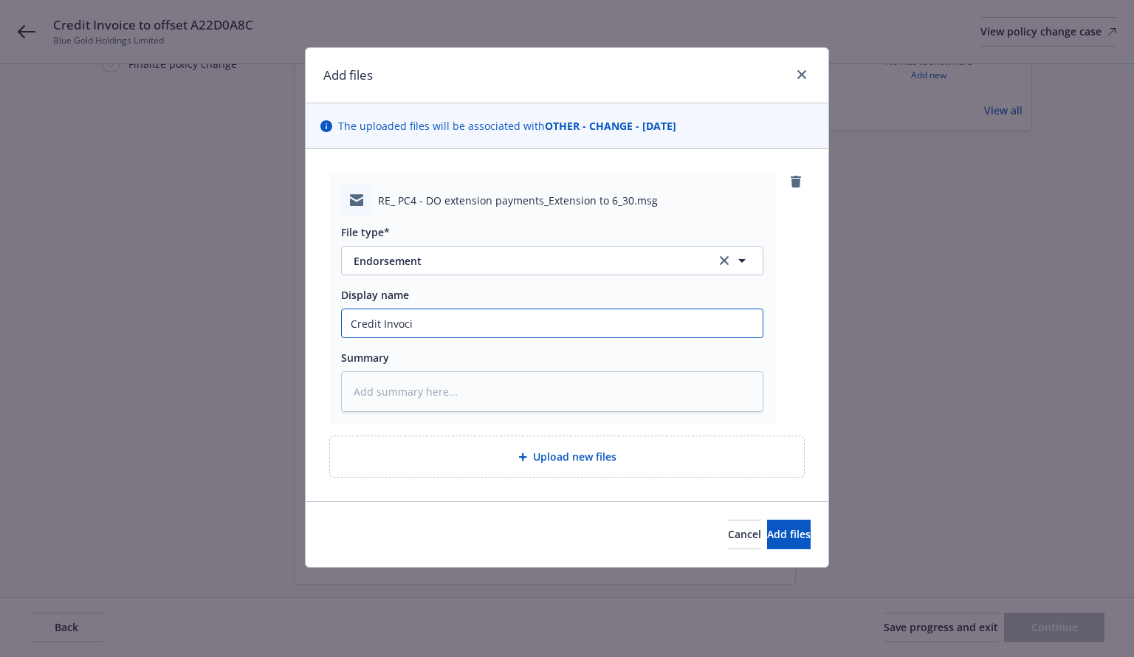
type textarea "x"
type input "Credit Invocie"
type textarea "x"
type input "Credit Invocie"
type textarea "x"
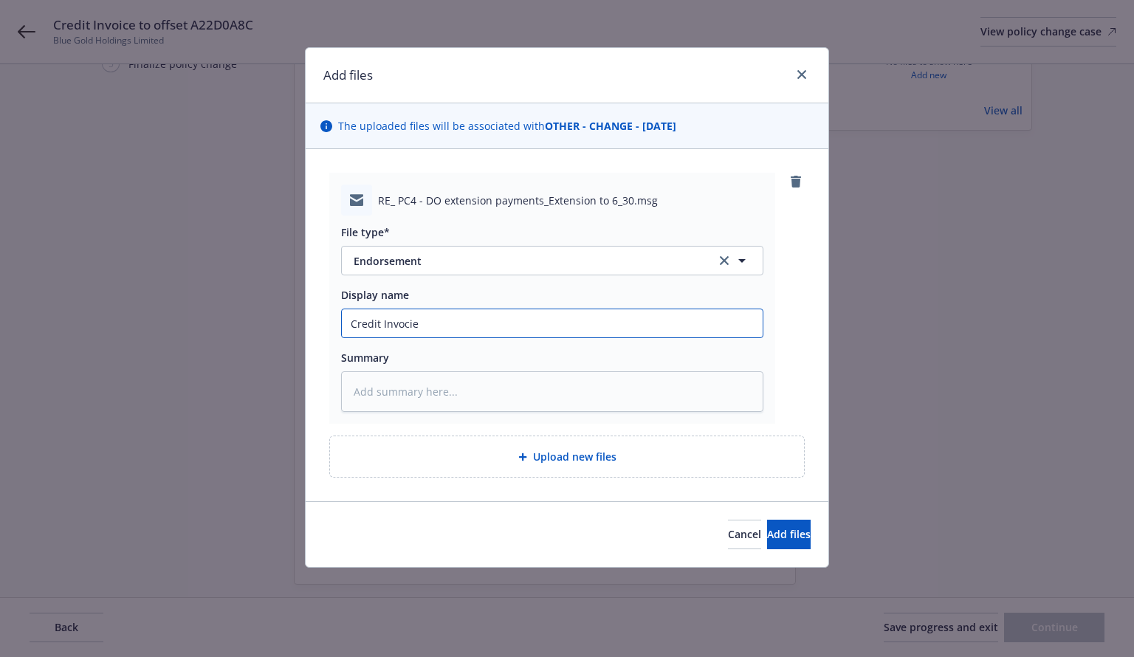
type input "Credit Invocie"
type textarea "x"
type input "Credit Invoci"
type textarea "x"
type input "Credit Invoc"
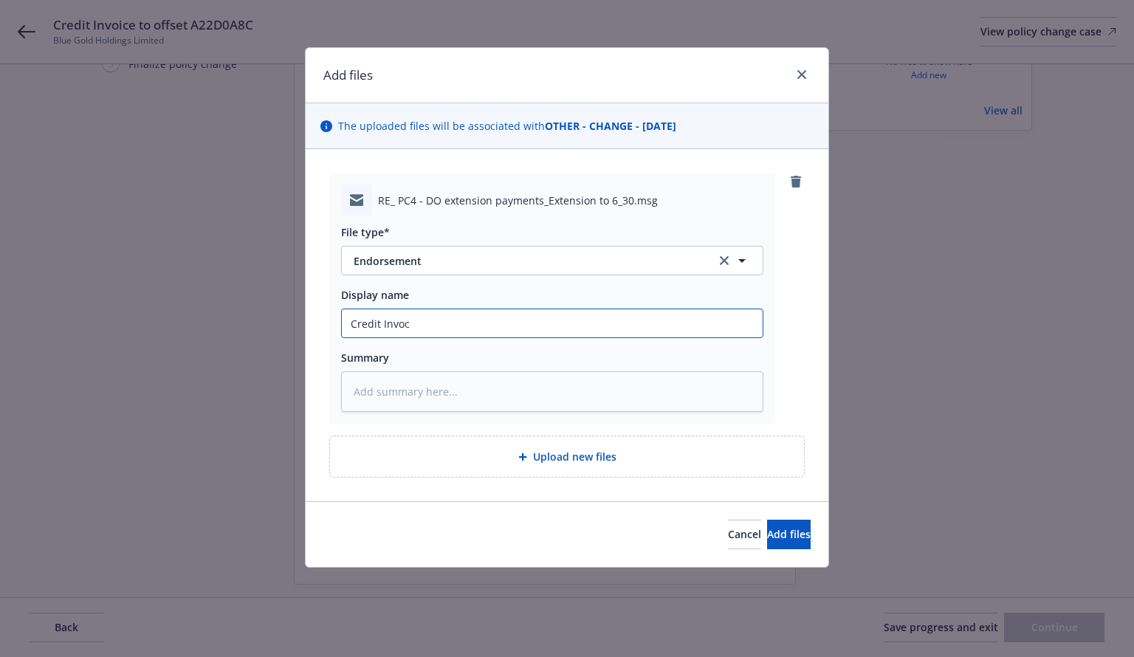
type textarea "x"
type input "Credit Invo"
type textarea "x"
type input "Credit Invoi"
type textarea "x"
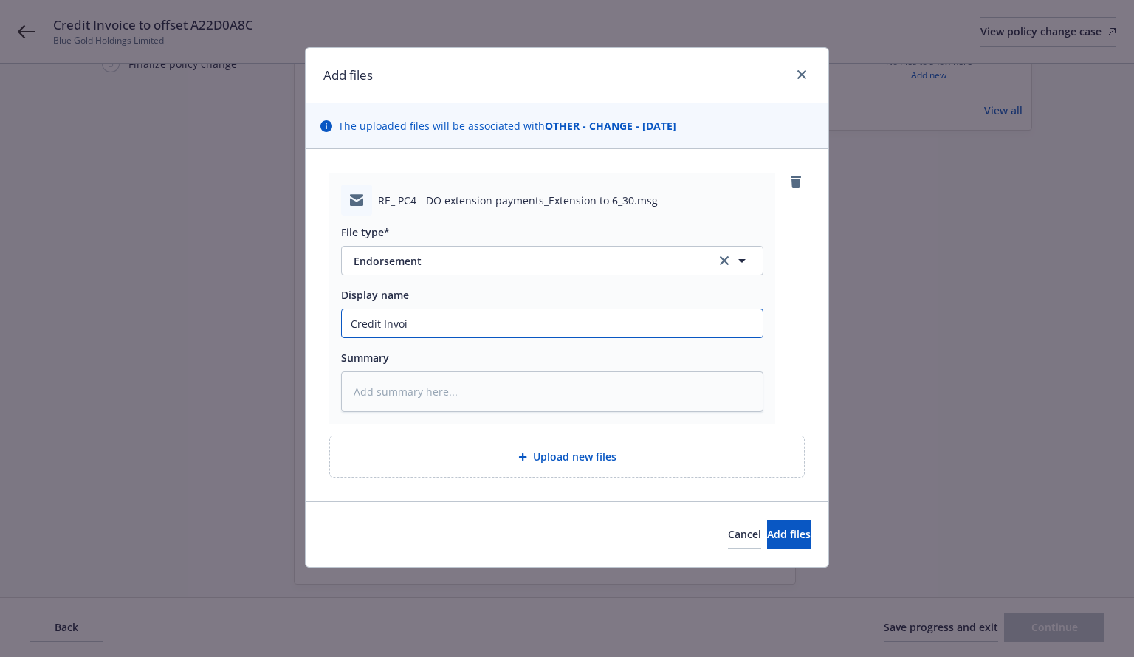
type input "Credit Invoic"
type textarea "x"
type input "Credit Invoice"
type textarea "x"
type input "Credit Invoice"
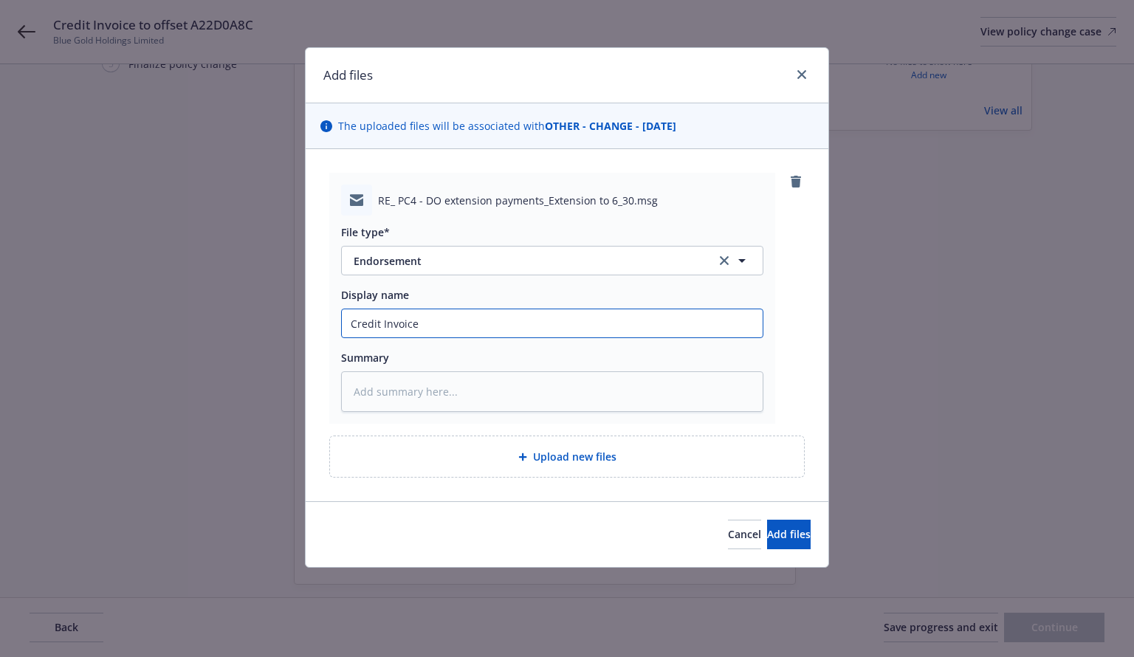
type textarea "x"
type input "Credit Invoice c"
type textarea "x"
type input "Credit Invoice co"
type textarea "x"
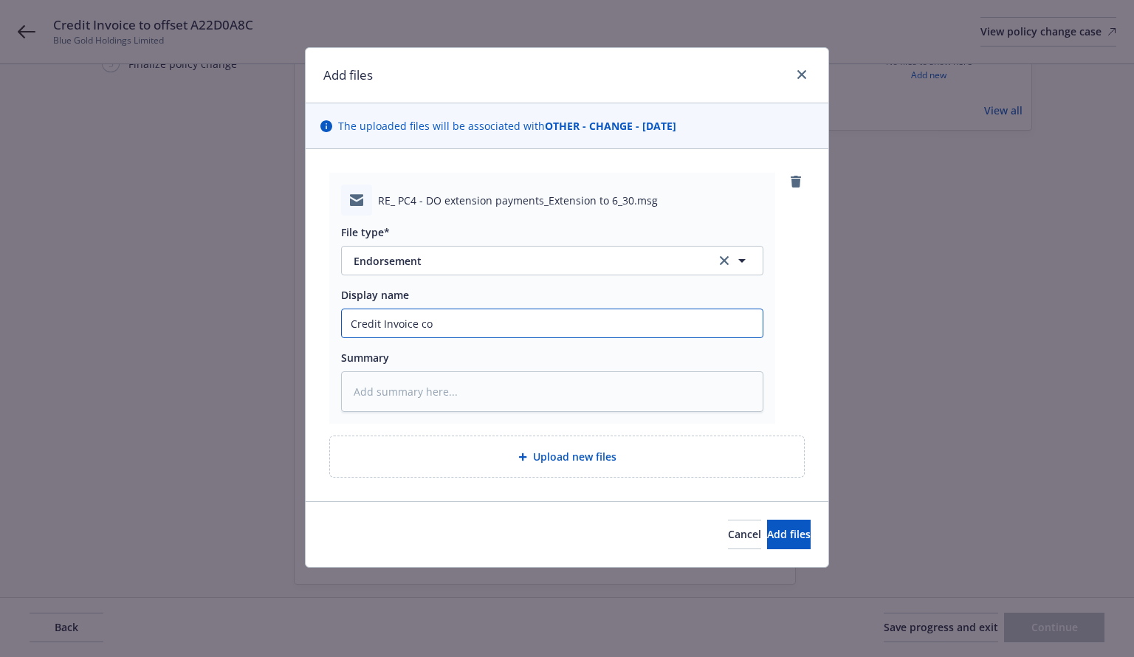
type input "Credit Invoice con"
type textarea "x"
type input "Credit Invoice conf"
type textarea "x"
type input "Credit Invoice confi"
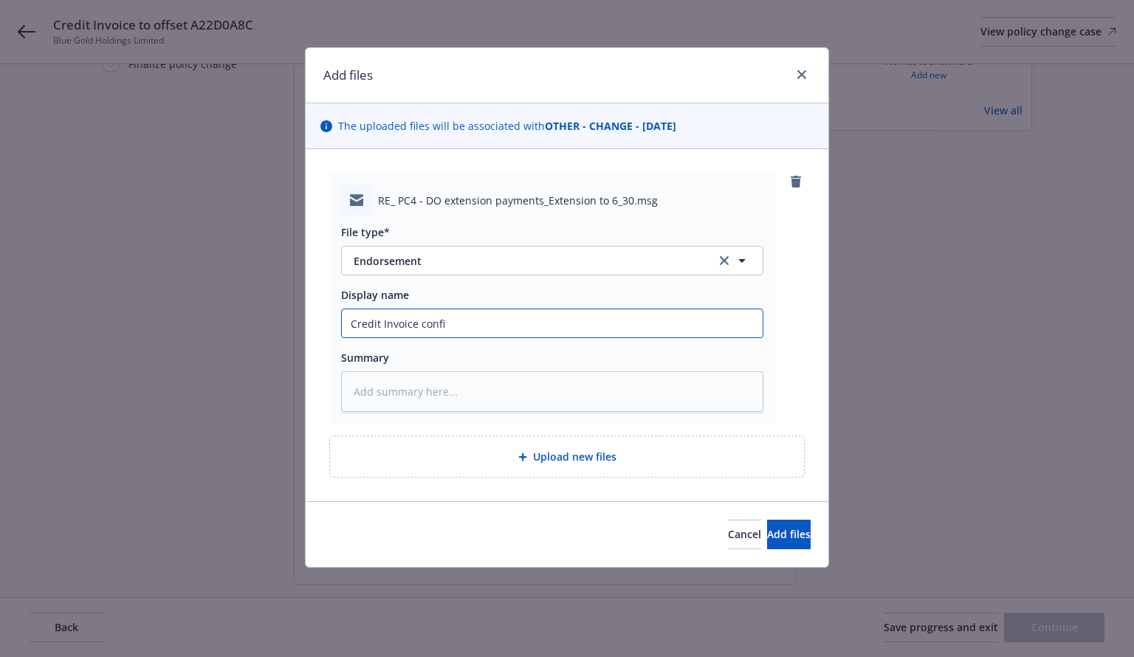
type textarea "x"
type input "Credit Invoice confirm"
type textarea "x"
type input "Credit Invoice confirma"
type textarea "x"
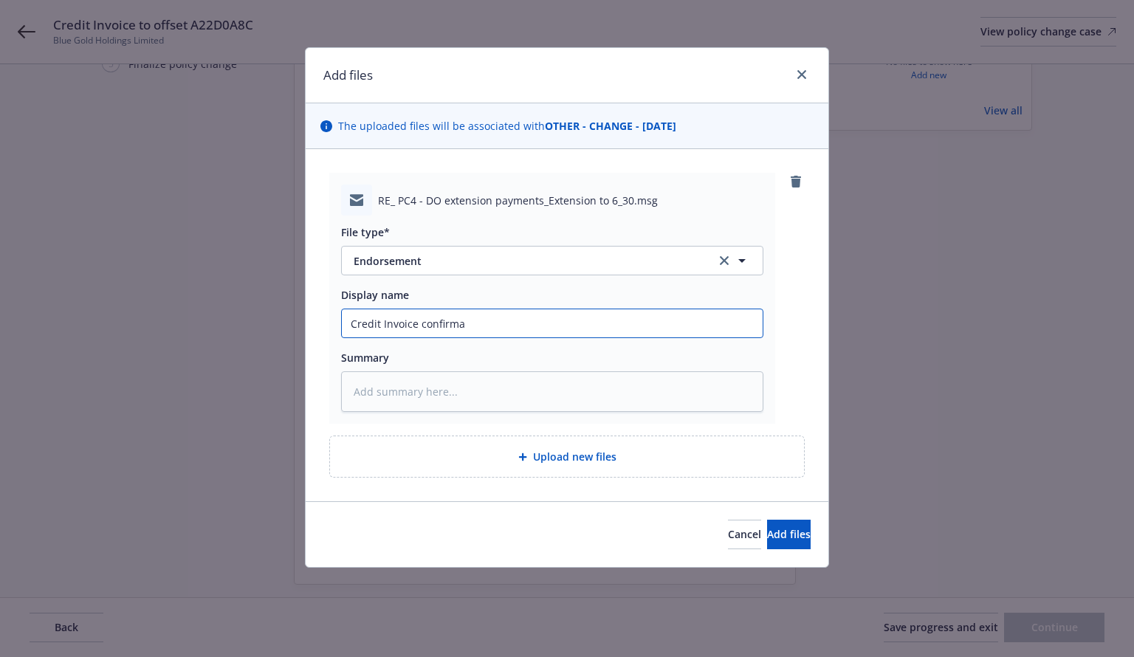
type input "Credit Invoice confirmat"
type textarea "x"
type input "Credit Invoice confirmati"
type textarea "x"
type input "Credit Invoice confirmatio"
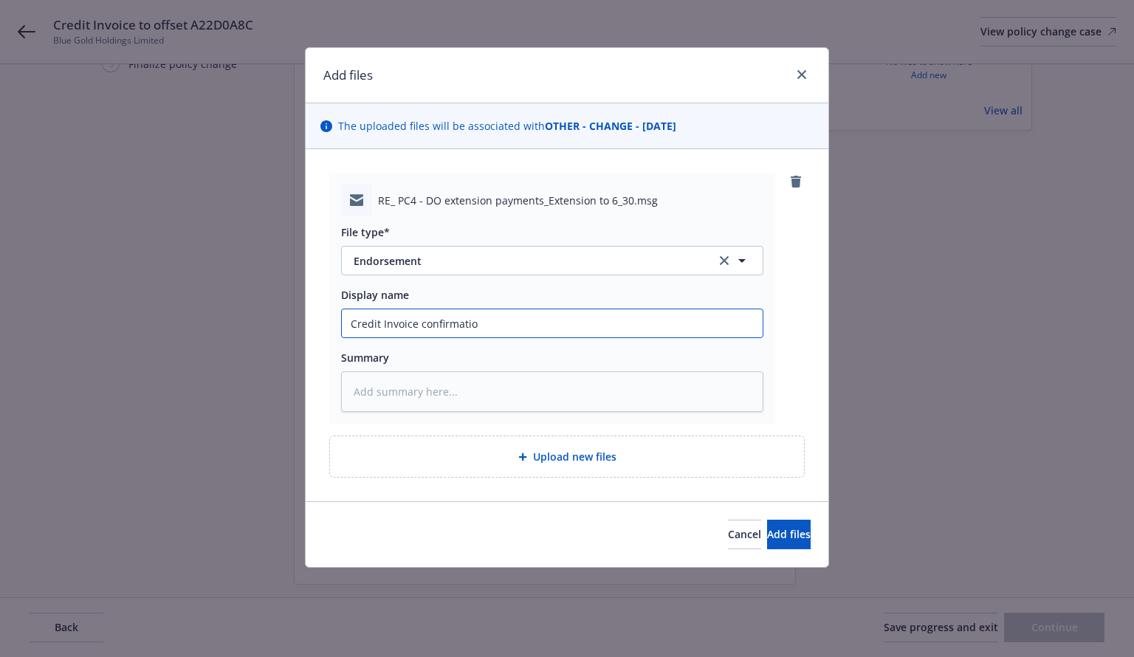
type textarea "x"
type input "Credit Invoice confirmation"
type textarea "x"
type input "Credit Invoice confirmation"
type textarea "x"
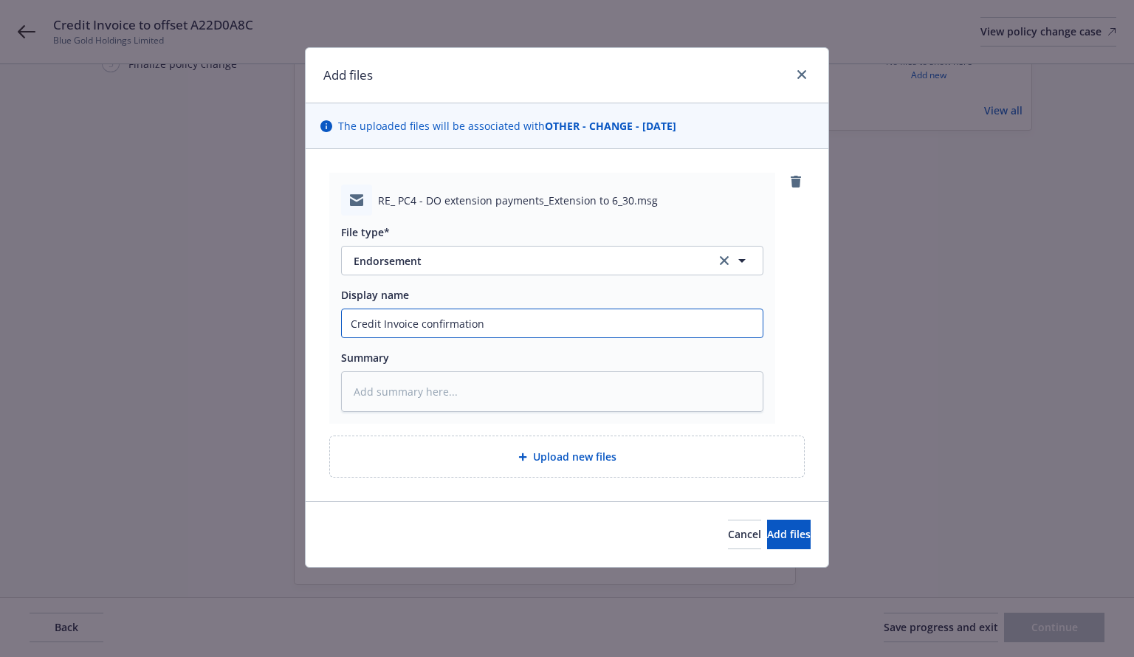
type input "Credit Invoice confirmation b"
type textarea "x"
type input "Credit Invoice confirmation by"
type textarea "x"
type input "Credit Invoice confirmation by"
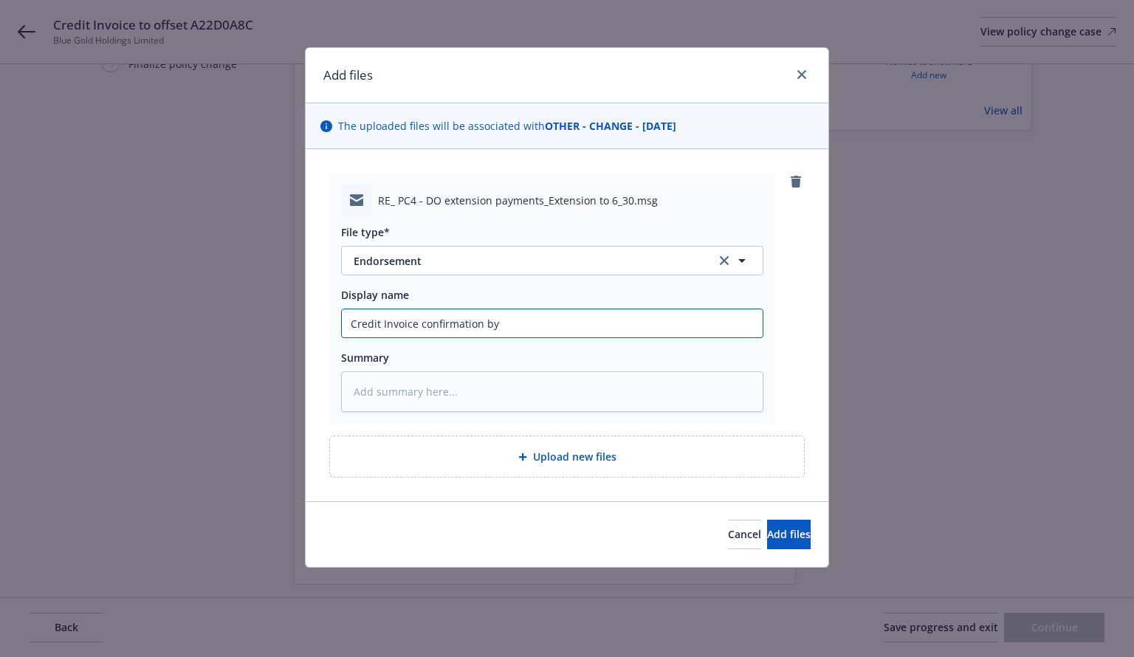
type textarea "x"
type input "Credit Invoice confirmation by A"
type textarea "x"
type input "Credit Invoice confirmation by AP"
type textarea "x"
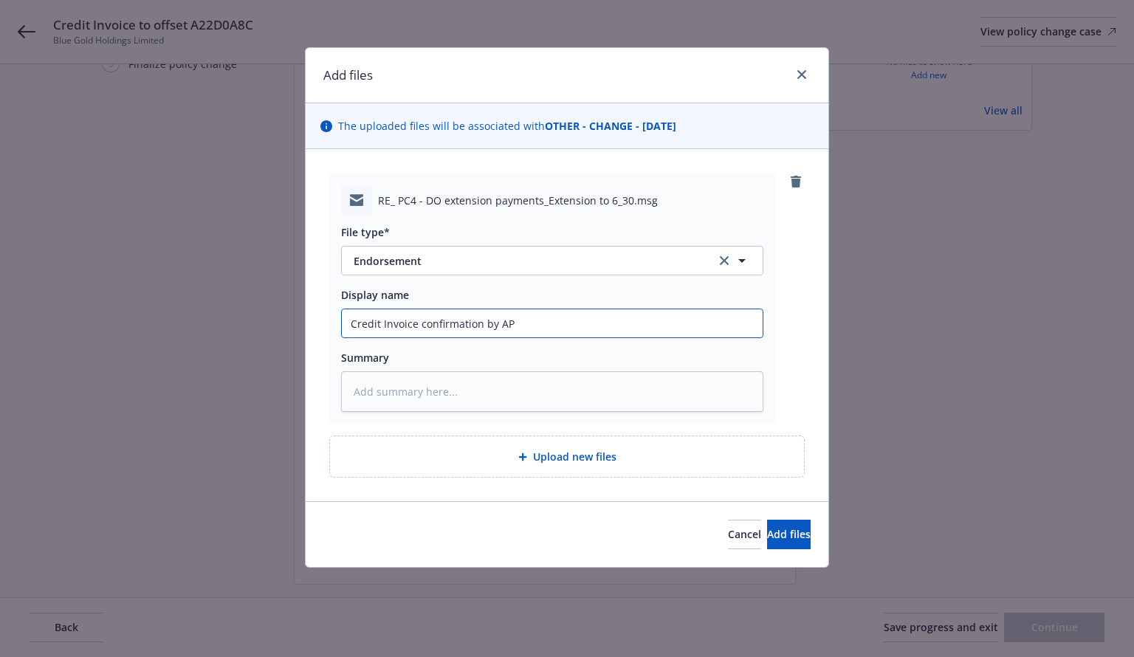
type input "Credit Invoice confirmation by AP"
click at [499, 319] on input "Credit Invoice confirmation by AP" at bounding box center [552, 323] width 421 height 28
type textarea "x"
type input "Credit Invoice confirmation by NAP"
type textarea "x"
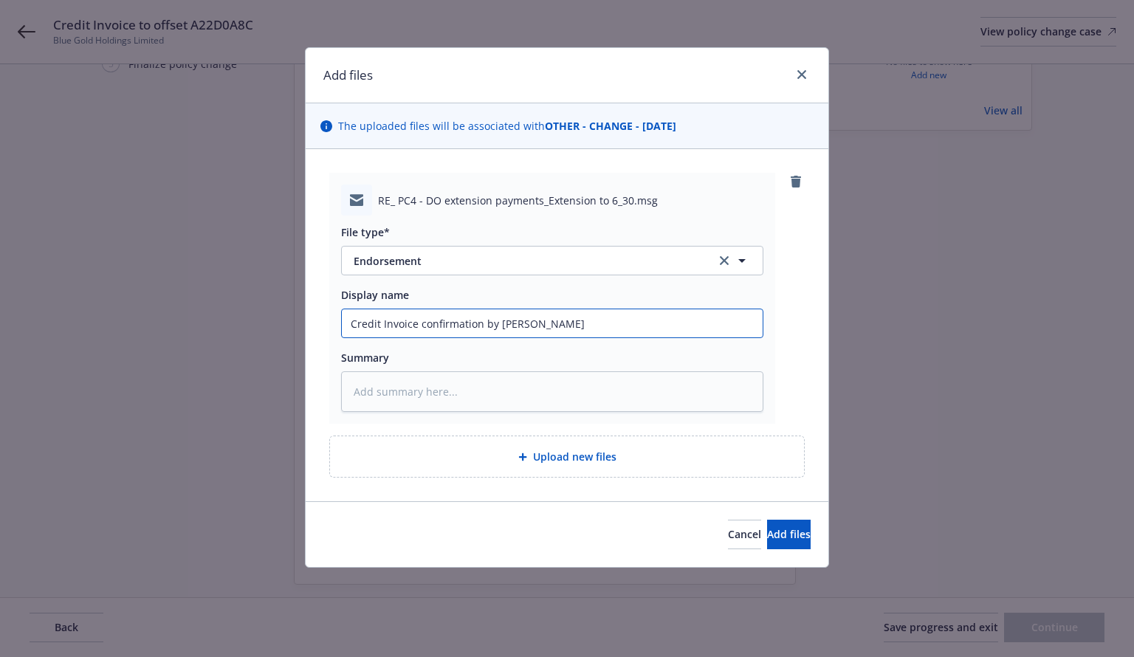
type input "Credit Invoice confirmation by NwAP"
type textarea "x"
type input "Credit Invoice confirmation by NAP"
type textarea "x"
type input "Credit Invoice confirmation by NeAP"
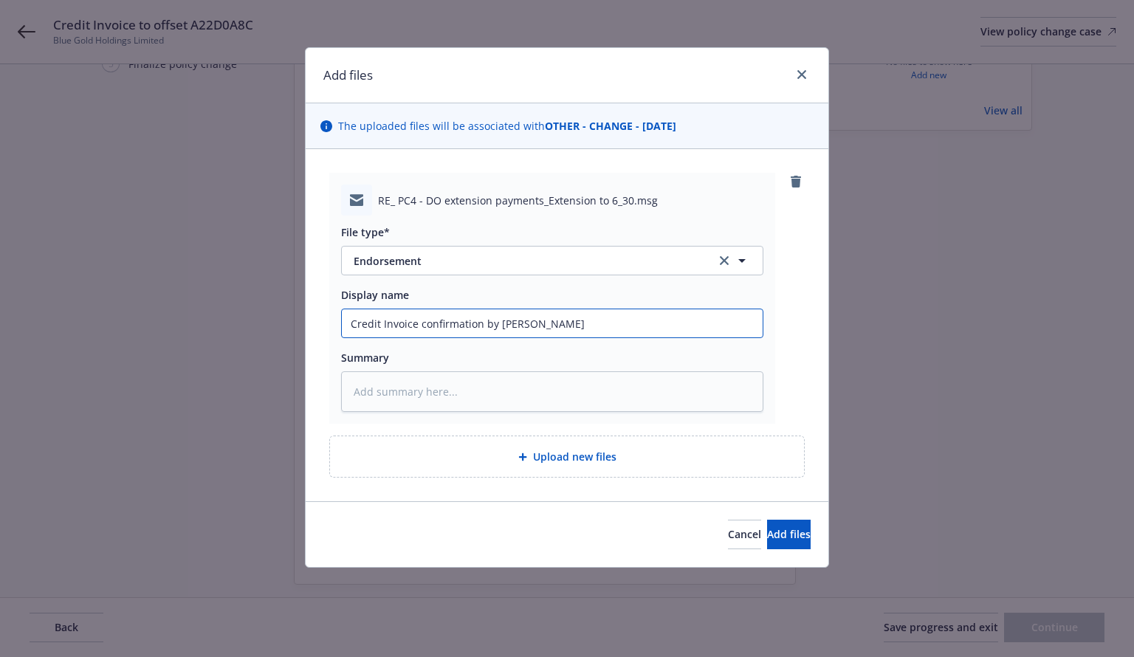
type textarea "x"
type input "Credit Invoice confirmation by NewAP"
type textarea "x"
type input "Credit Invoice confirmation by NewfAP"
type textarea "x"
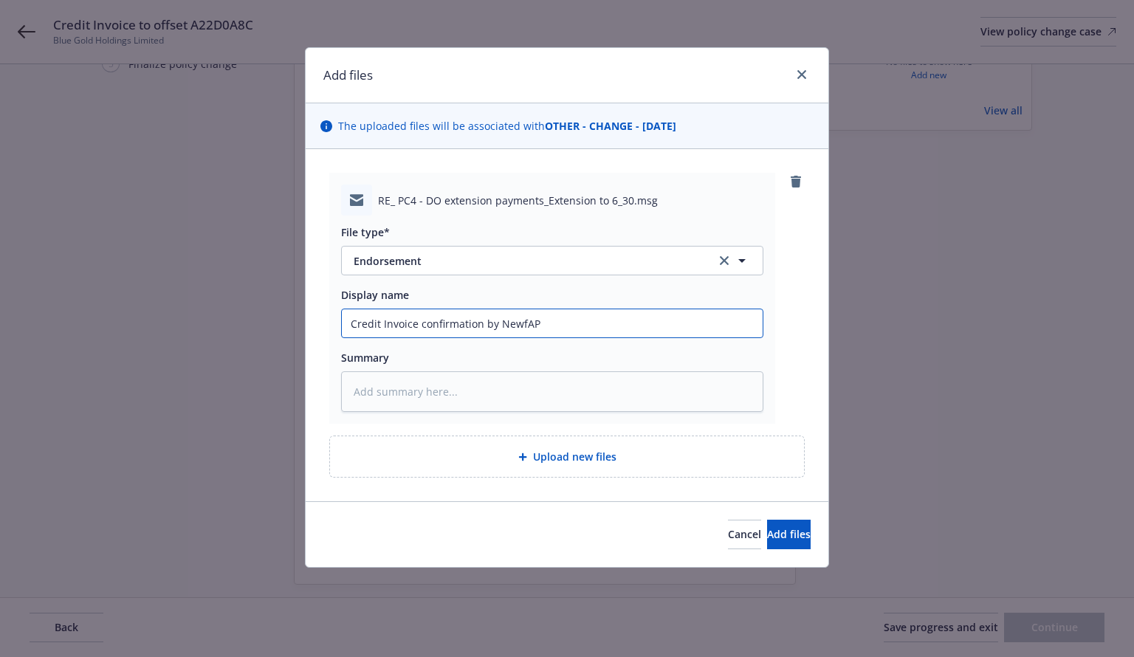
type input "Credit Invoice confirmation by NewfrAP"
type textarea "x"
type input "Credit Invoice confirmation by NewfroAP"
type textarea "x"
type input "Credit Invoice confirmation by NewfronAP"
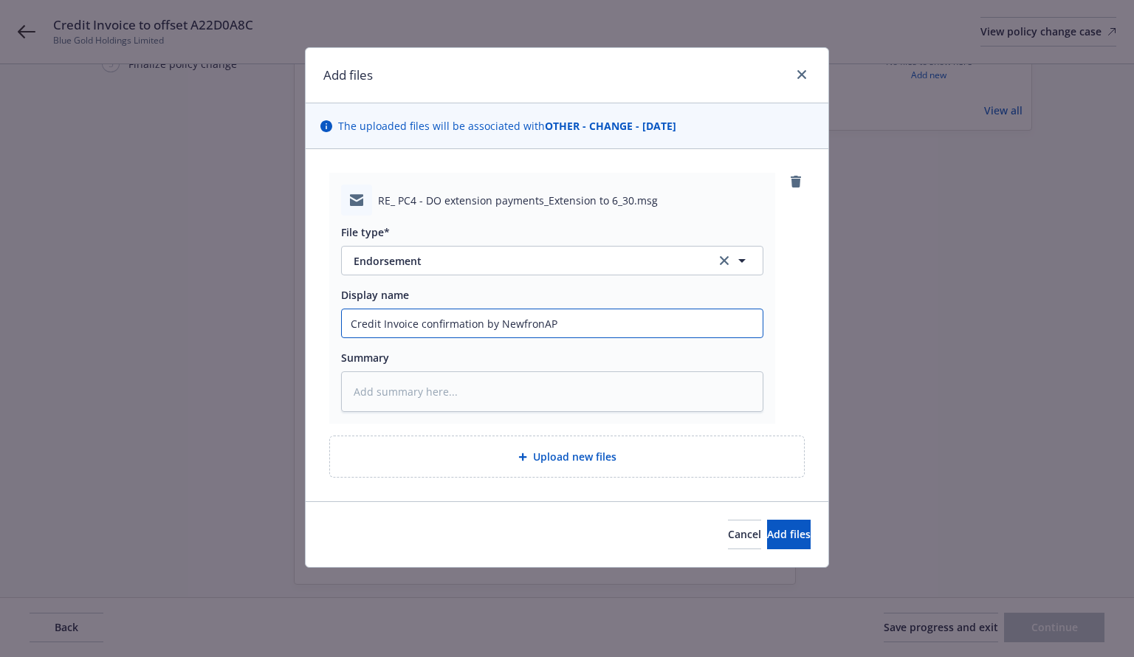
type textarea "x"
type input "Credit Invoice confirmation by NewfrontAP"
type textarea "x"
type input "Credit Invoice confirmation by Newfront AP"
click at [767, 532] on span "Add files" at bounding box center [789, 534] width 44 height 14
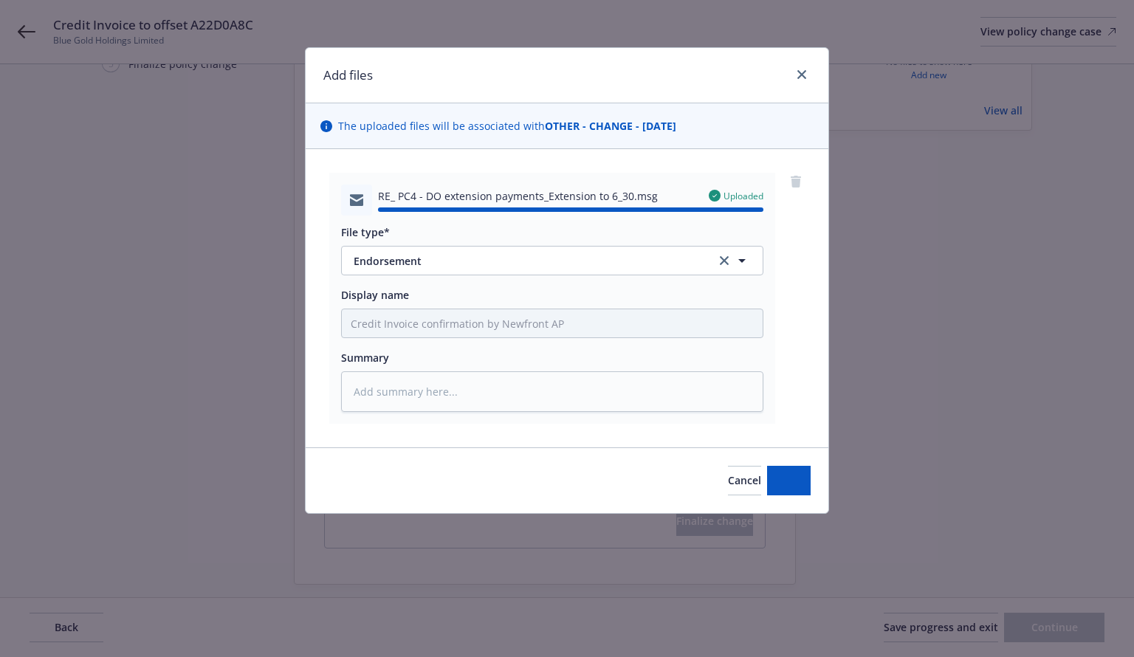
type textarea "x"
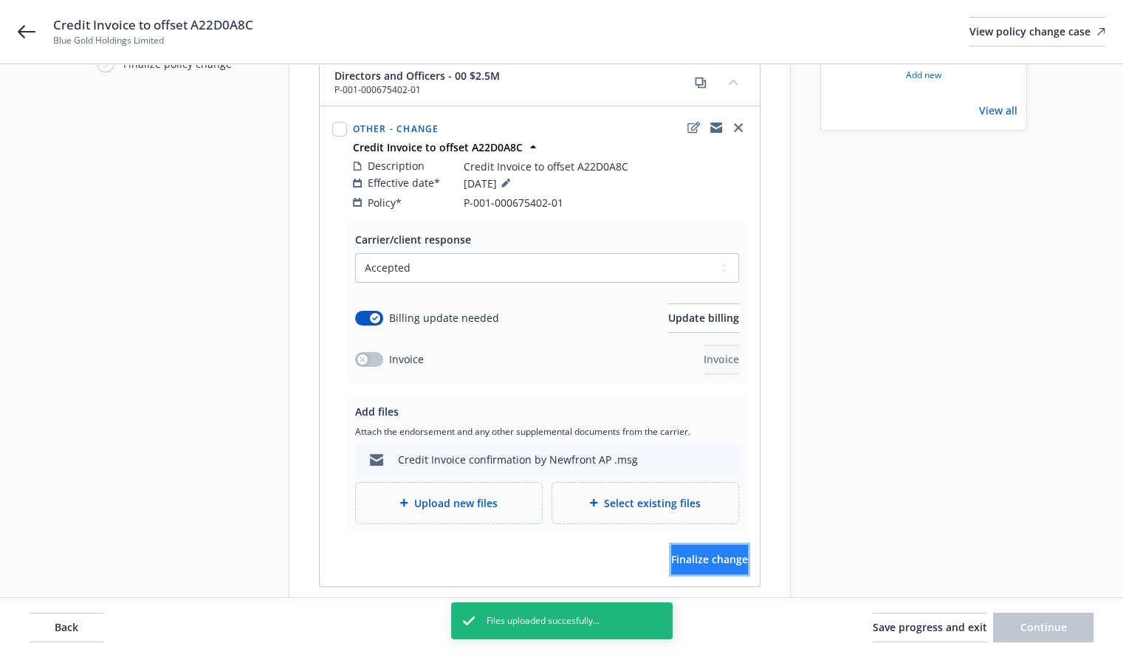
click at [679, 552] on span "Finalize change" at bounding box center [709, 559] width 77 height 14
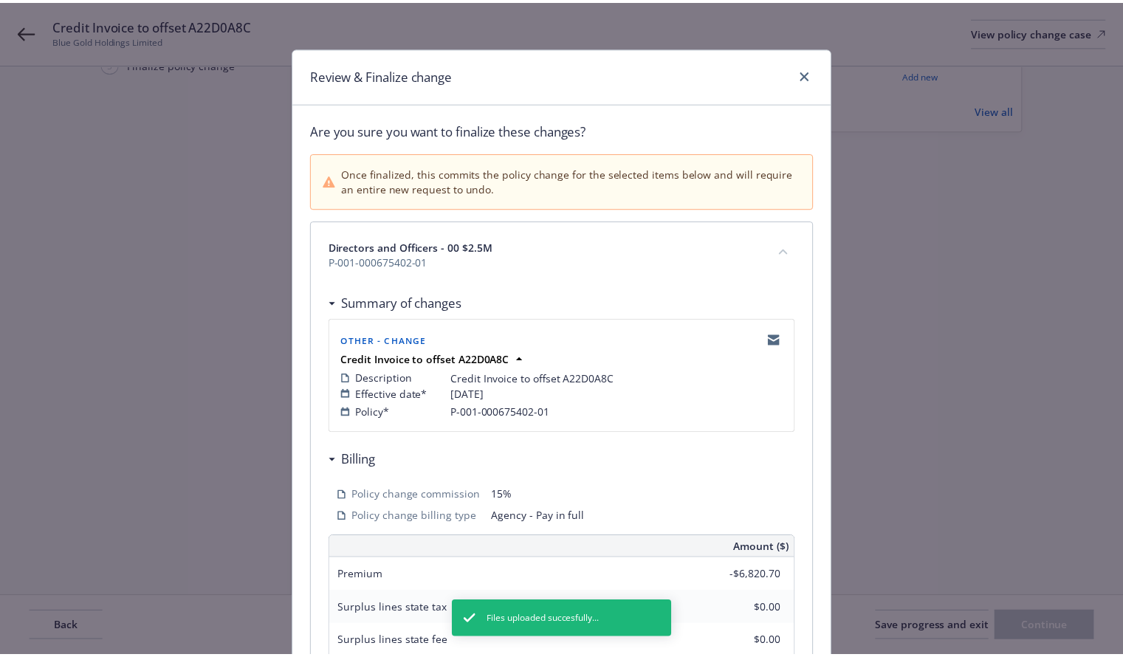
scroll to position [340, 0]
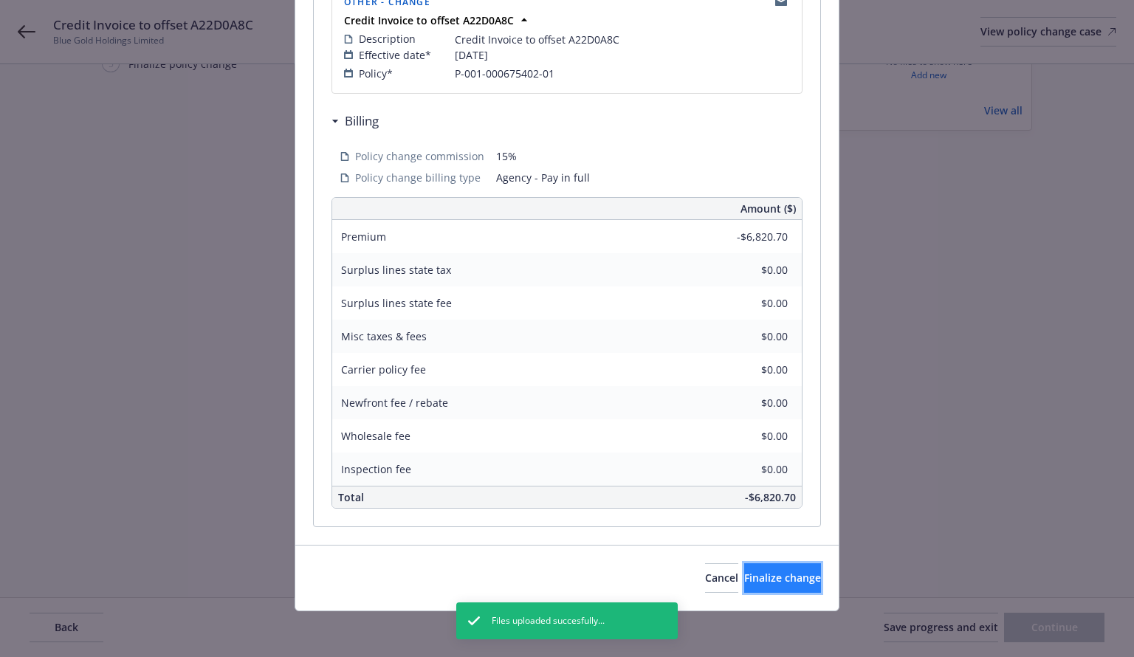
click at [761, 577] on span "Finalize change" at bounding box center [782, 578] width 77 height 14
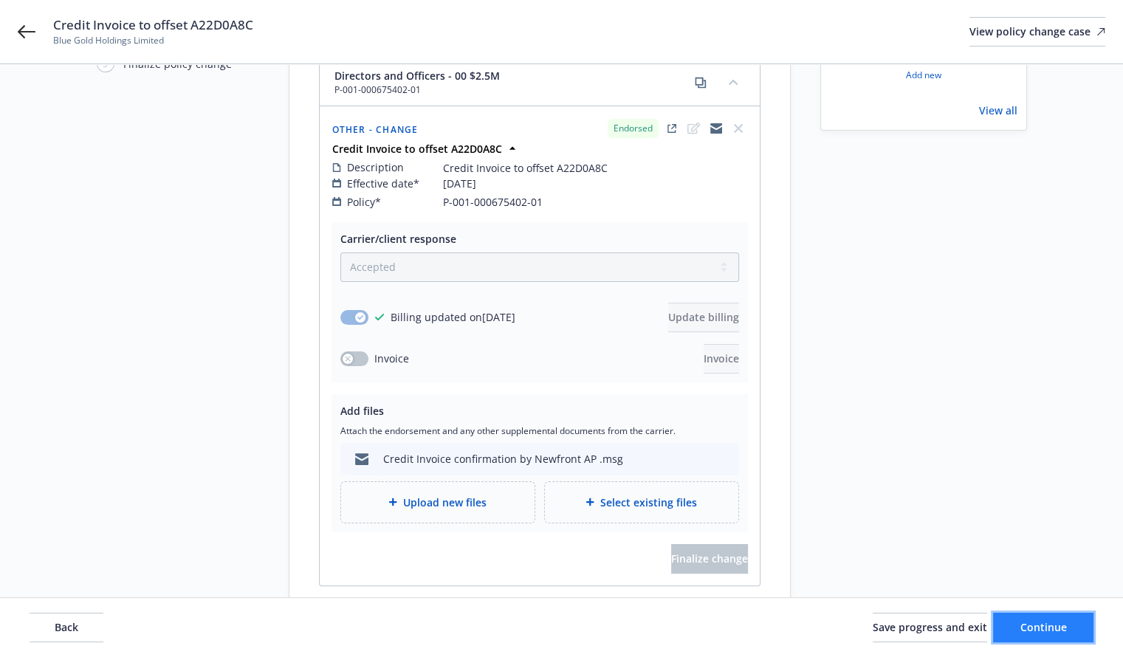
click at [1043, 631] on span "Continue" at bounding box center [1043, 627] width 47 height 14
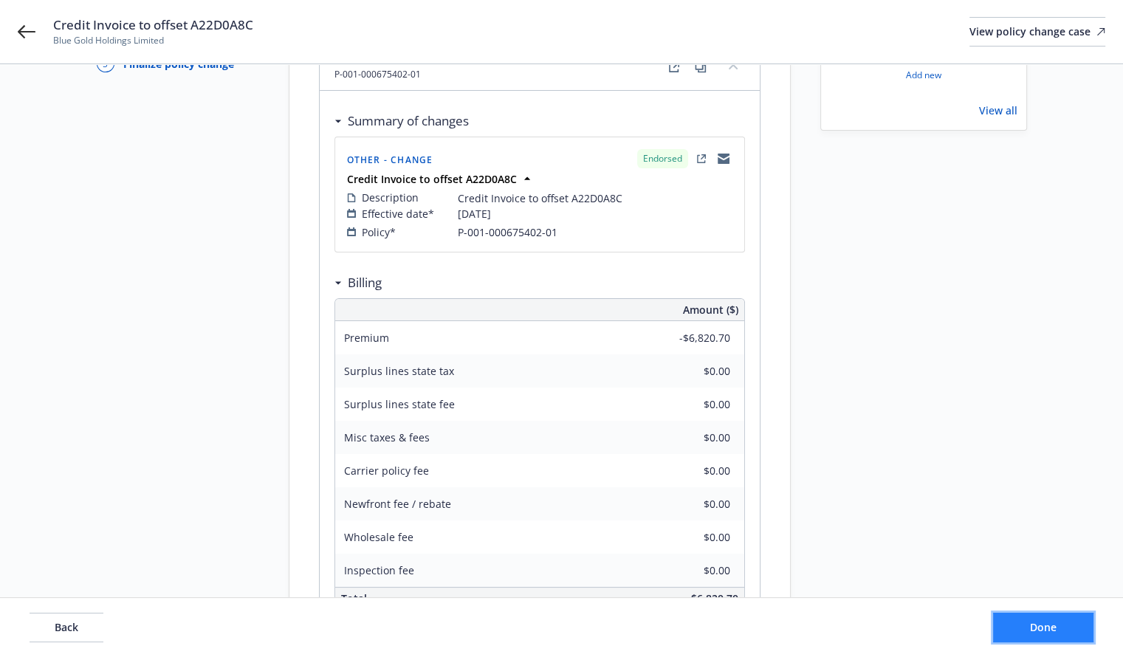
click at [1054, 621] on span "Done" at bounding box center [1043, 627] width 27 height 14
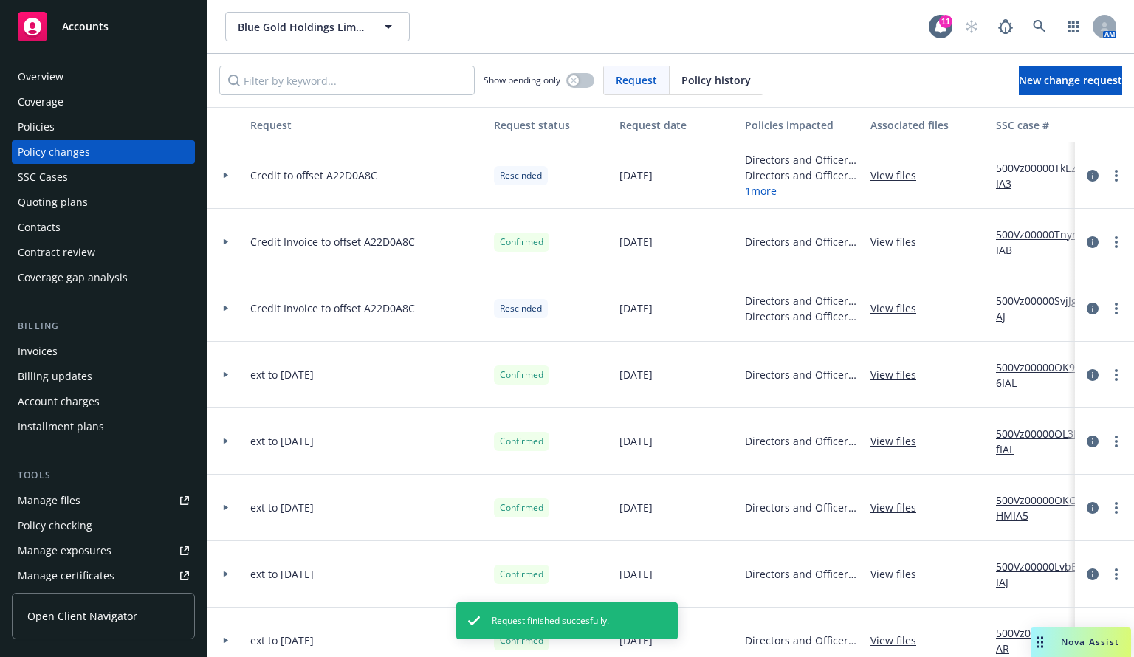
click at [88, 343] on div "Invoices" at bounding box center [103, 352] width 171 height 24
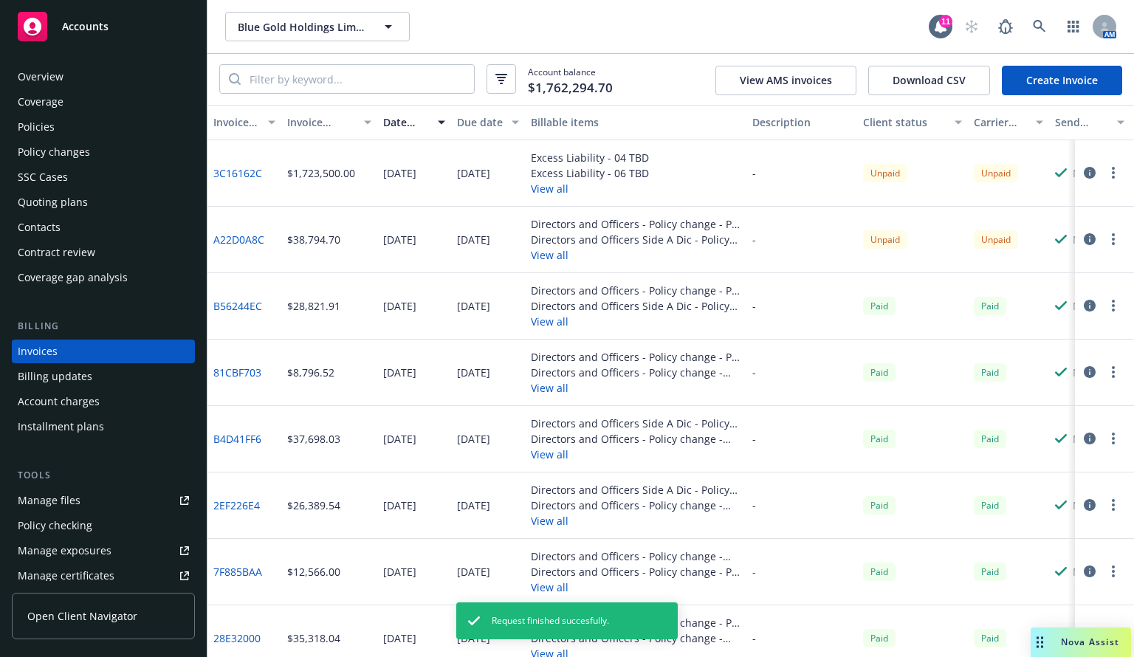
click at [1069, 77] on link "Create Invoice" at bounding box center [1062, 81] width 120 height 30
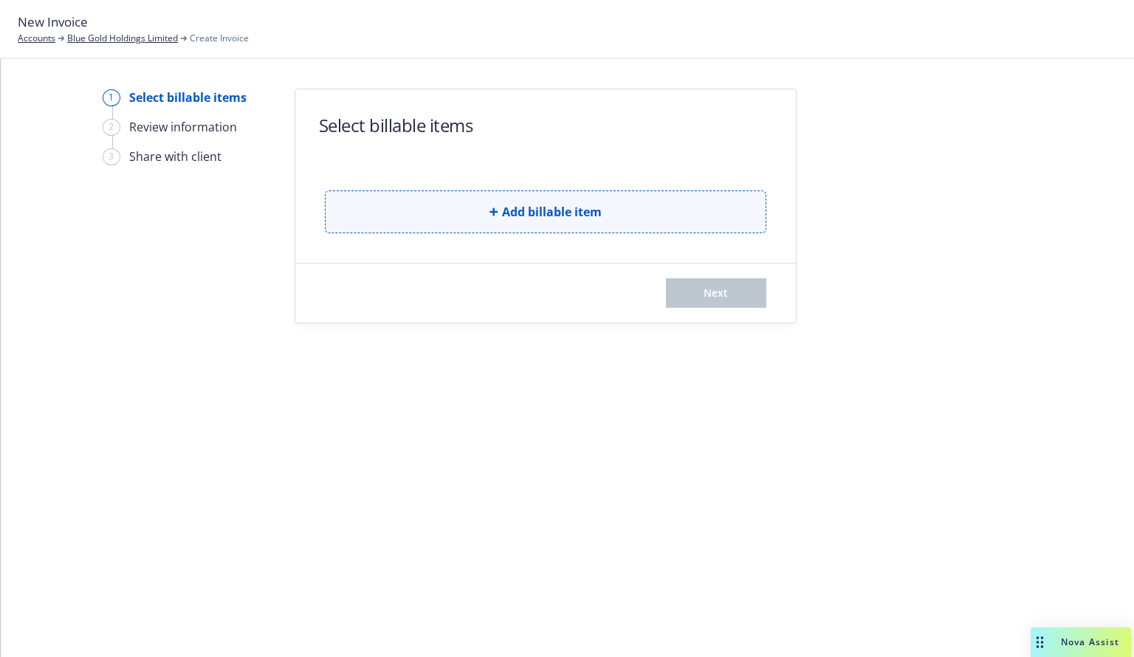
click at [543, 193] on button "Add billable item" at bounding box center [546, 212] width 442 height 43
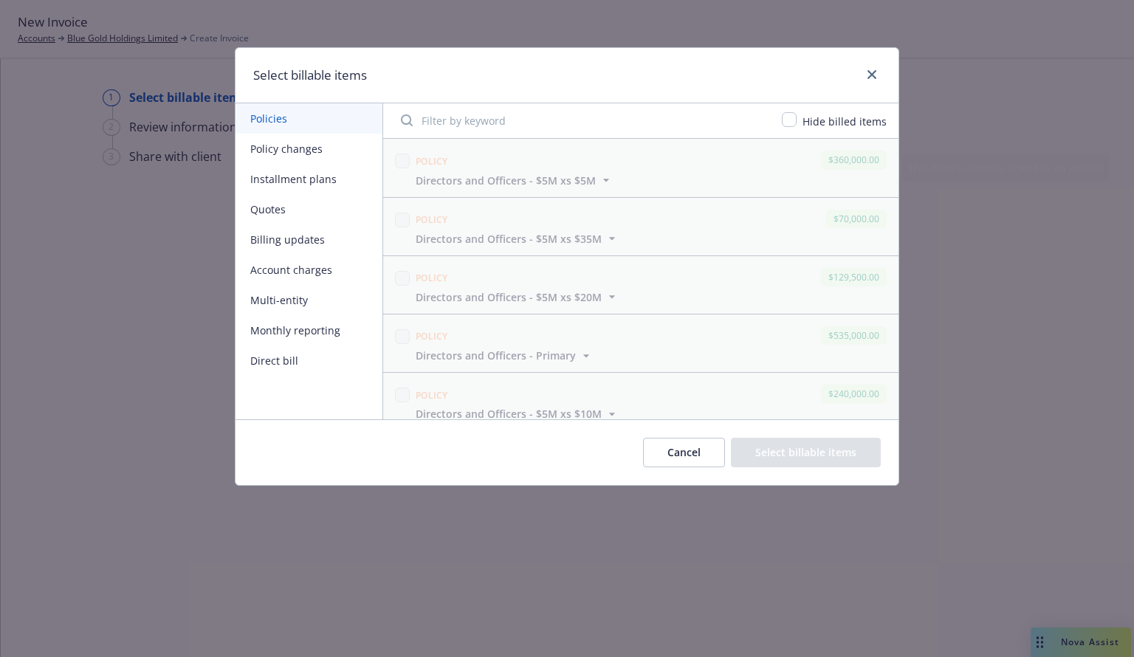
click at [269, 155] on button "Policy changes" at bounding box center [309, 149] width 147 height 30
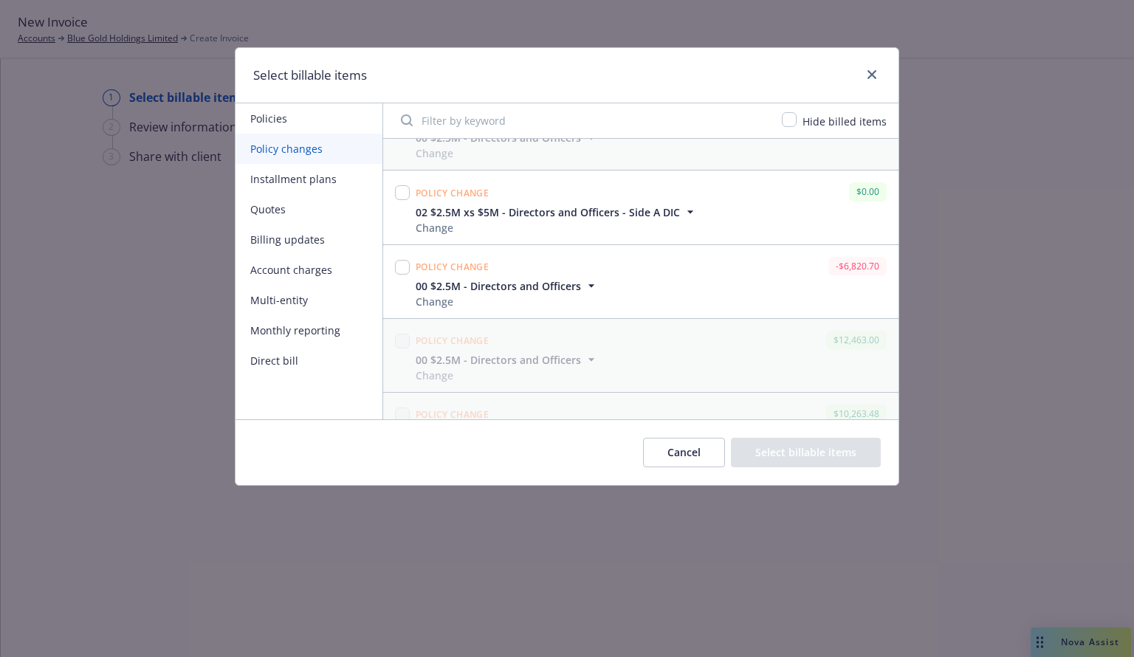
scroll to position [972, 0]
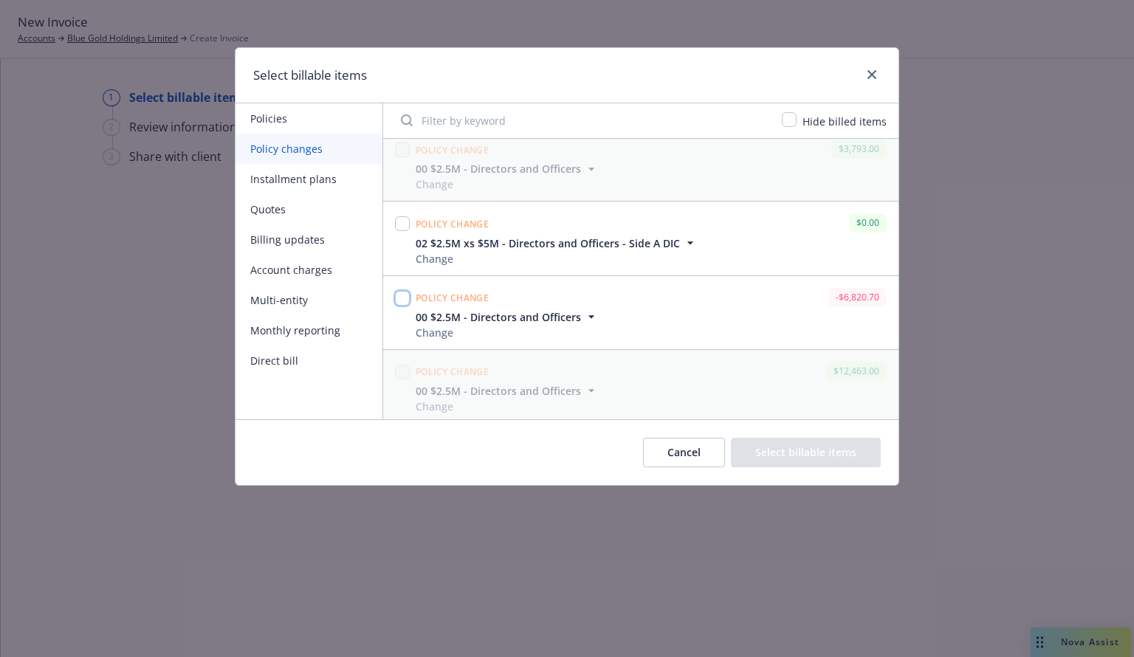
click at [402, 295] on input "checkbox" at bounding box center [402, 298] width 15 height 15
checkbox input "true"
click at [829, 462] on button "Select billable items" at bounding box center [806, 453] width 150 height 30
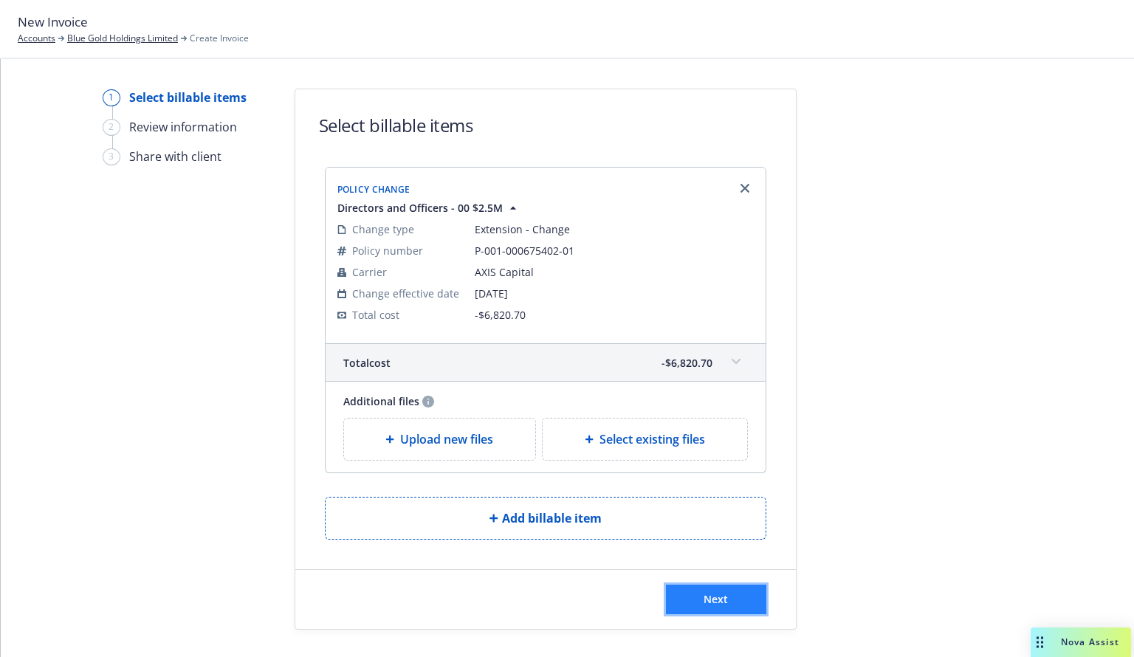
click at [712, 606] on button "Next" at bounding box center [716, 600] width 100 height 30
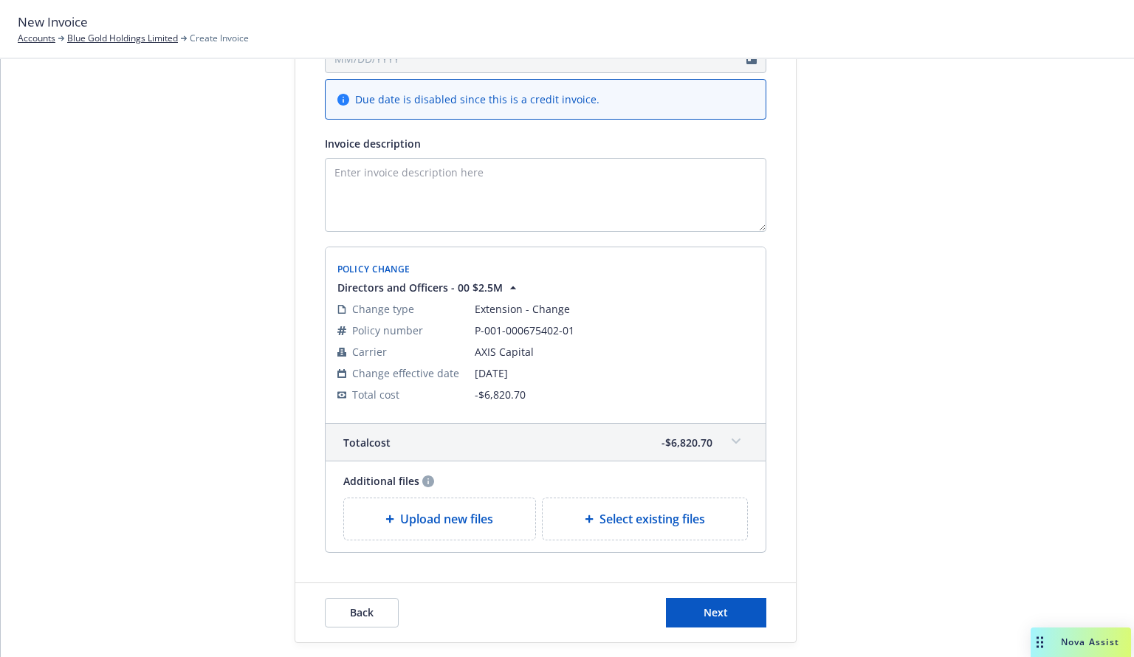
scroll to position [228, 0]
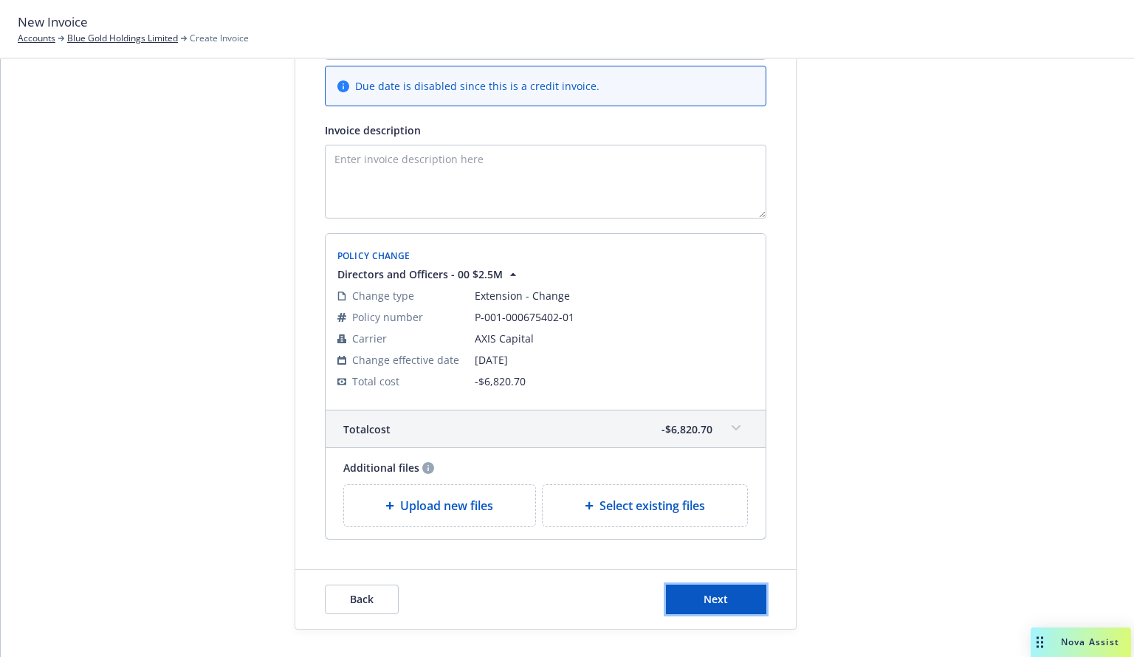
click at [735, 596] on button "Next" at bounding box center [716, 600] width 100 height 30
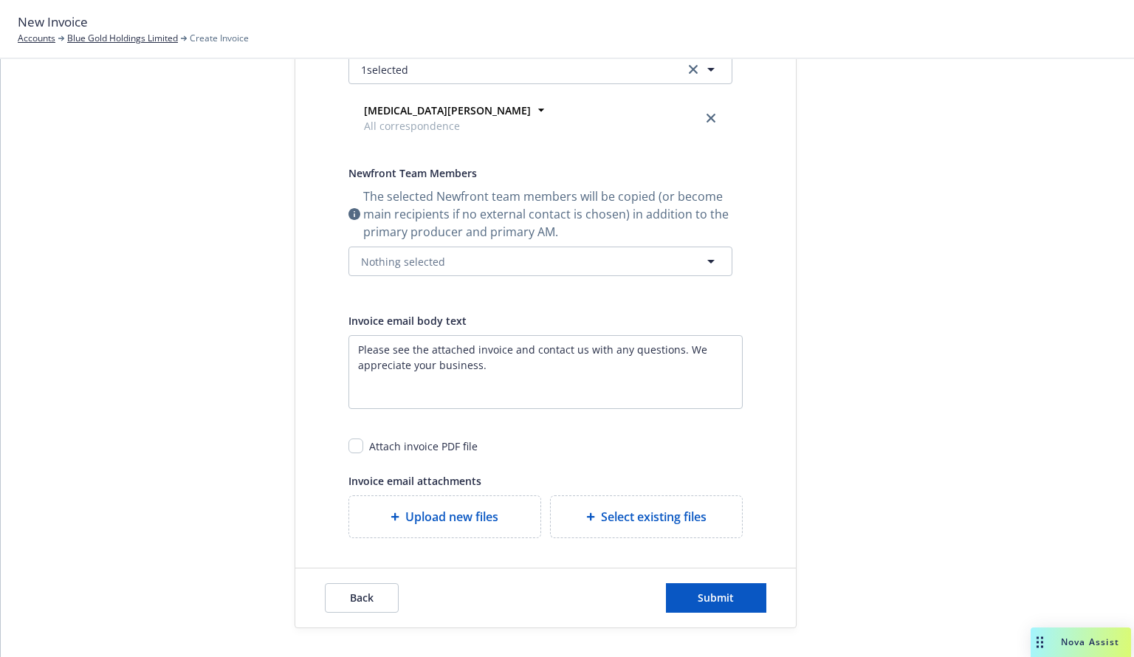
scroll to position [0, 0]
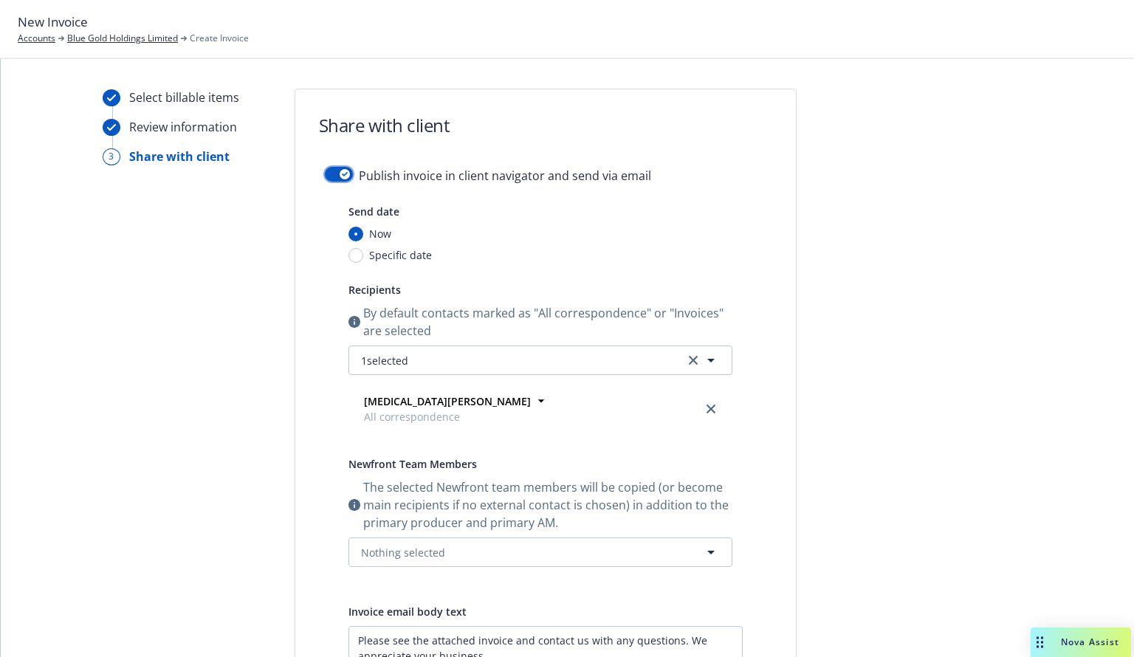
click at [328, 176] on button "button" at bounding box center [339, 174] width 28 height 15
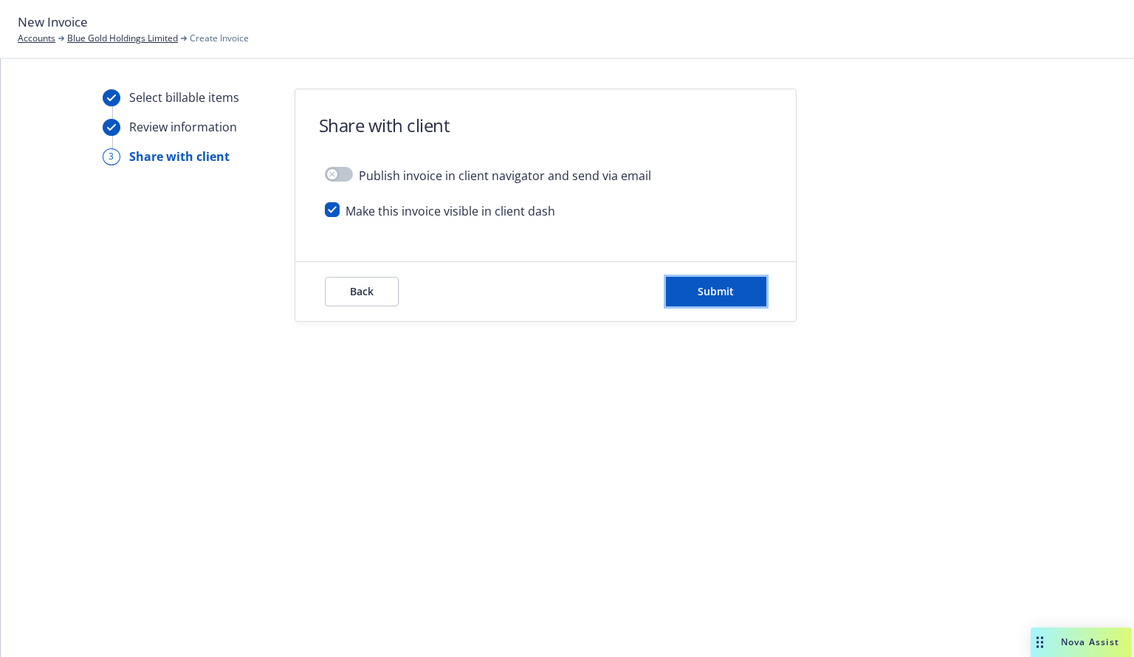
click at [694, 289] on button "Submit" at bounding box center [716, 292] width 100 height 30
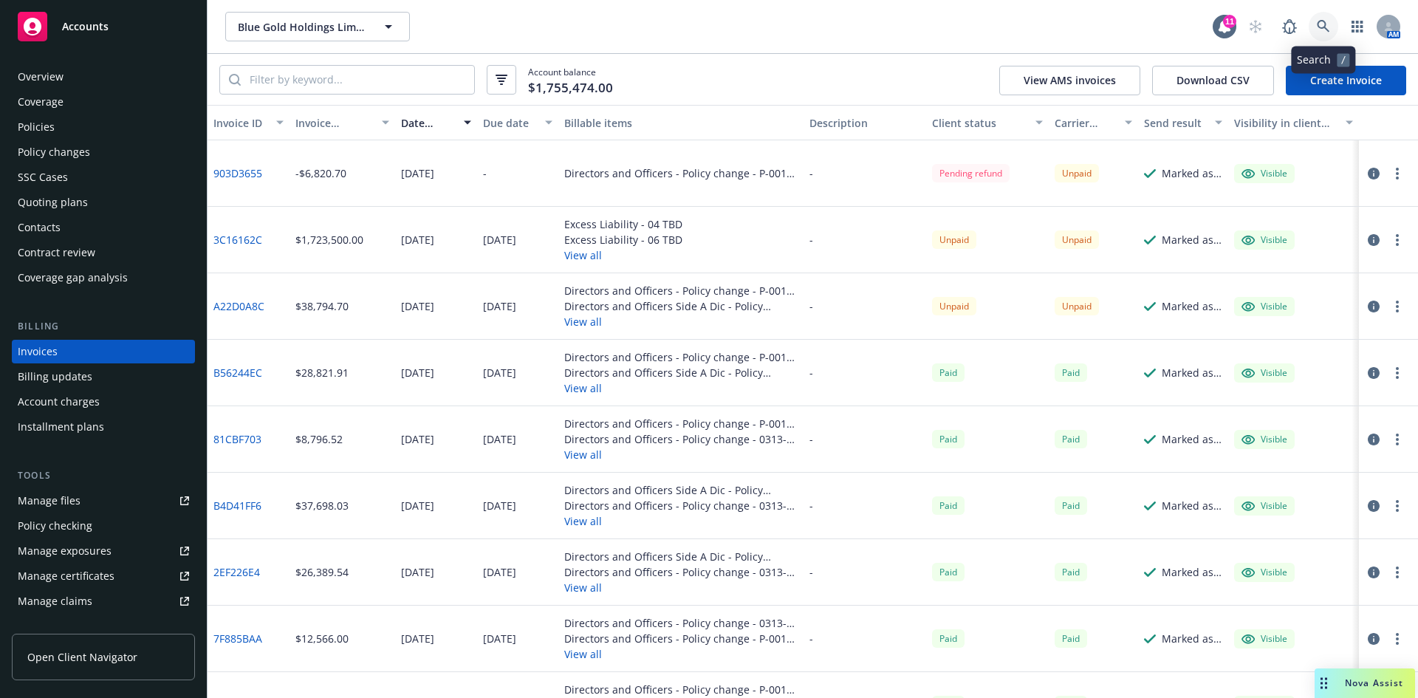
click at [1133, 21] on link at bounding box center [1323, 27] width 30 height 30
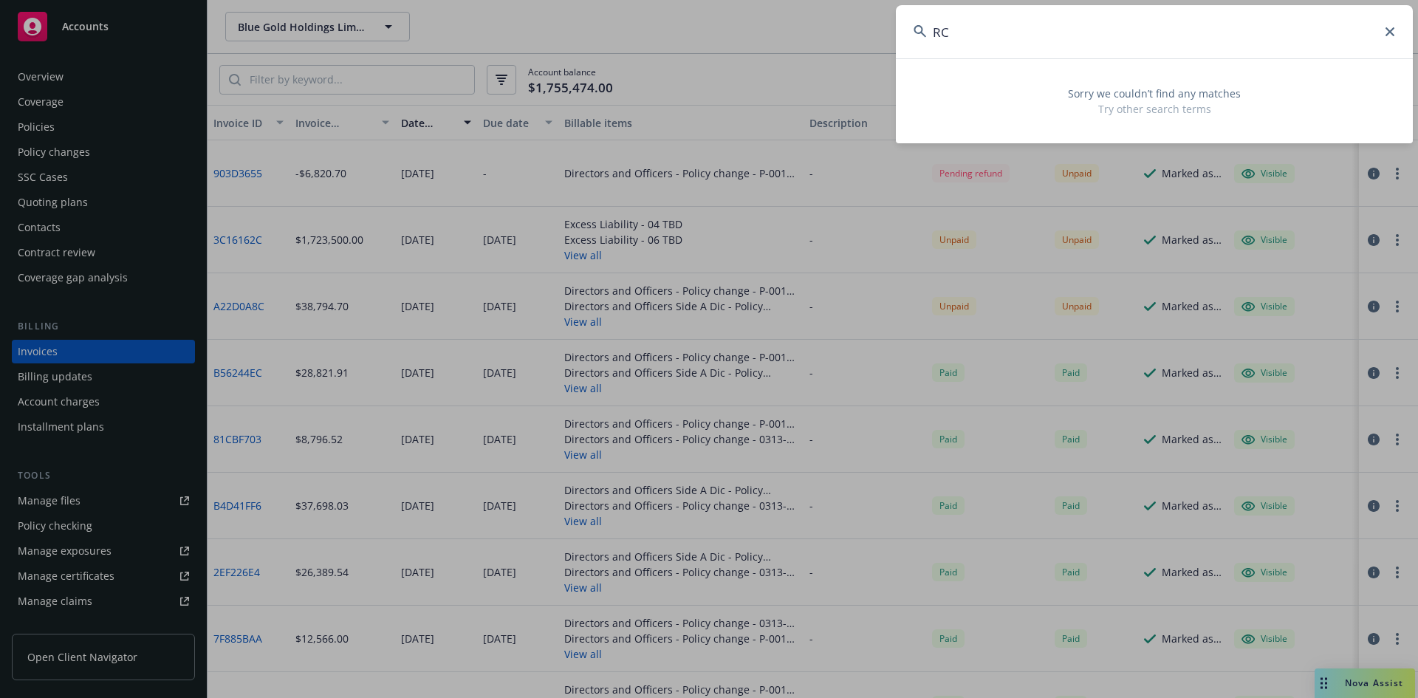
type input "R"
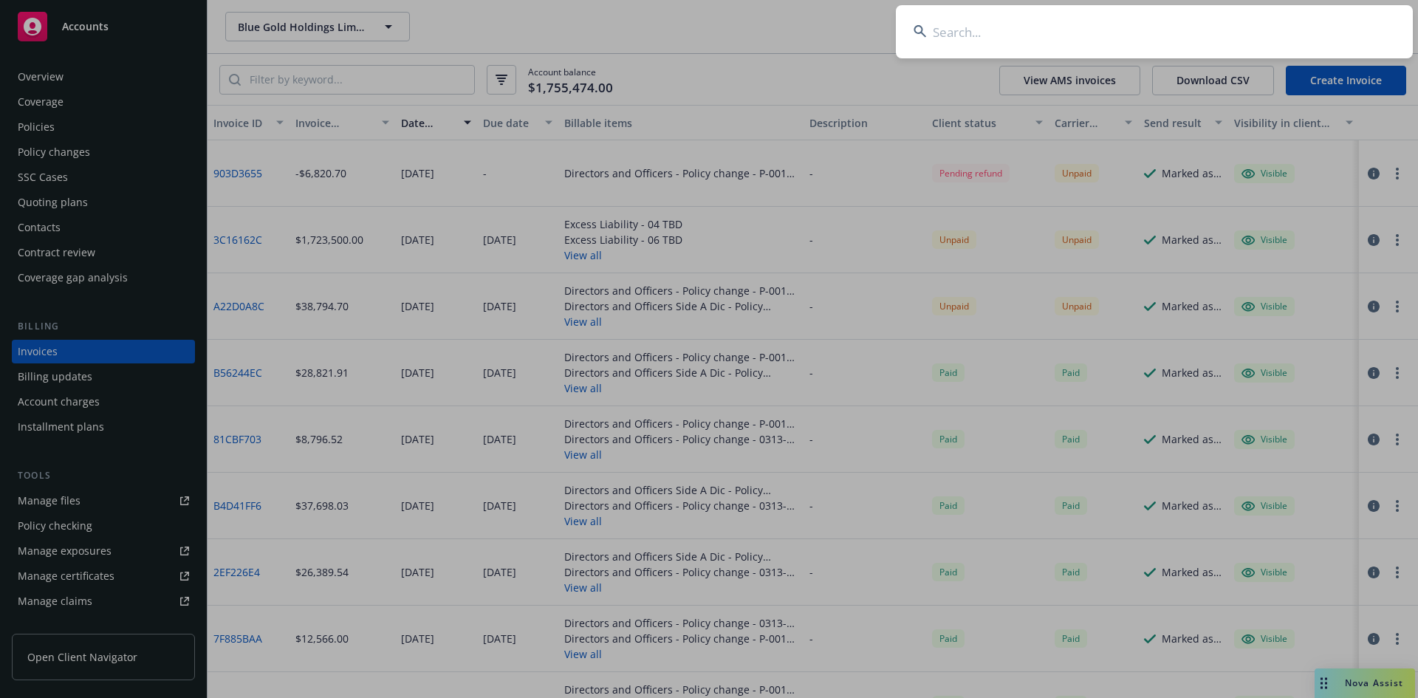
click at [953, 28] on input at bounding box center [1154, 31] width 517 height 53
paste input "P-001-000675402-01"
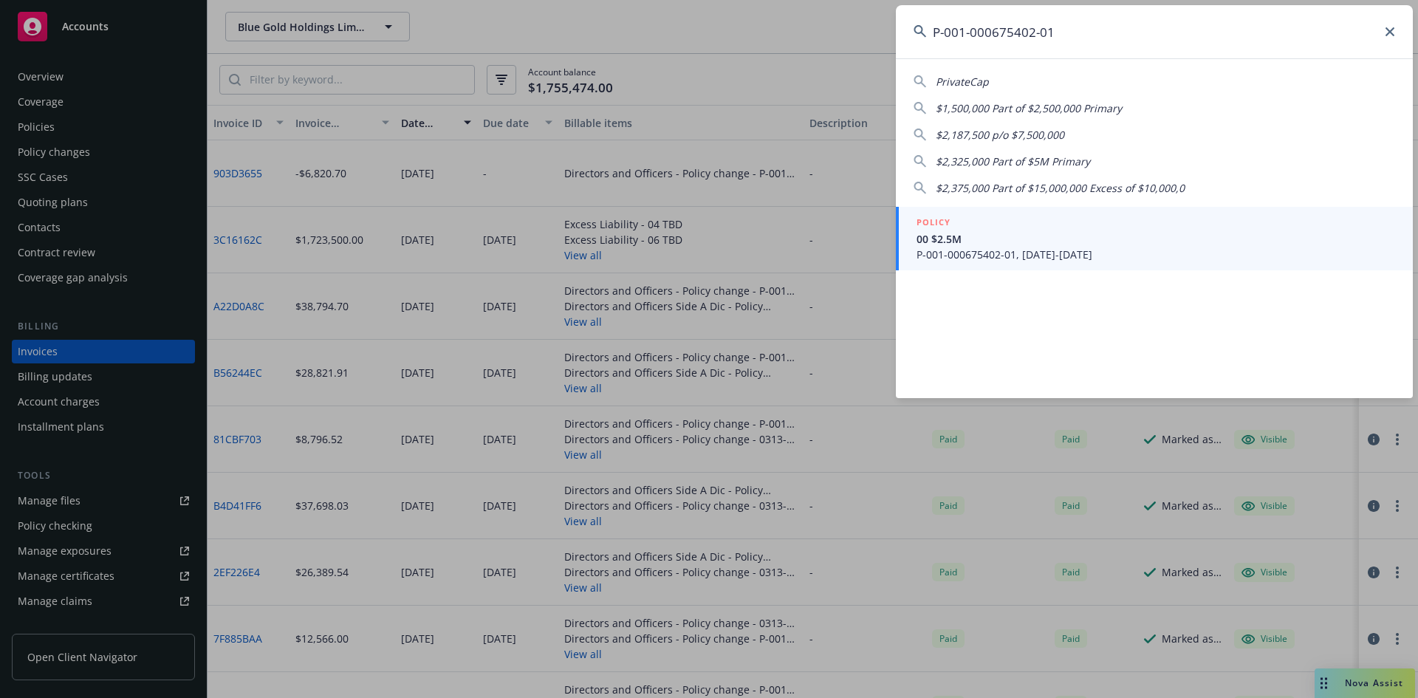
type input "P-001-000675402-01"
click at [1039, 249] on span "P-001-000675402-01, [DATE]-[DATE]" at bounding box center [1155, 255] width 478 height 16
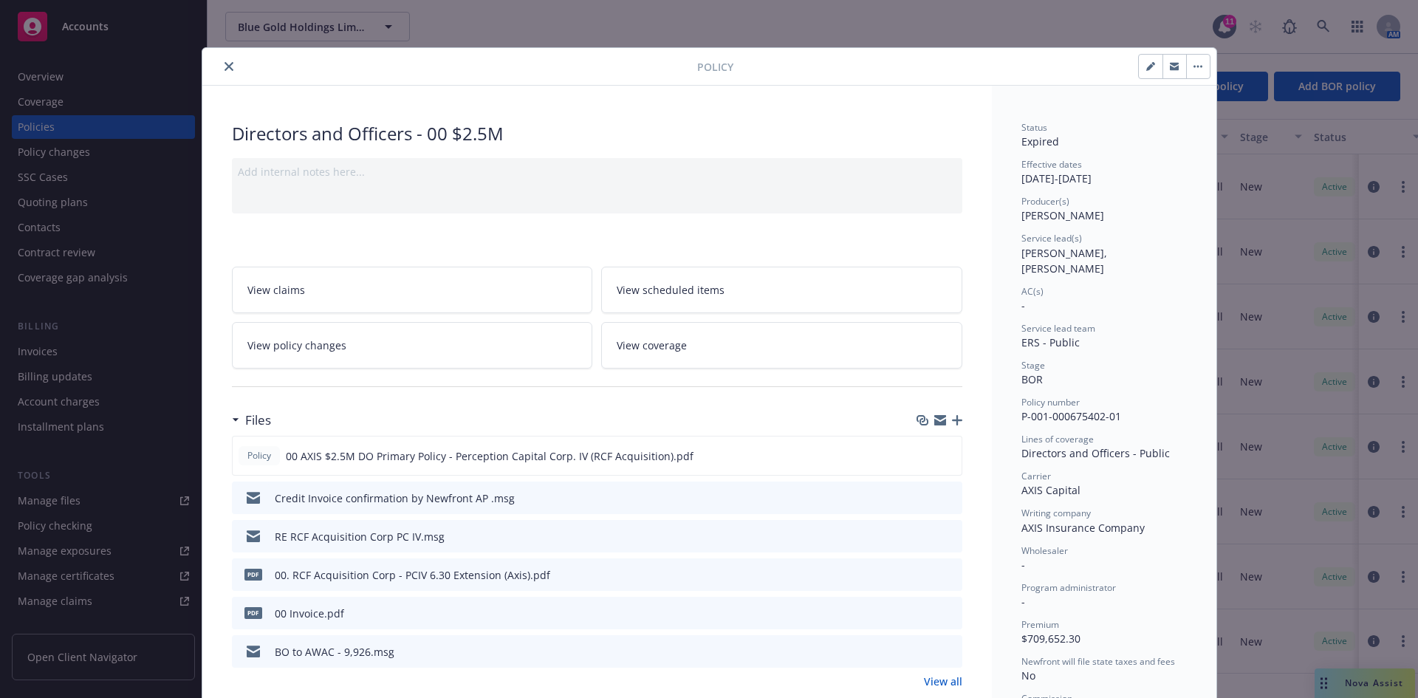
click at [224, 72] on button "close" at bounding box center [229, 67] width 18 height 18
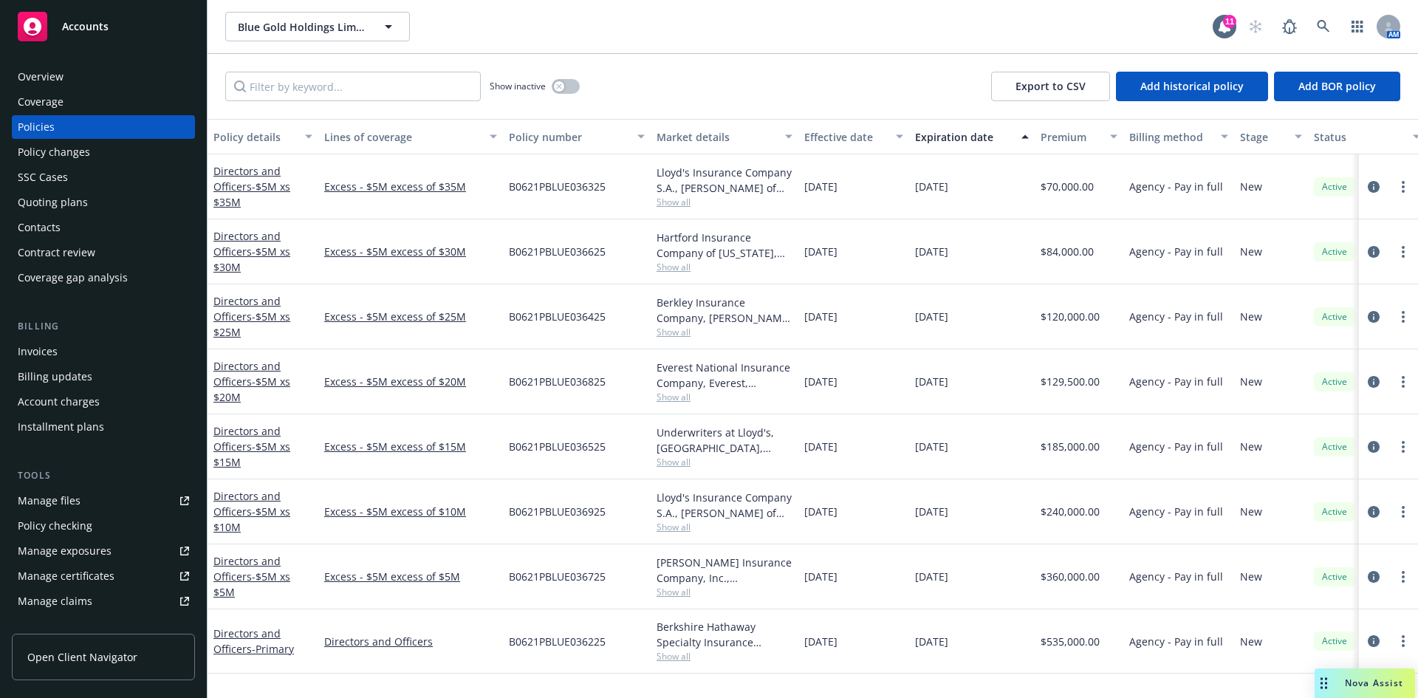
click at [45, 351] on div "Invoices" at bounding box center [38, 352] width 40 height 24
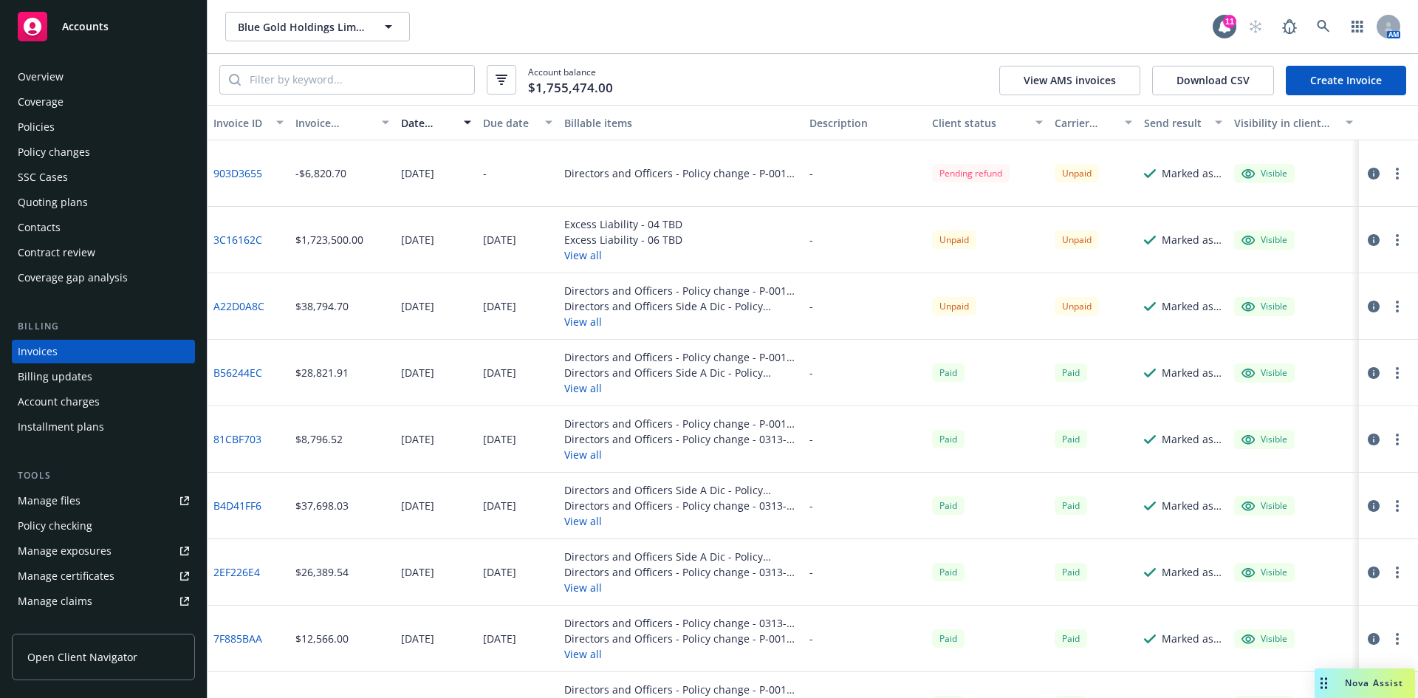
click at [594, 330] on div "Directors and Officers - Policy change - P-001-000675402-01 Directors and Offic…" at bounding box center [680, 306] width 245 height 66
click at [586, 325] on button "View all" at bounding box center [680, 322] width 233 height 16
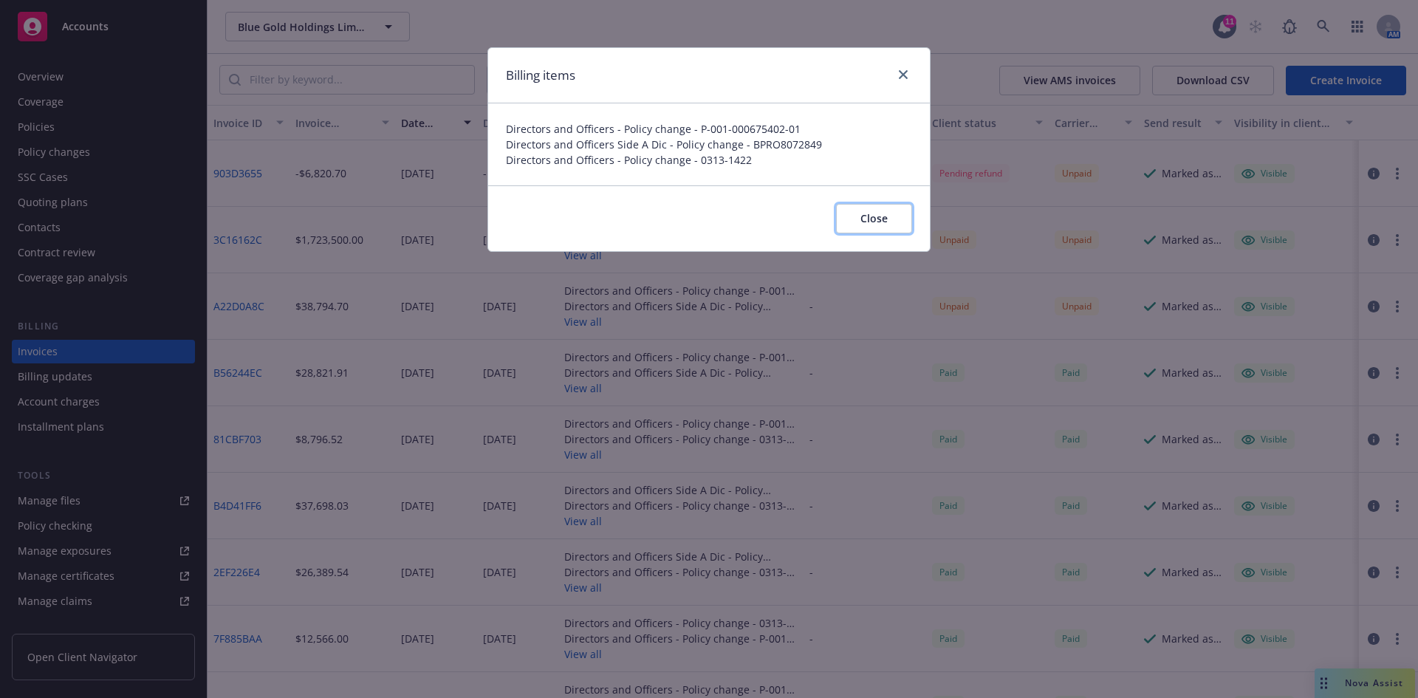
click at [895, 224] on button "Close" at bounding box center [874, 219] width 76 height 30
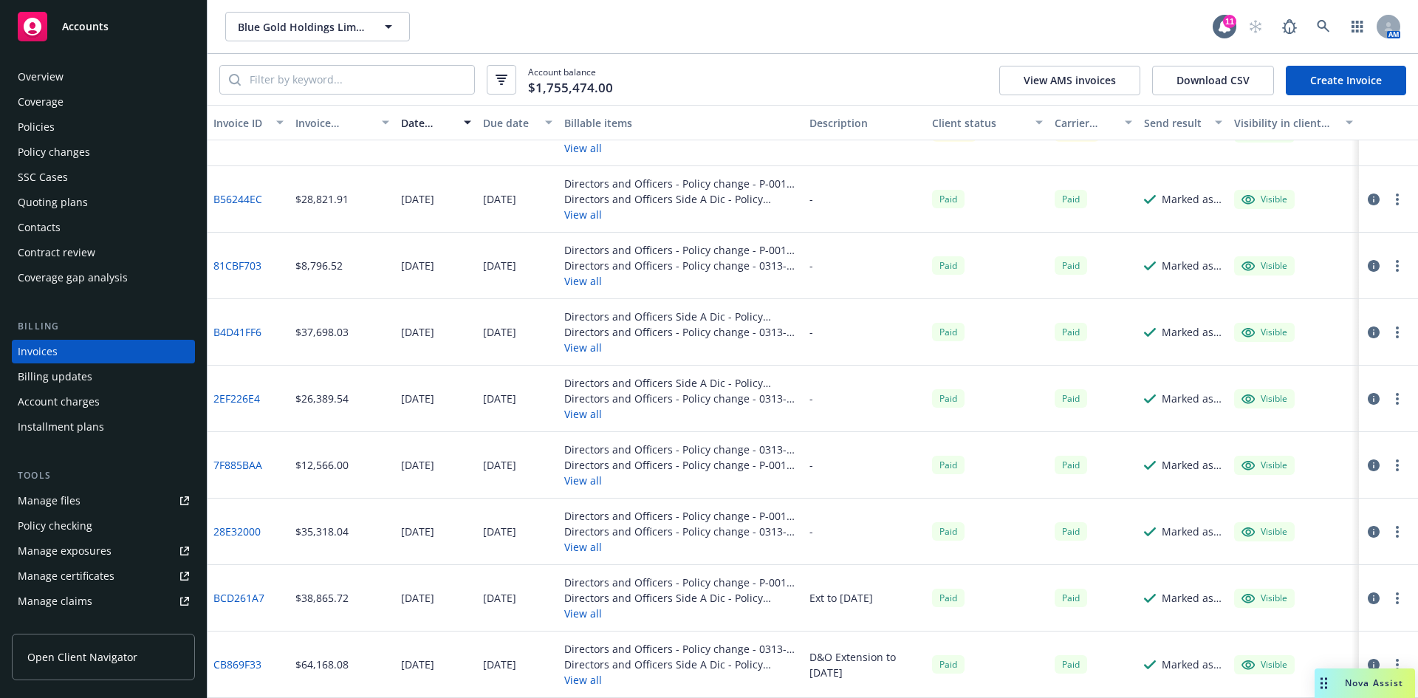
scroll to position [50, 0]
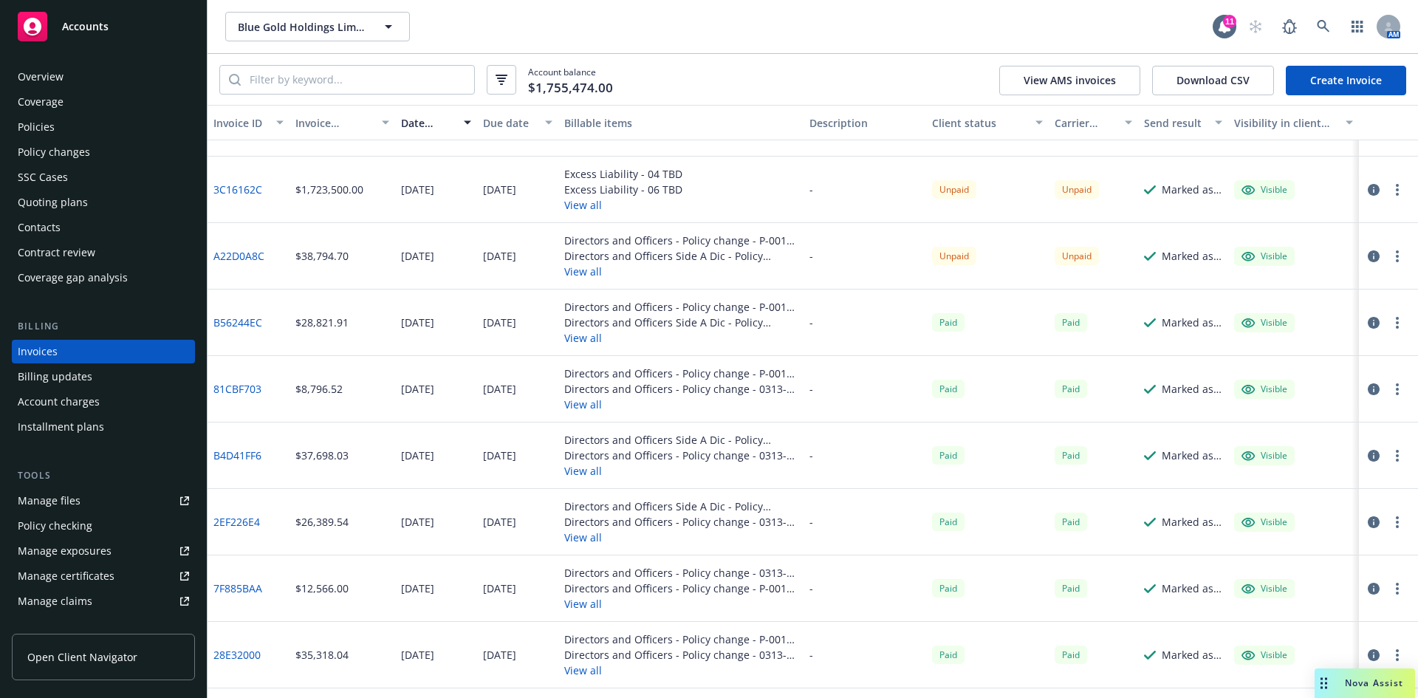
click at [236, 189] on link "3C16162C" at bounding box center [237, 190] width 49 height 16
click at [244, 258] on link "A22D0A8C" at bounding box center [238, 256] width 51 height 16
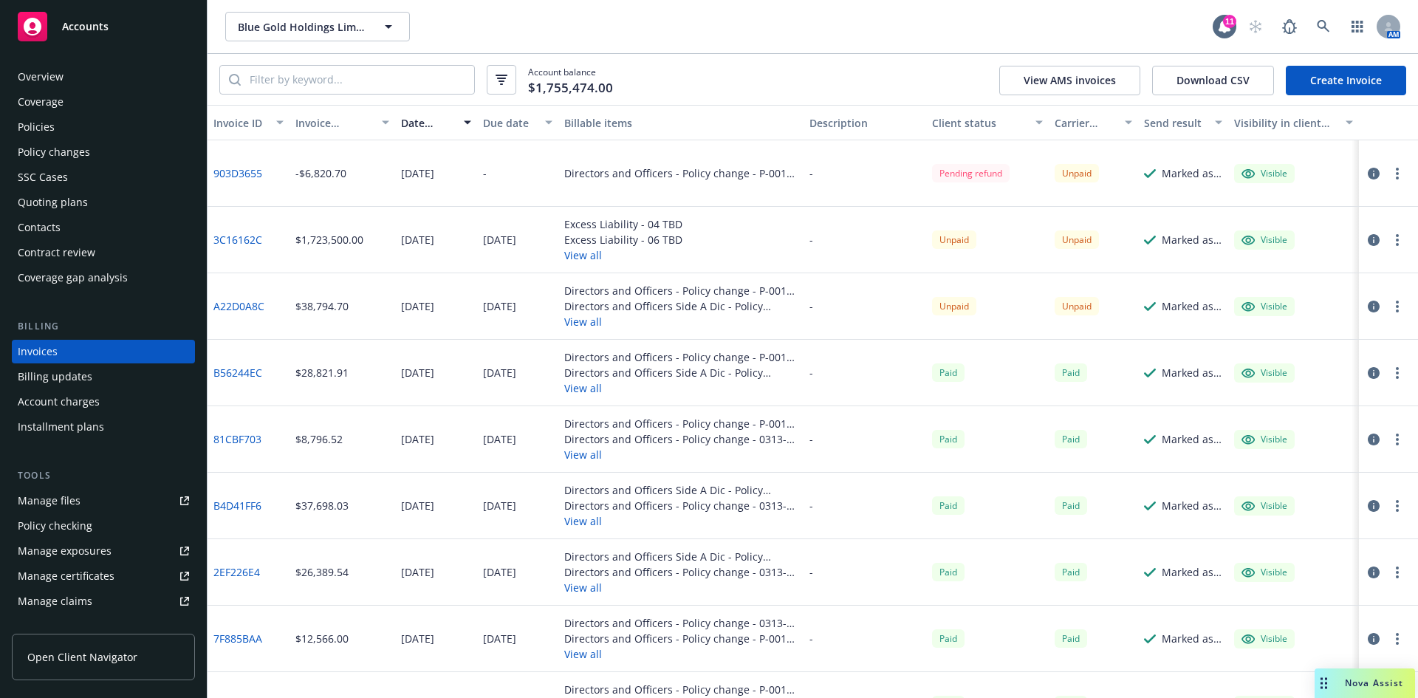
scroll to position [174, 0]
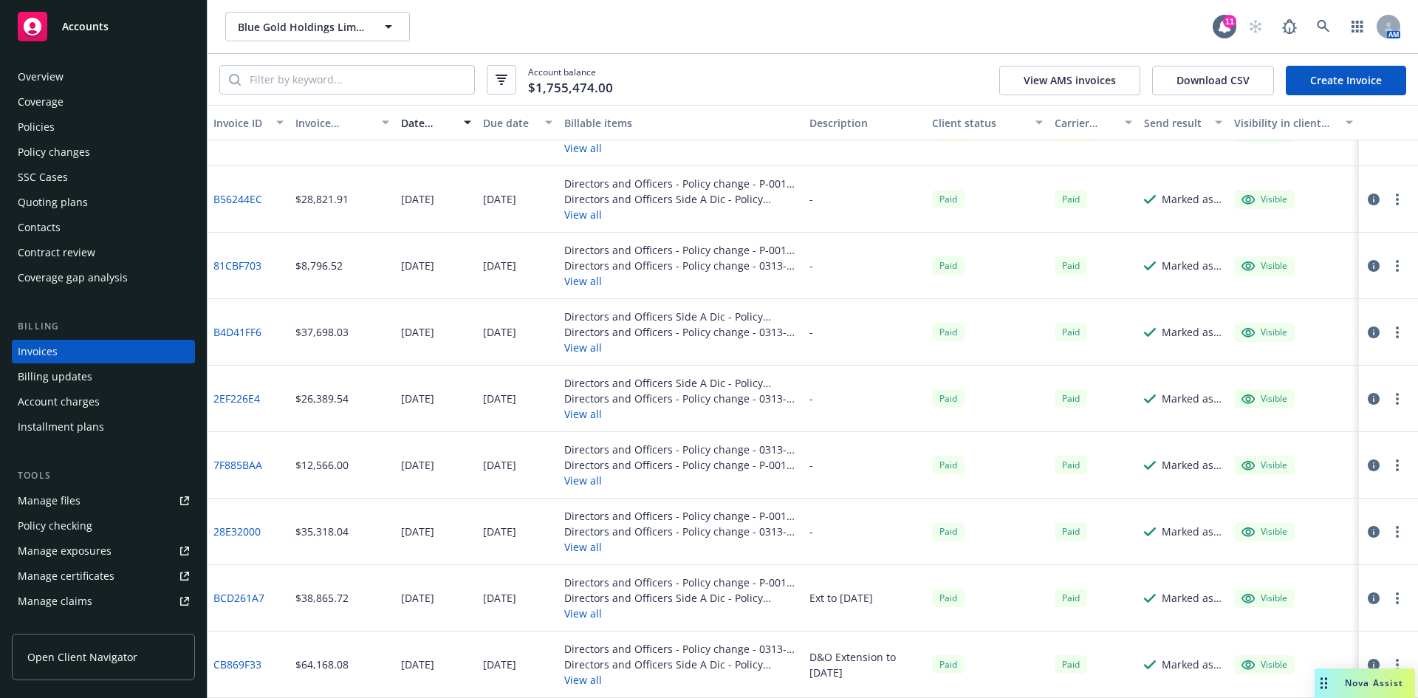
click at [591, 483] on button "View all" at bounding box center [680, 481] width 233 height 16
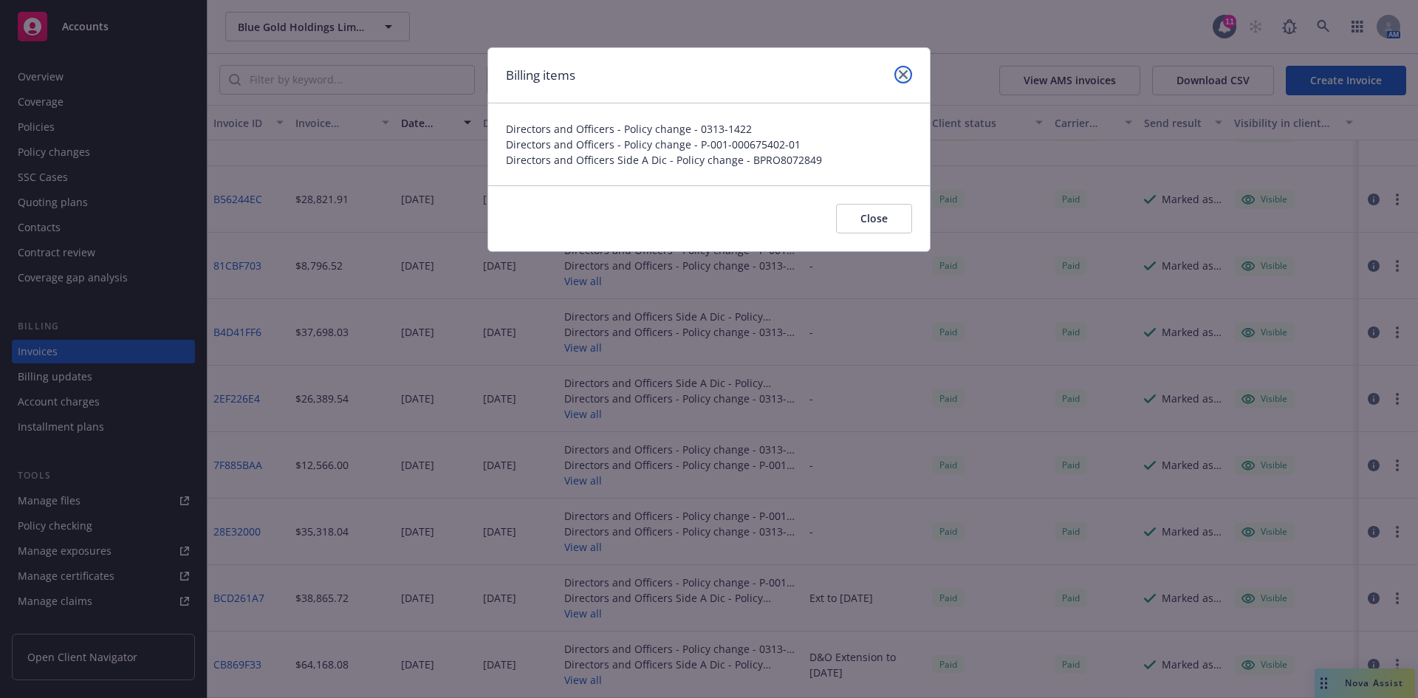
click at [905, 73] on icon "close" at bounding box center [903, 74] width 9 height 9
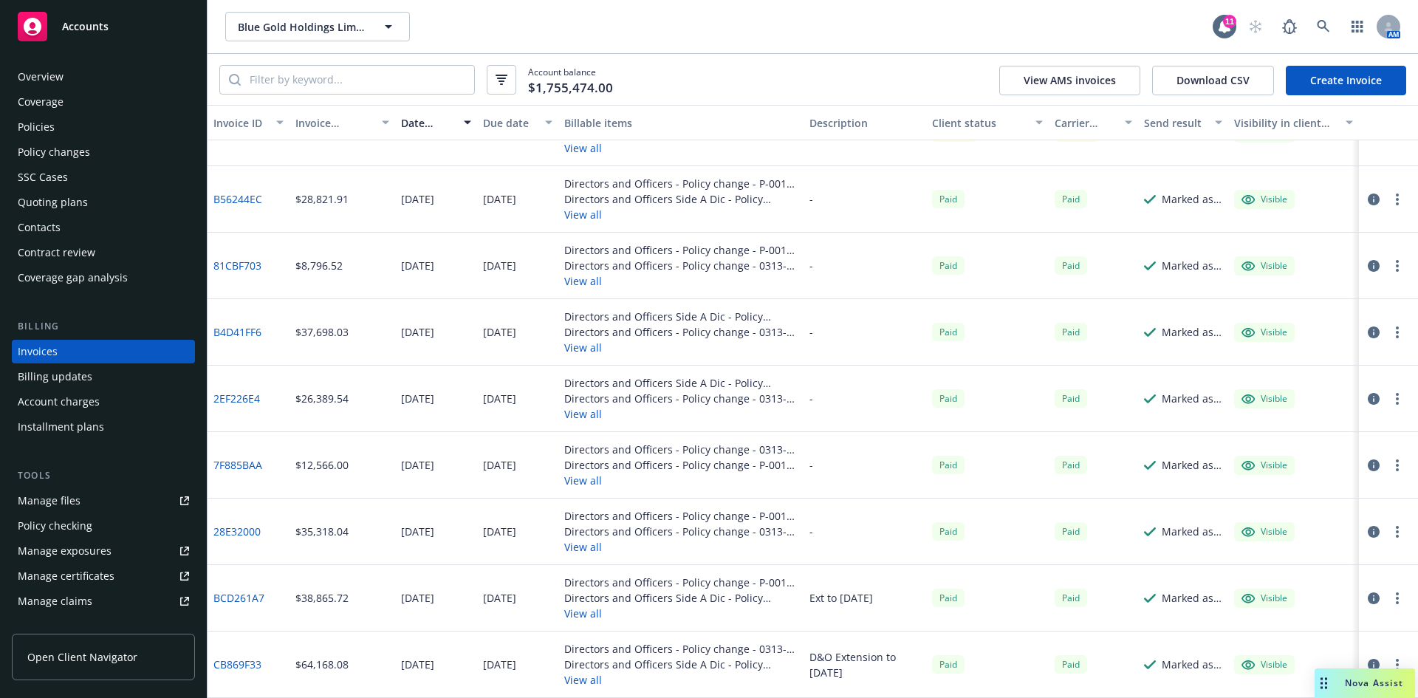
click at [583, 548] on button "View all" at bounding box center [680, 547] width 233 height 16
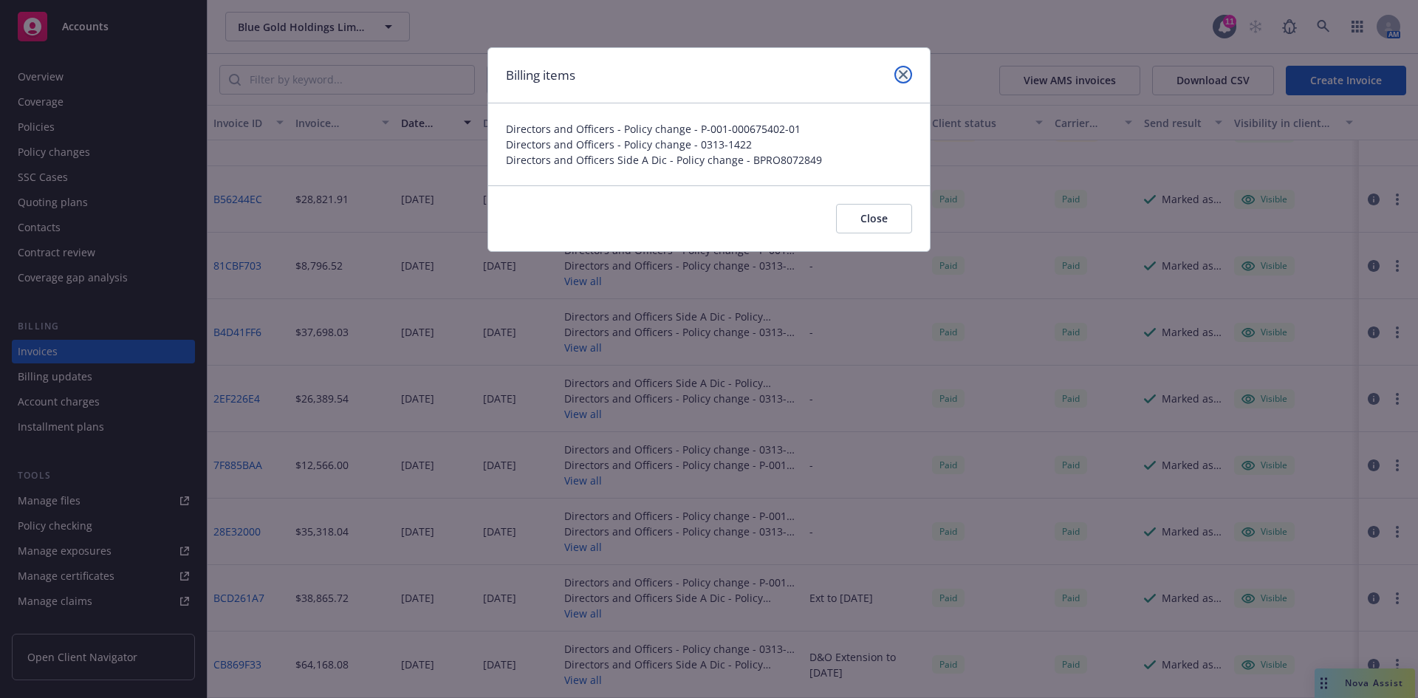
click at [905, 74] on icon "close" at bounding box center [903, 74] width 9 height 9
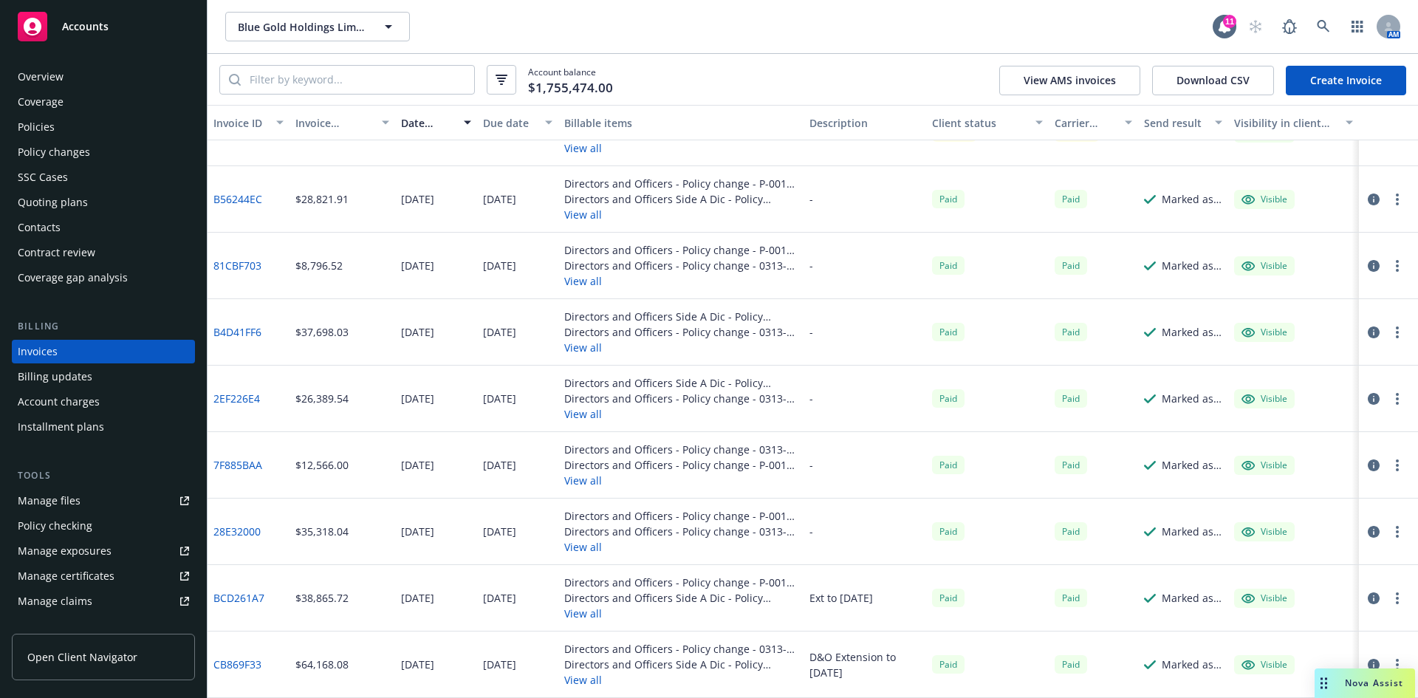
click at [44, 130] on div "Policies" at bounding box center [36, 127] width 37 height 24
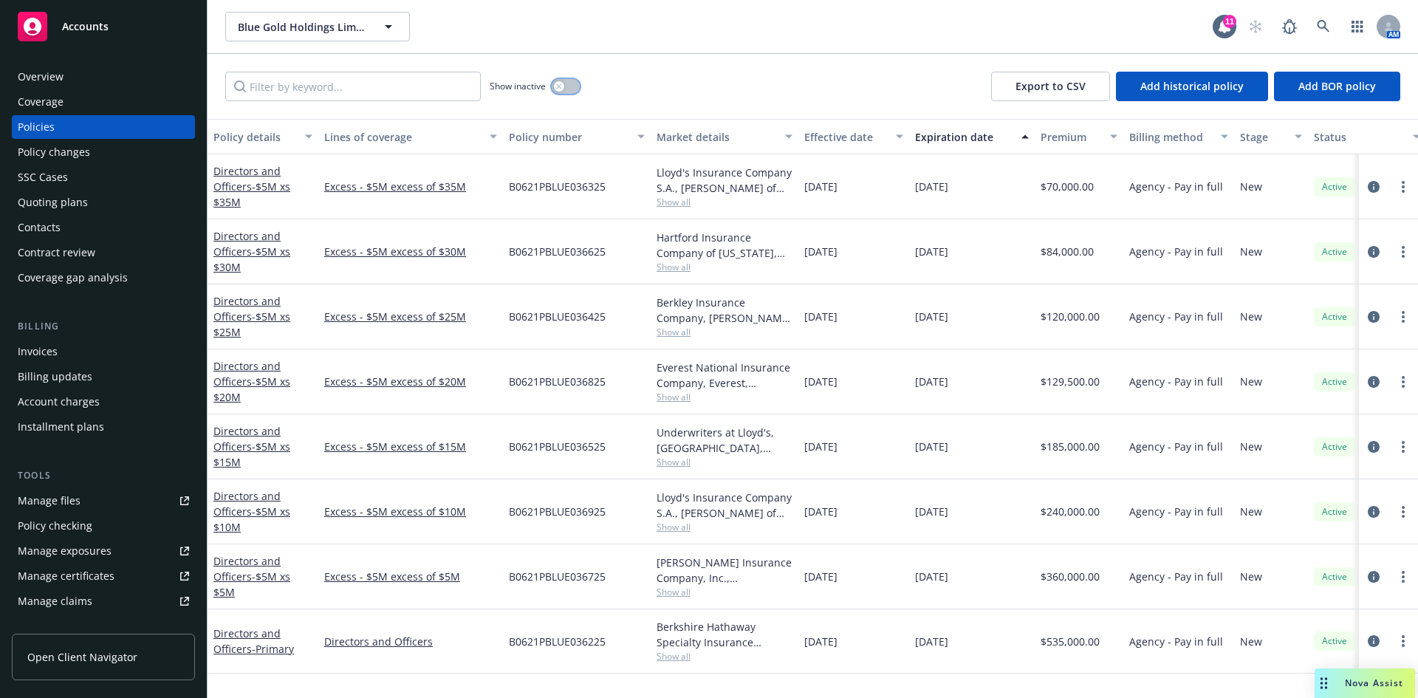
click at [566, 87] on button "button" at bounding box center [566, 86] width 28 height 15
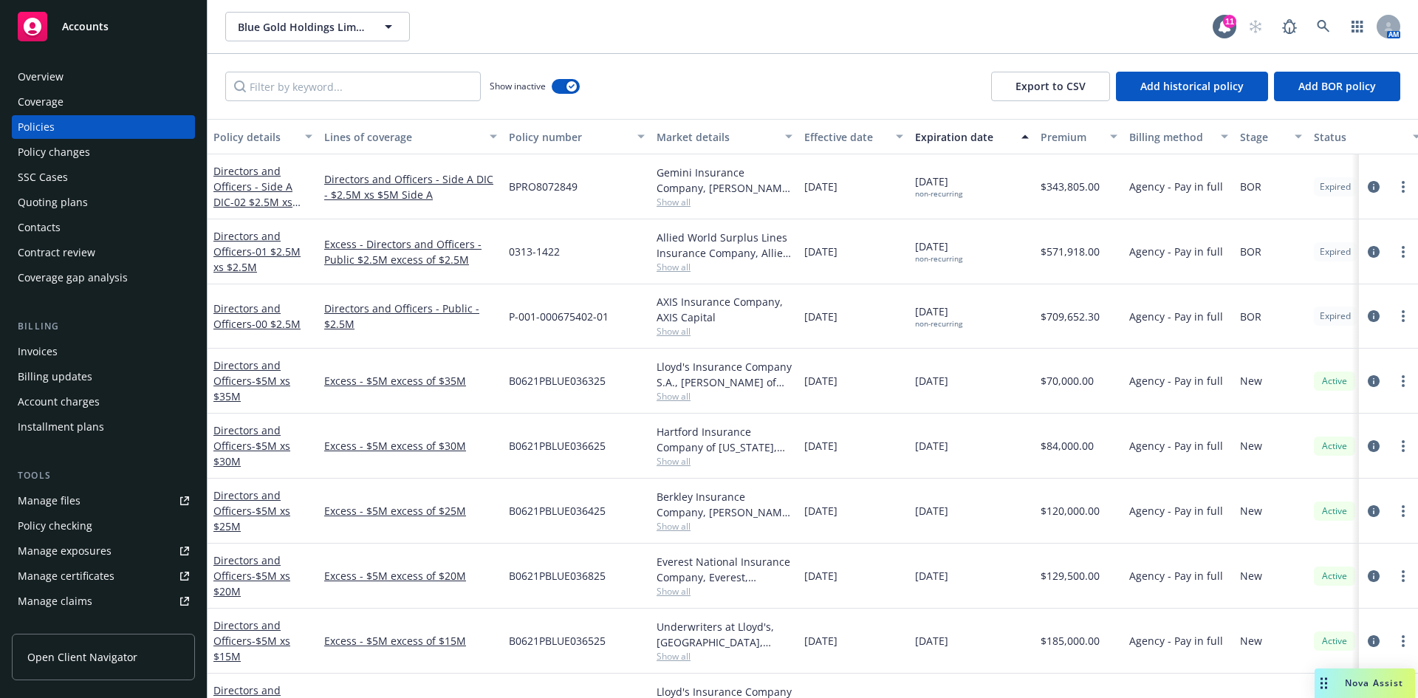
click at [668, 328] on span "Show all" at bounding box center [724, 331] width 136 height 13
click at [875, 330] on div "11/10/2021" at bounding box center [853, 316] width 111 height 64
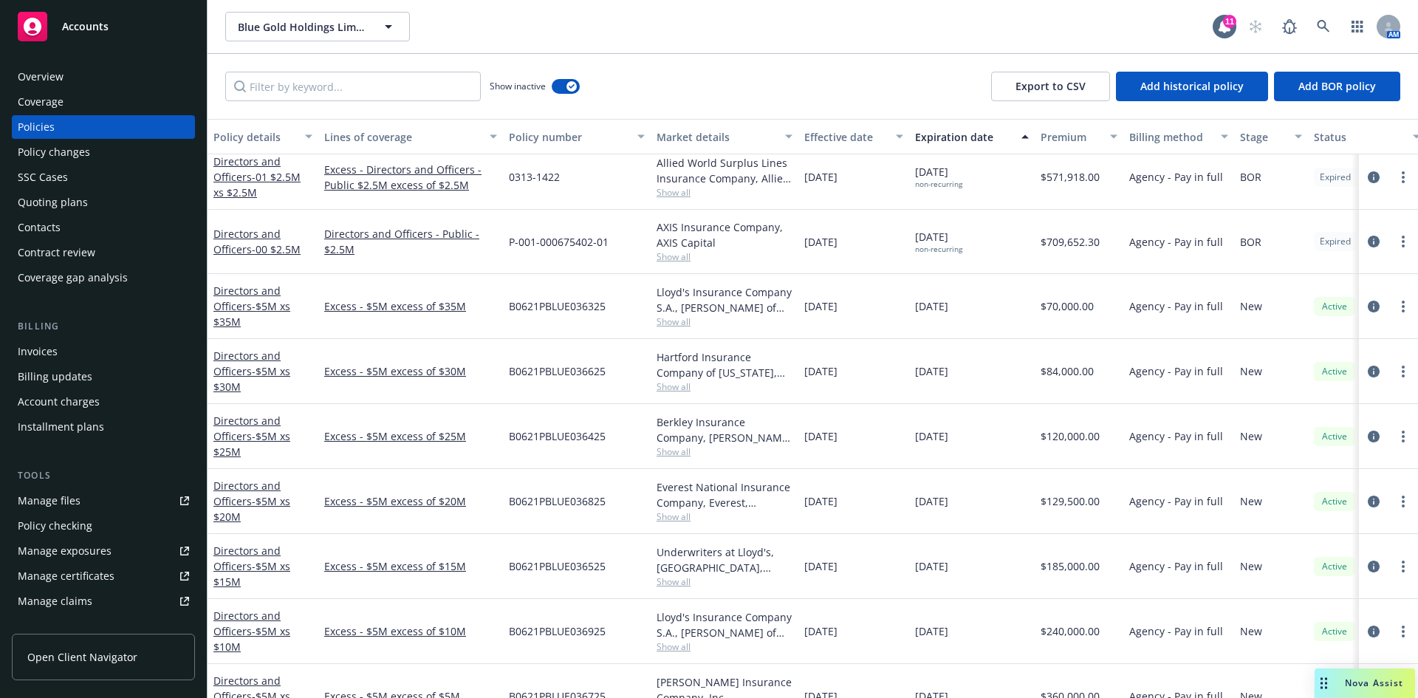
click at [44, 350] on div "Invoices" at bounding box center [38, 352] width 40 height 24
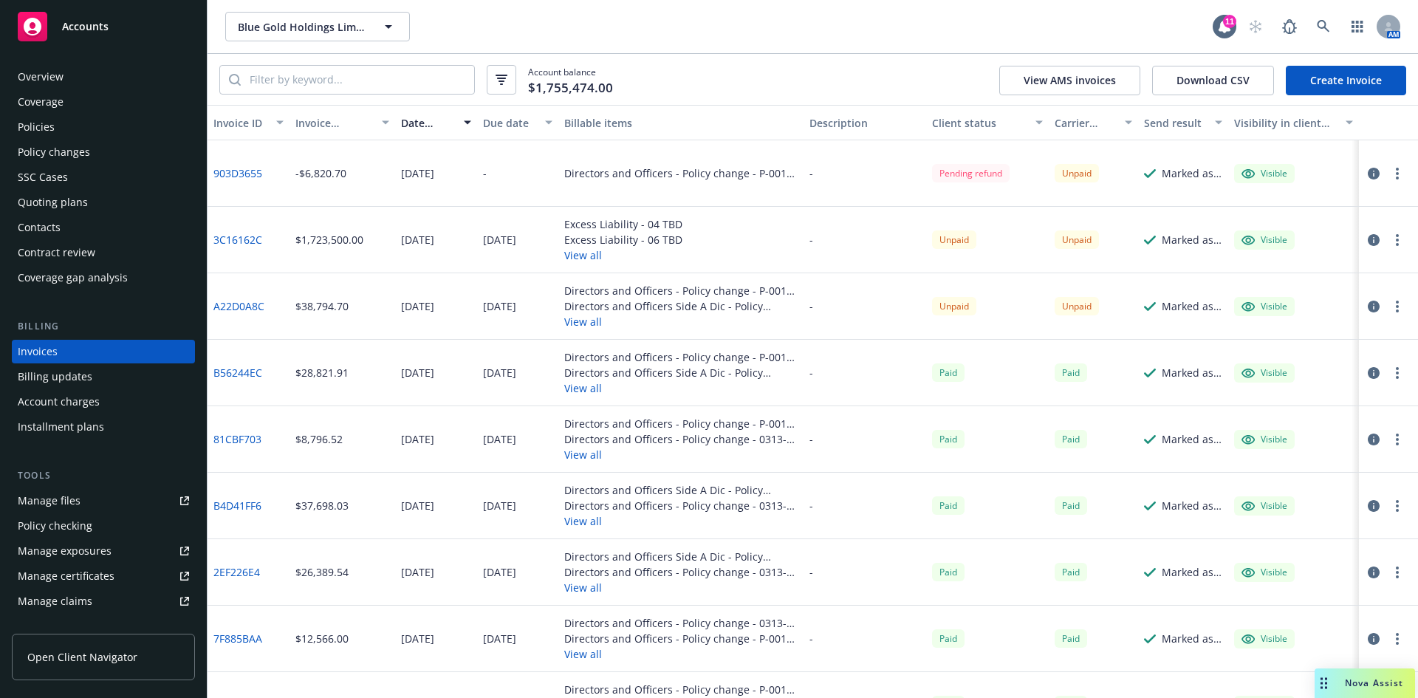
click at [583, 323] on button "View all" at bounding box center [680, 322] width 233 height 16
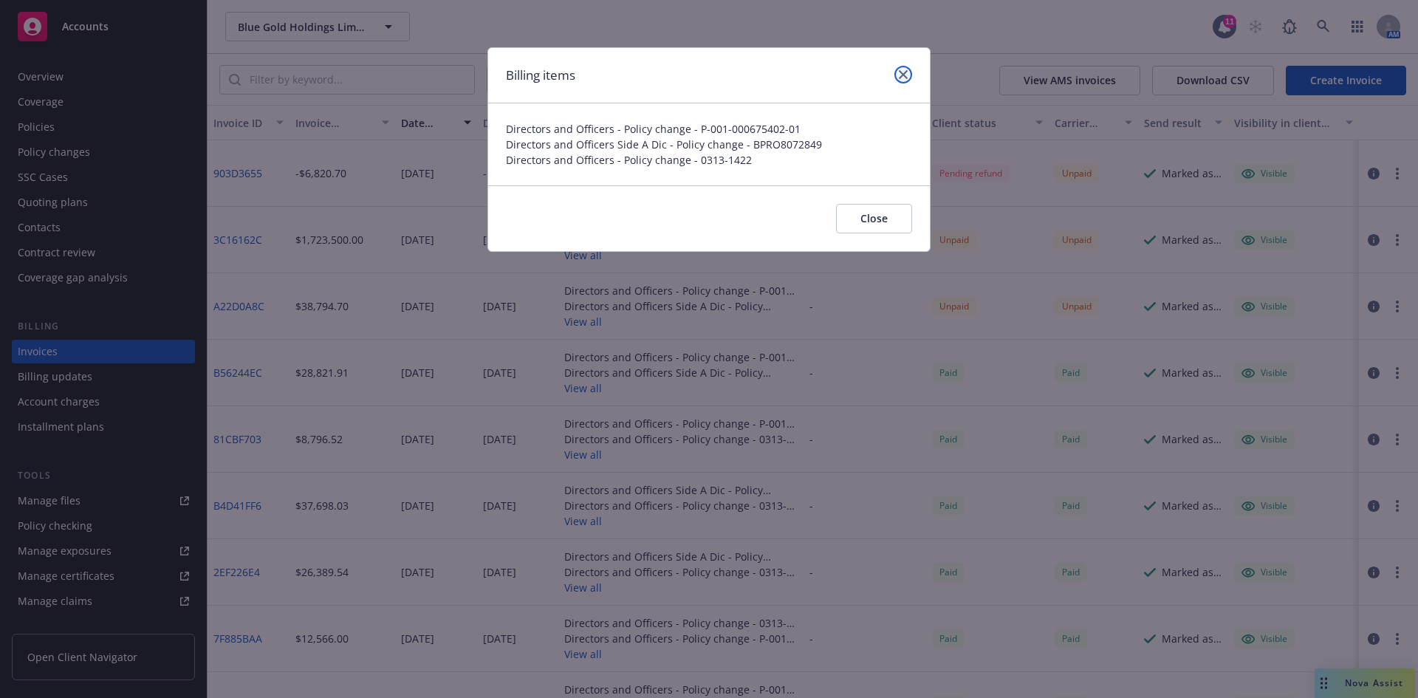
click at [903, 72] on icon "close" at bounding box center [903, 74] width 9 height 9
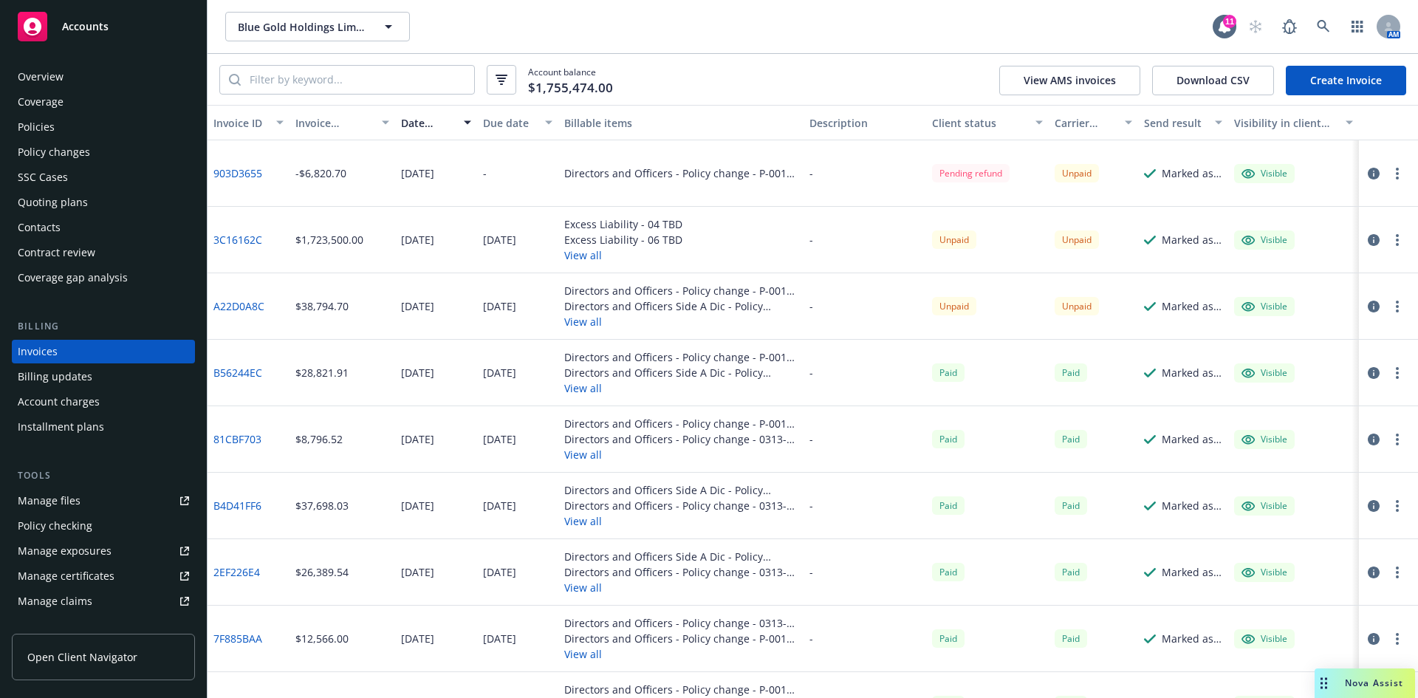
click at [236, 302] on link "A22D0A8C" at bounding box center [238, 306] width 51 height 16
click at [238, 379] on link "B56244EC" at bounding box center [237, 373] width 49 height 16
click at [241, 304] on link "A22D0A8C" at bounding box center [238, 306] width 51 height 16
click at [242, 373] on link "B56244EC" at bounding box center [237, 373] width 49 height 16
click at [244, 642] on link "7F885BAA" at bounding box center [237, 639] width 49 height 16
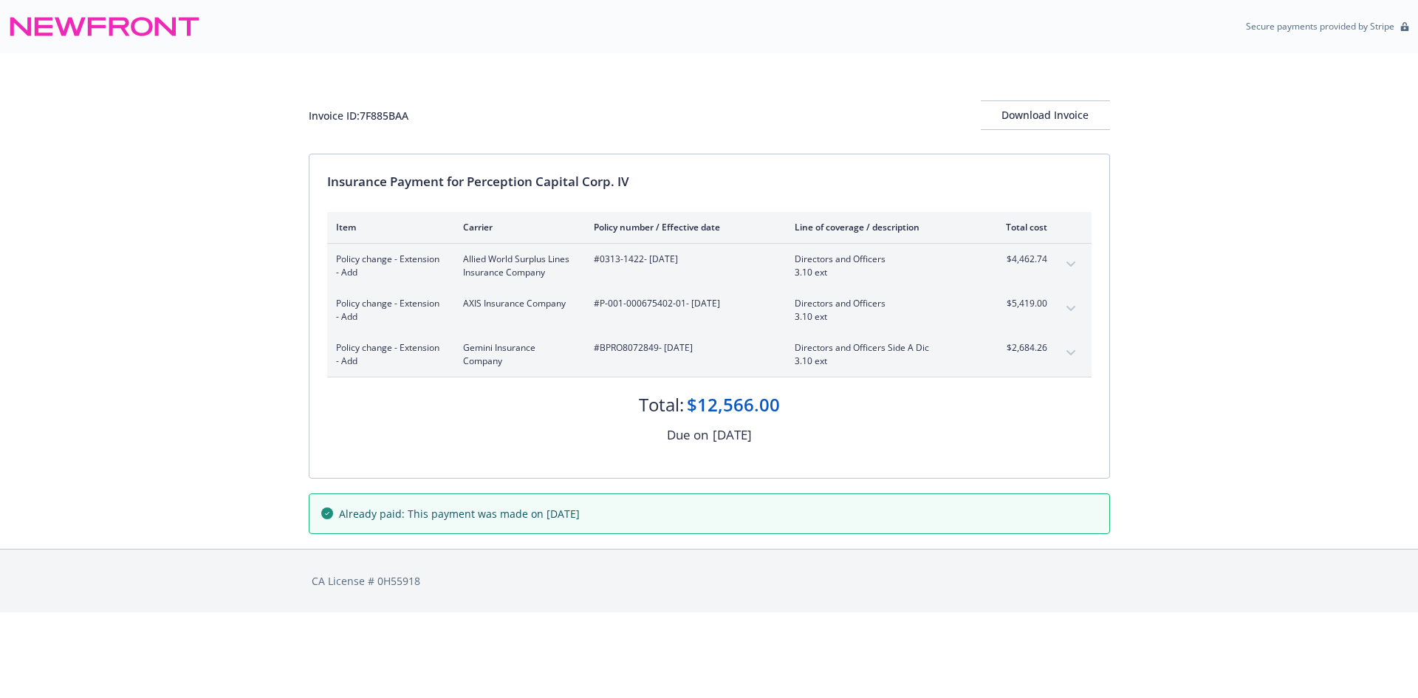
click at [1065, 307] on button "expand content" at bounding box center [1071, 309] width 24 height 24
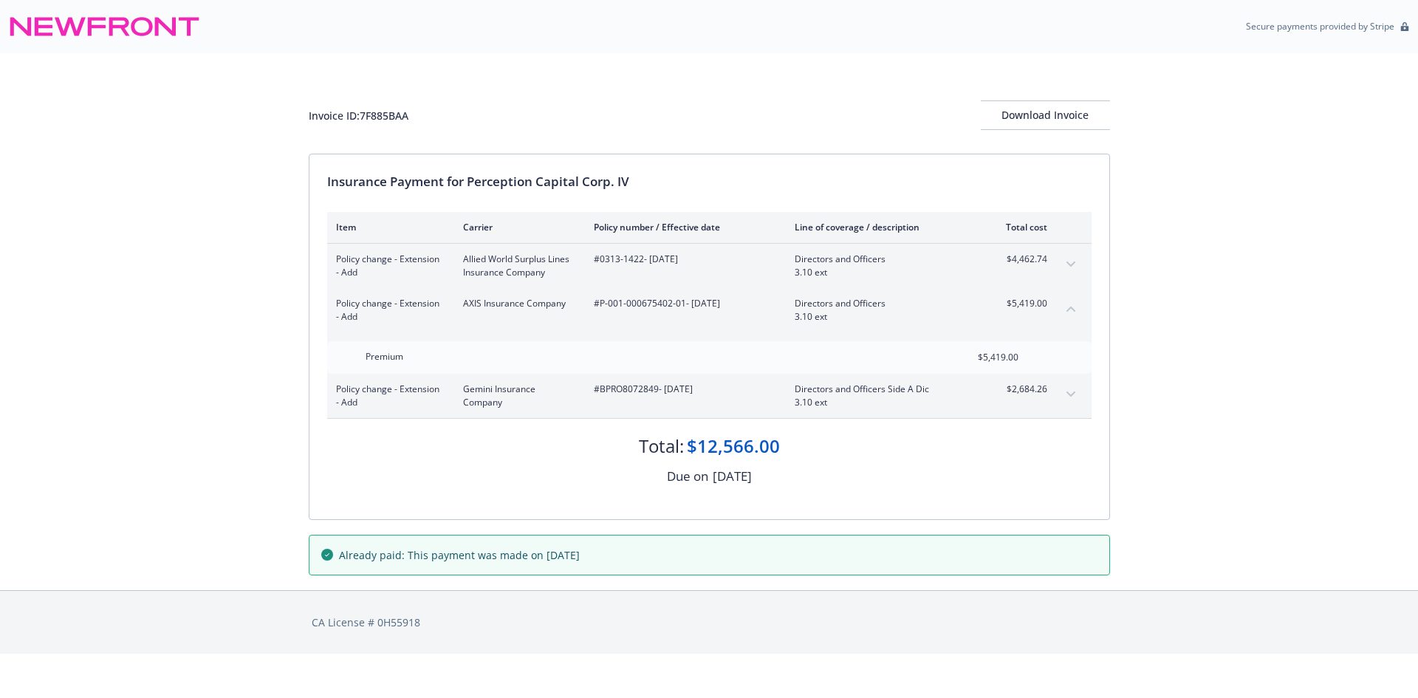
click at [108, 299] on div "Invoice ID: 7F885BAA Download Invoice Insurance Payment for Perception Capital …" at bounding box center [709, 321] width 1418 height 537
click at [525, 17] on div "Secure payments provided by Stripe" at bounding box center [709, 26] width 1400 height 35
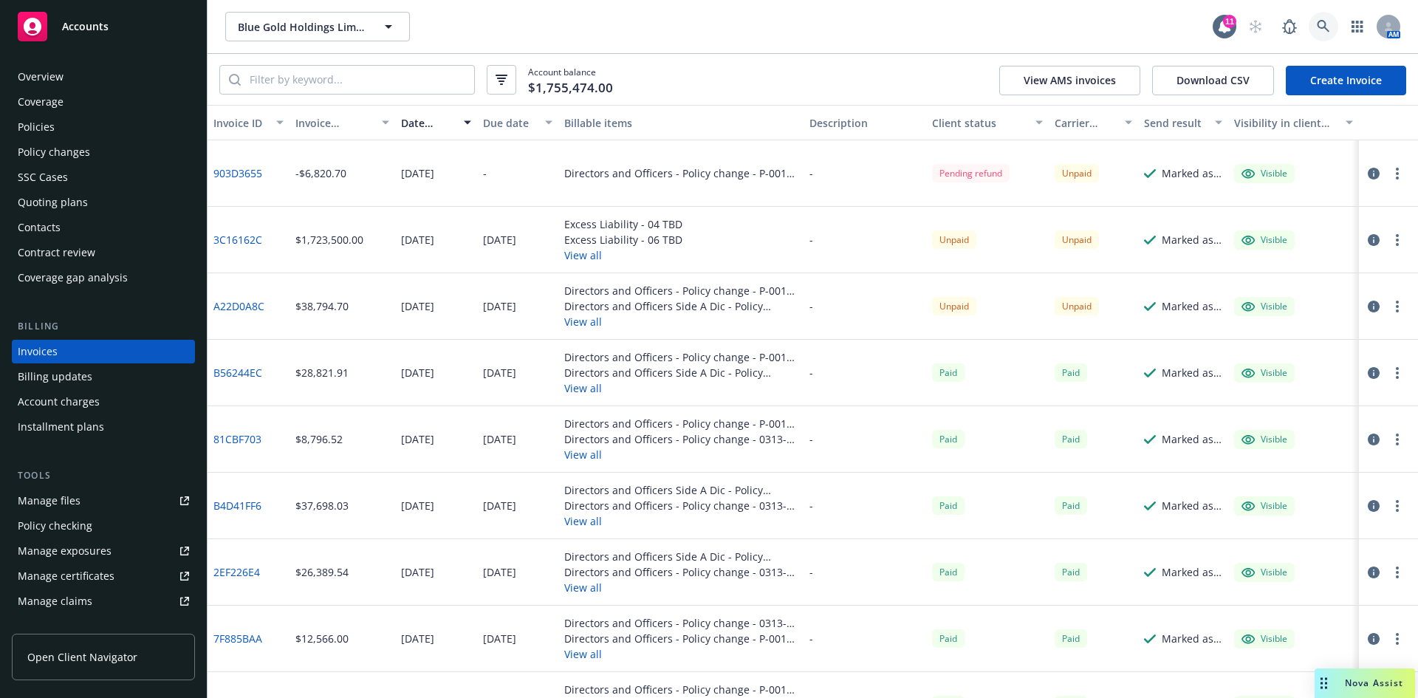
click at [1311, 23] on link at bounding box center [1323, 27] width 30 height 30
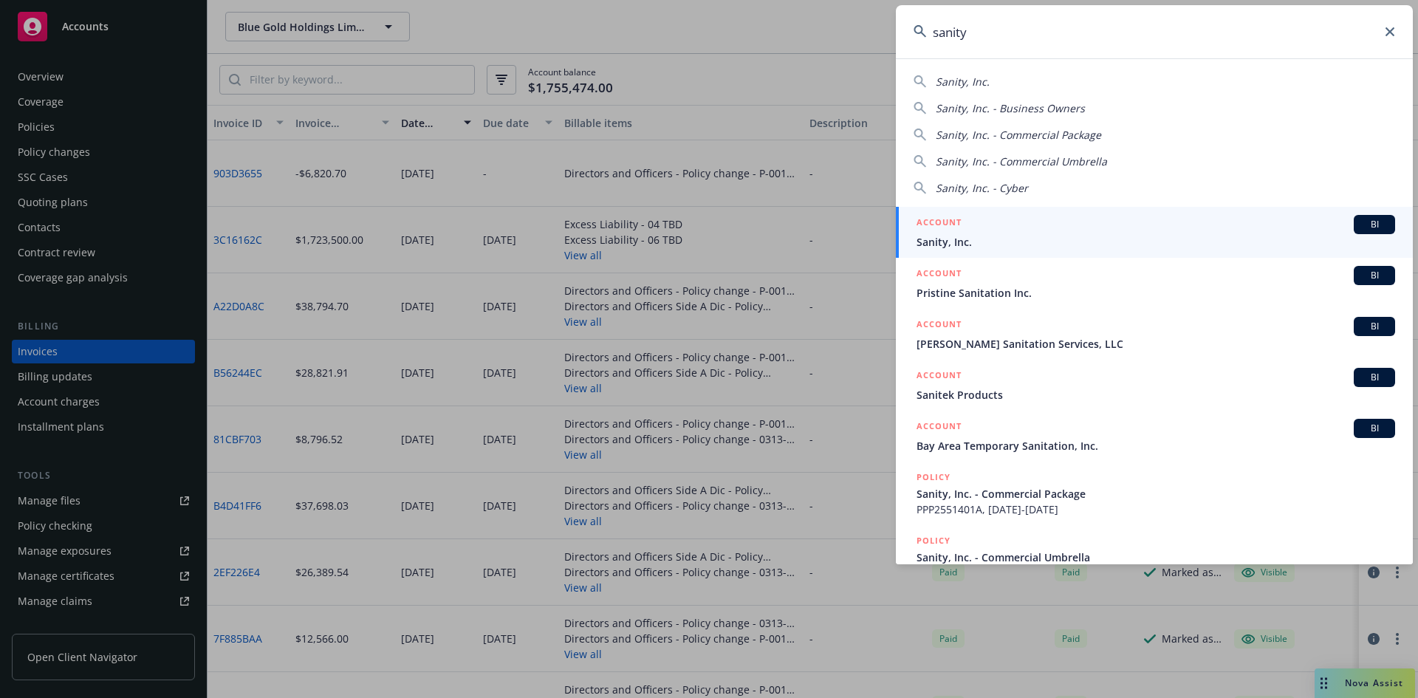
type input "sanity"
click at [976, 233] on div "ACCOUNT BI" at bounding box center [1155, 224] width 478 height 19
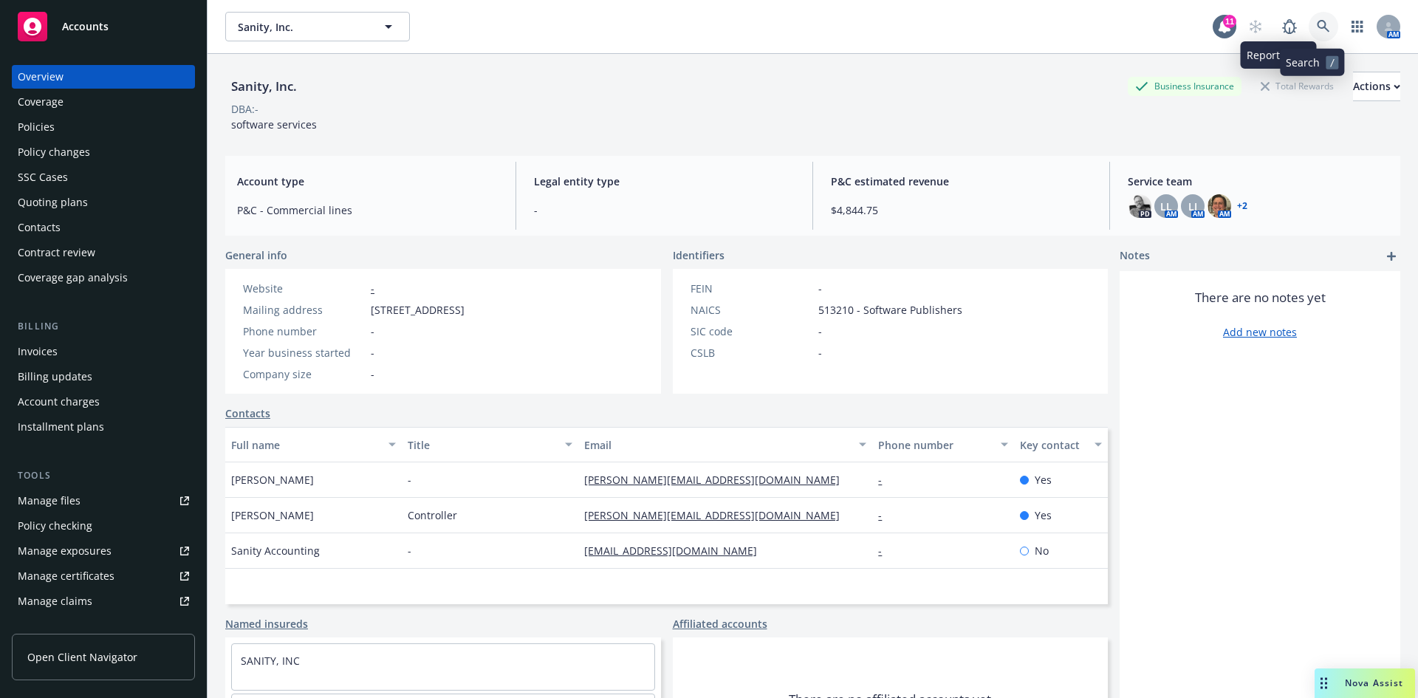
click at [1308, 18] on link at bounding box center [1323, 27] width 30 height 30
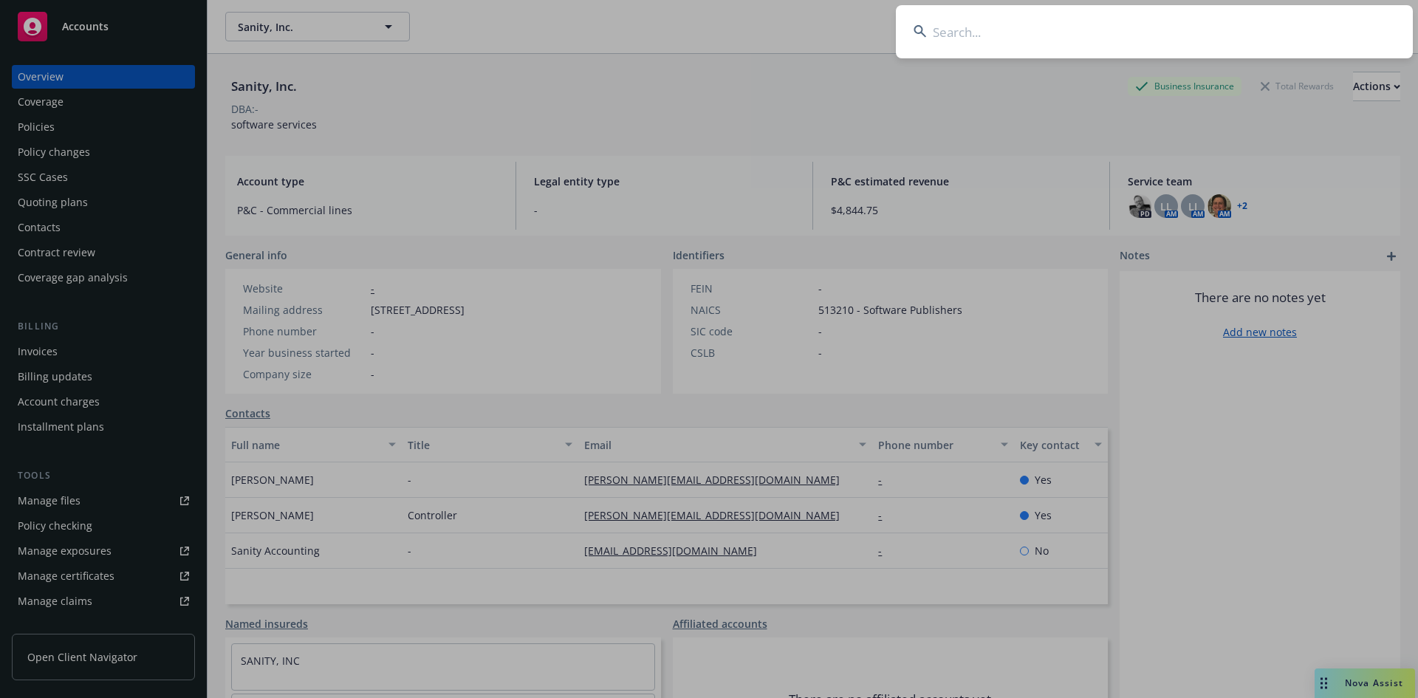
click at [1134, 35] on input at bounding box center [1154, 31] width 517 height 53
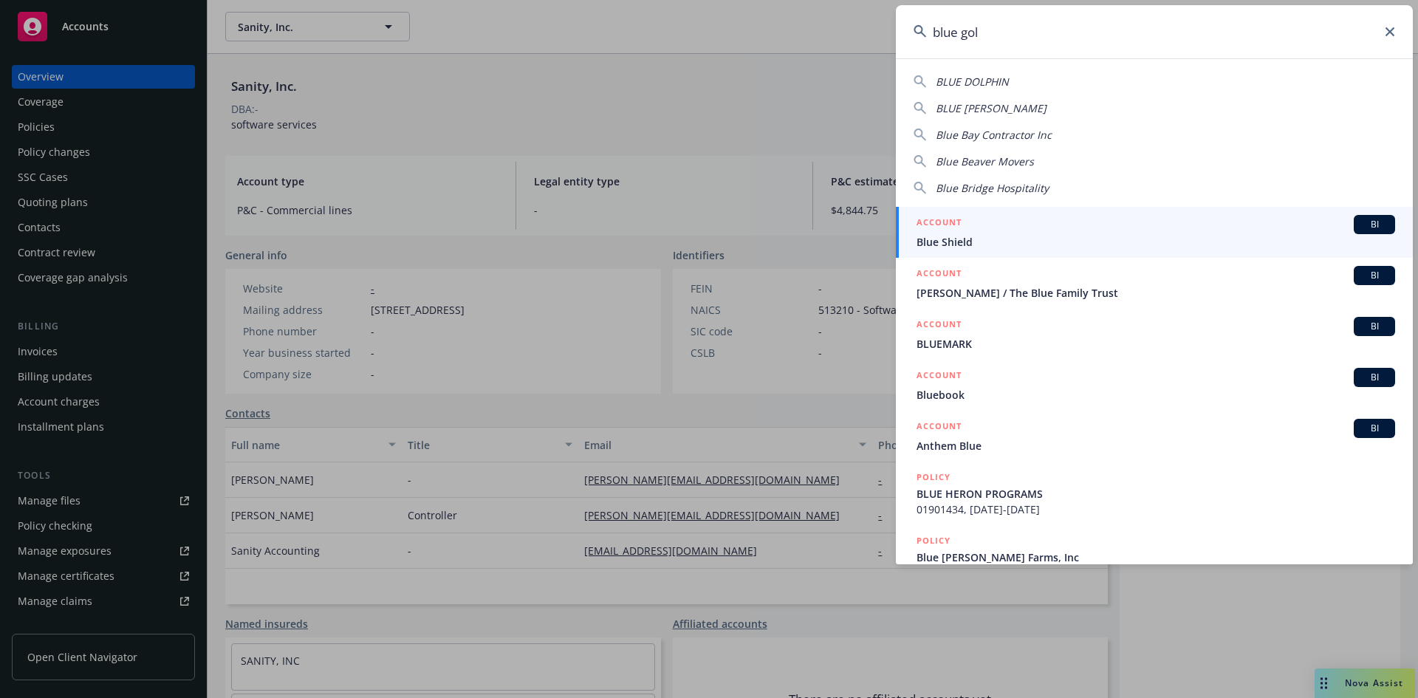
type input "blue gold"
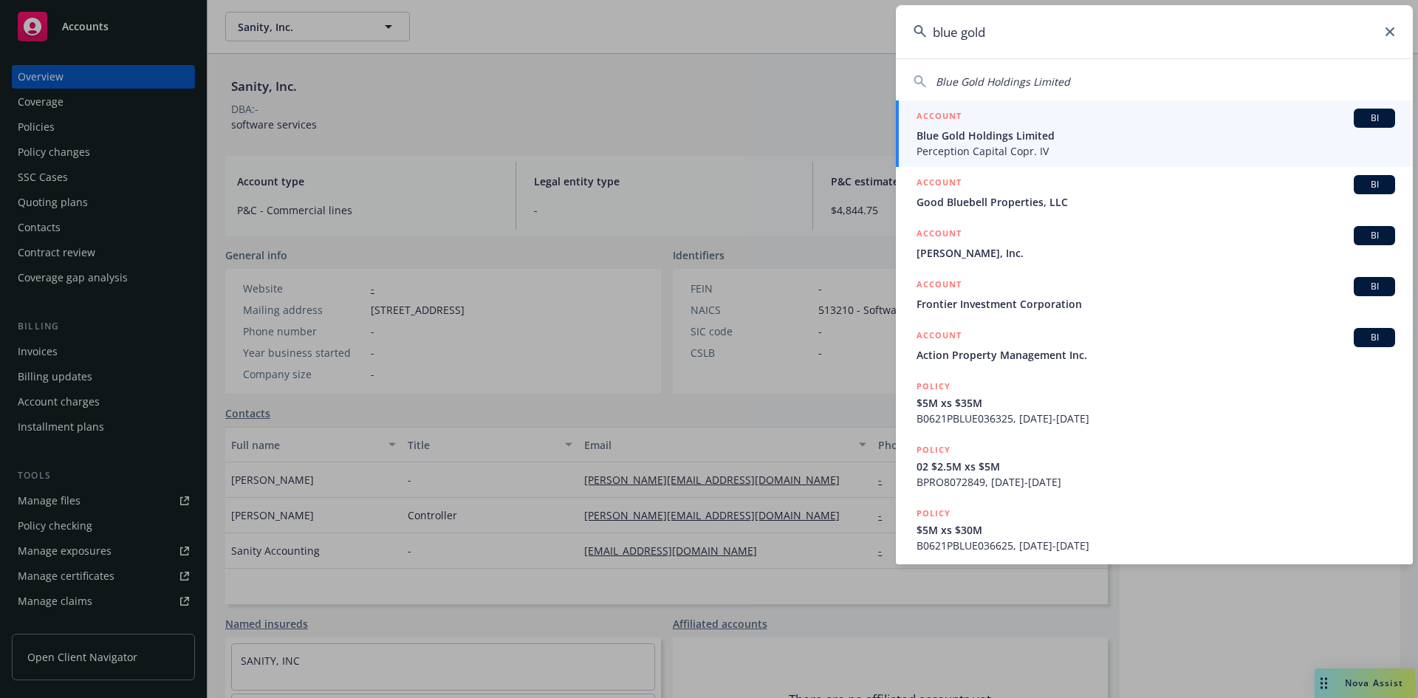
click at [1012, 146] on span "Perception Capital Copr. IV" at bounding box center [1155, 151] width 478 height 16
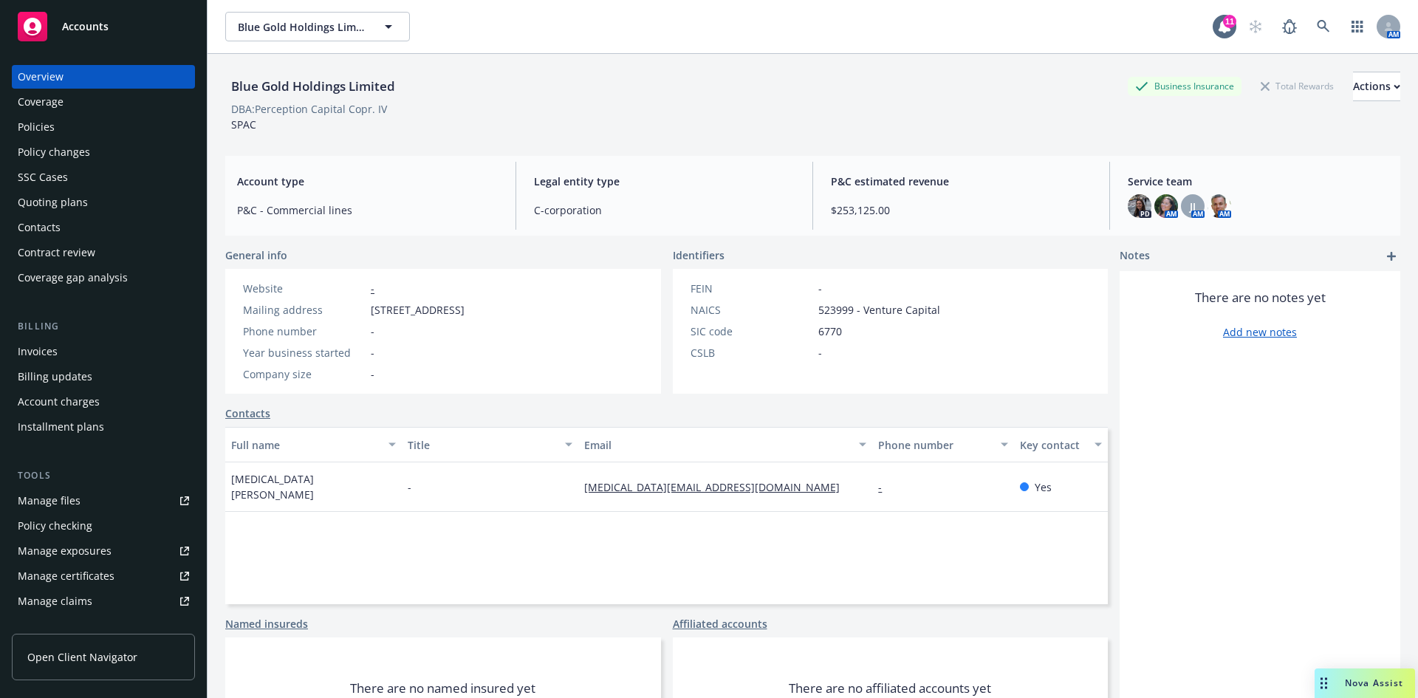
click at [66, 350] on div "Invoices" at bounding box center [103, 352] width 171 height 24
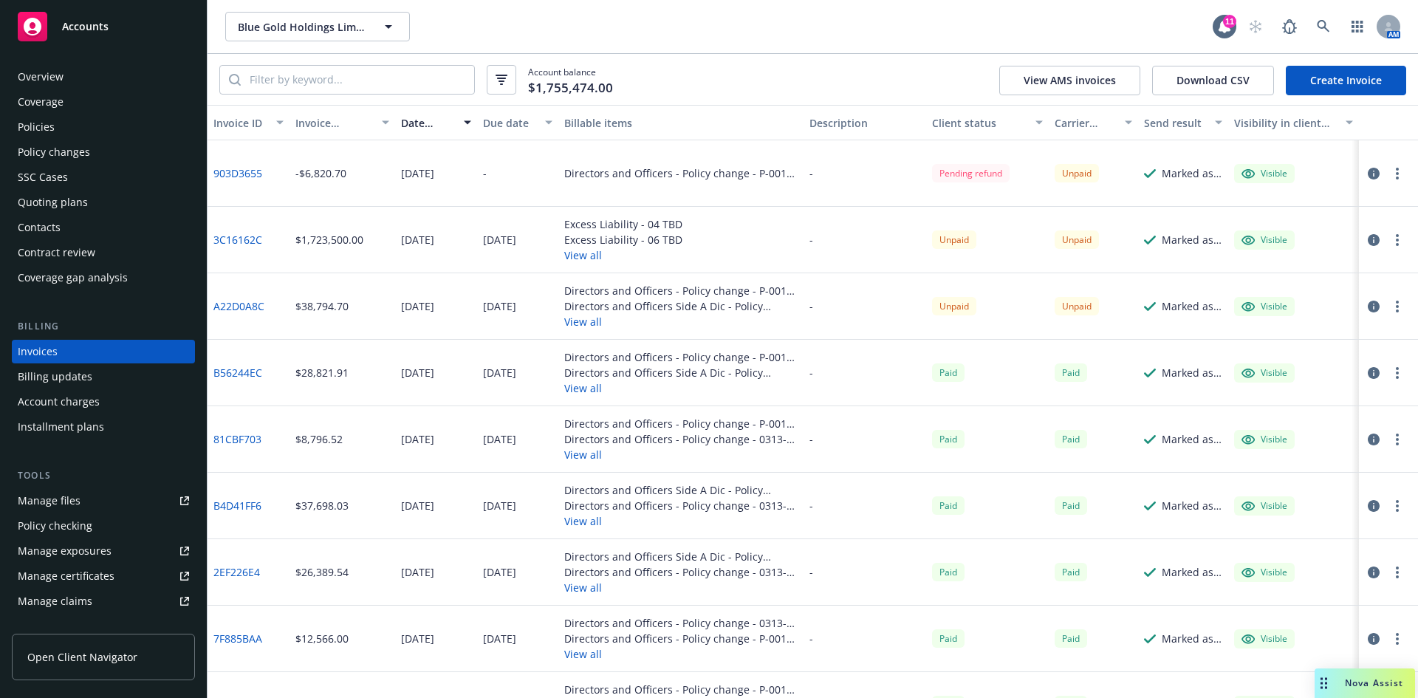
click at [243, 304] on link "A22D0A8C" at bounding box center [238, 306] width 51 height 16
drag, startPoint x: 352, startPoint y: 176, endPoint x: 302, endPoint y: 179, distance: 50.3
click at [302, 179] on div "-$6,820.70" at bounding box center [342, 173] width 106 height 66
copy div "6,820.70"
